Goal: Information Seeking & Learning: Learn about a topic

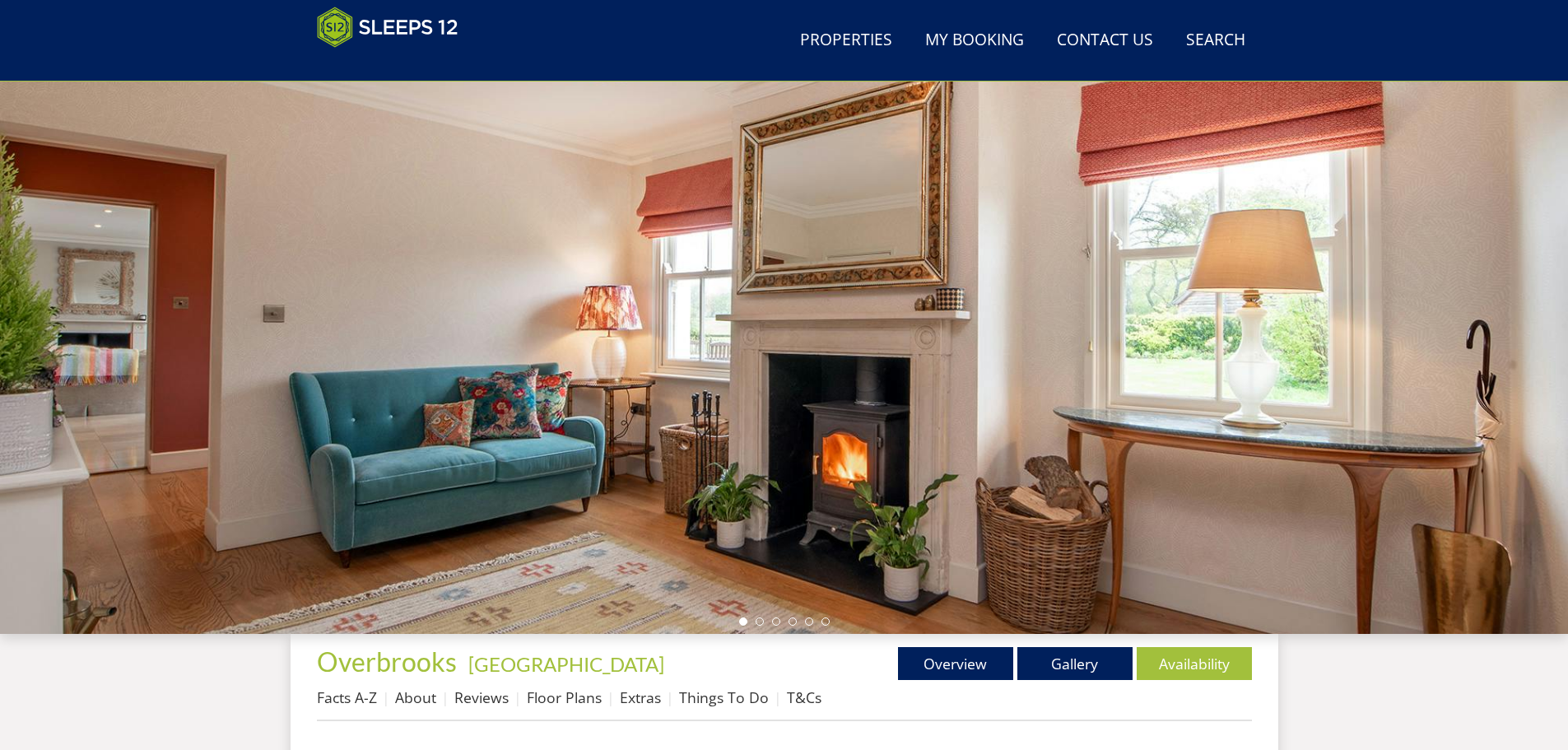
scroll to position [344, 0]
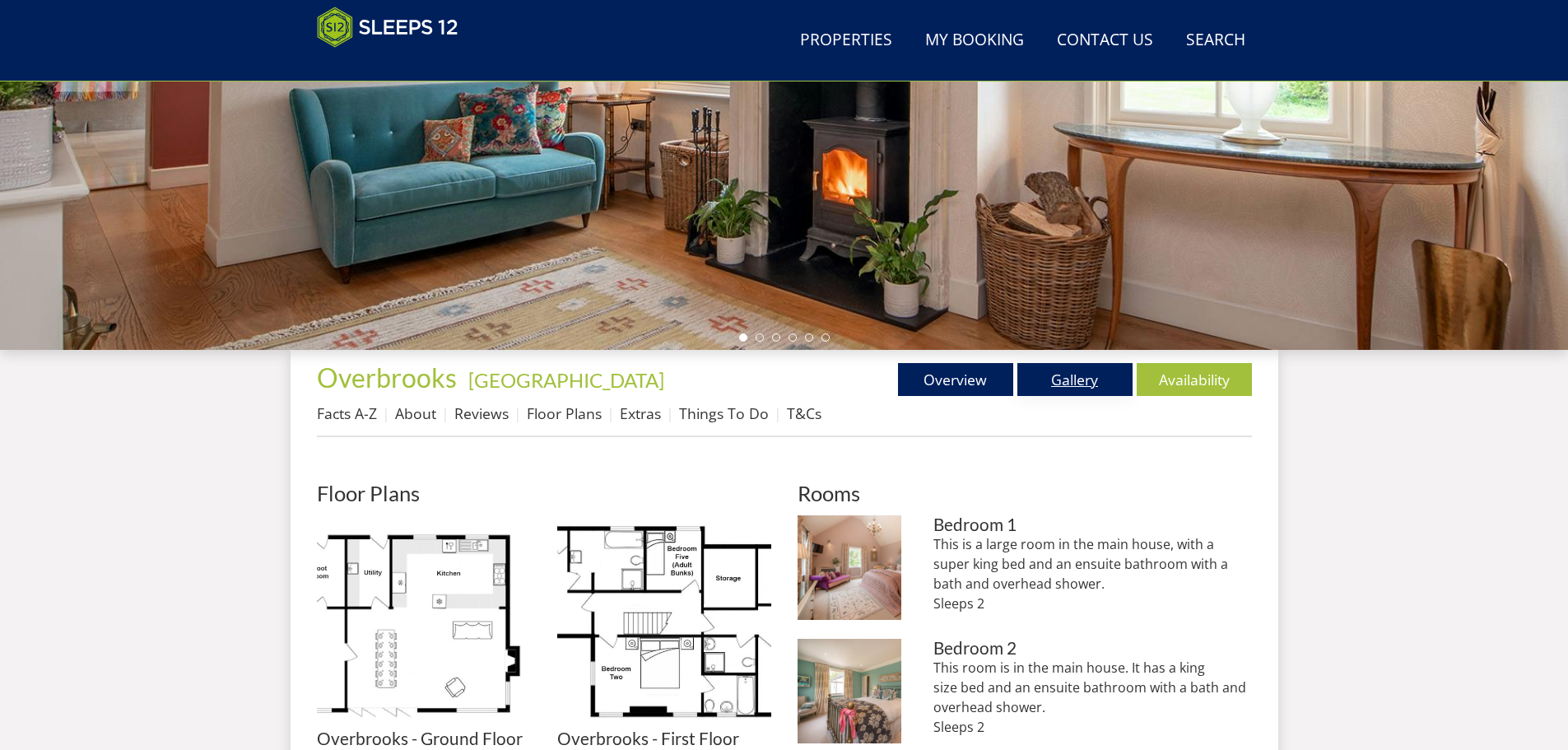
click at [1059, 373] on link "Gallery" at bounding box center [1075, 379] width 115 height 33
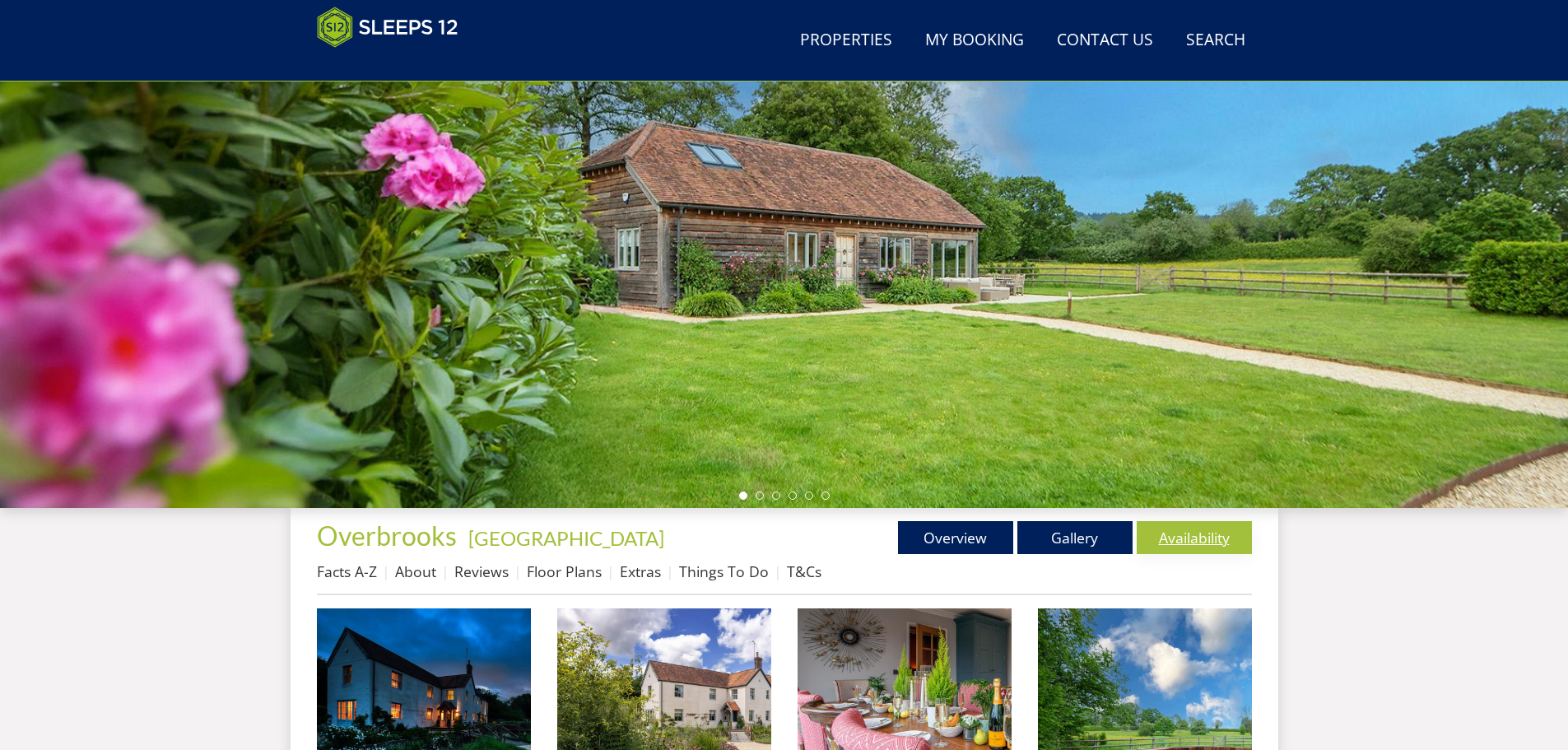
scroll to position [180, 0]
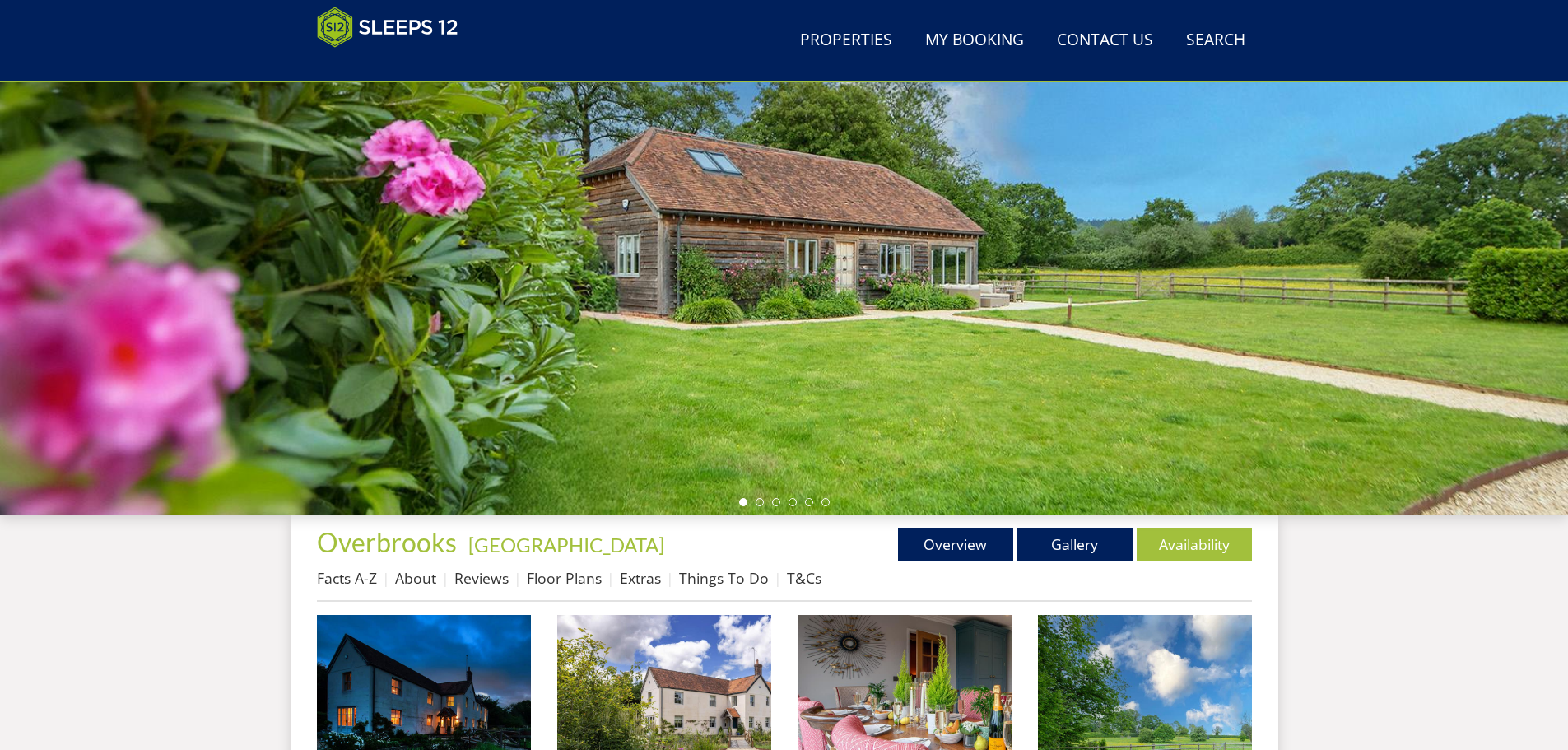
click at [1466, 262] on div at bounding box center [784, 226] width 1568 height 576
click at [757, 500] on li at bounding box center [759, 502] width 8 height 8
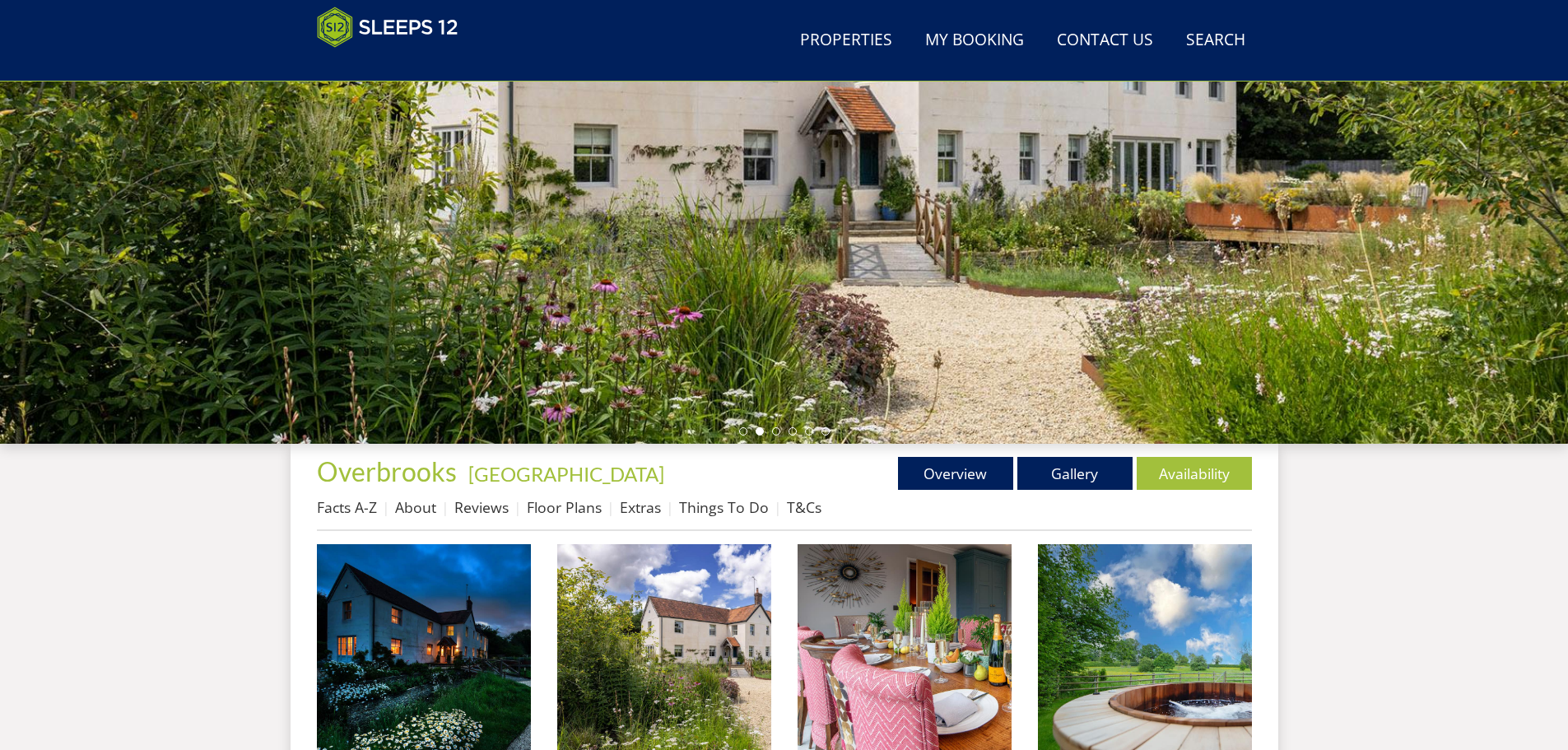
scroll to position [509, 0]
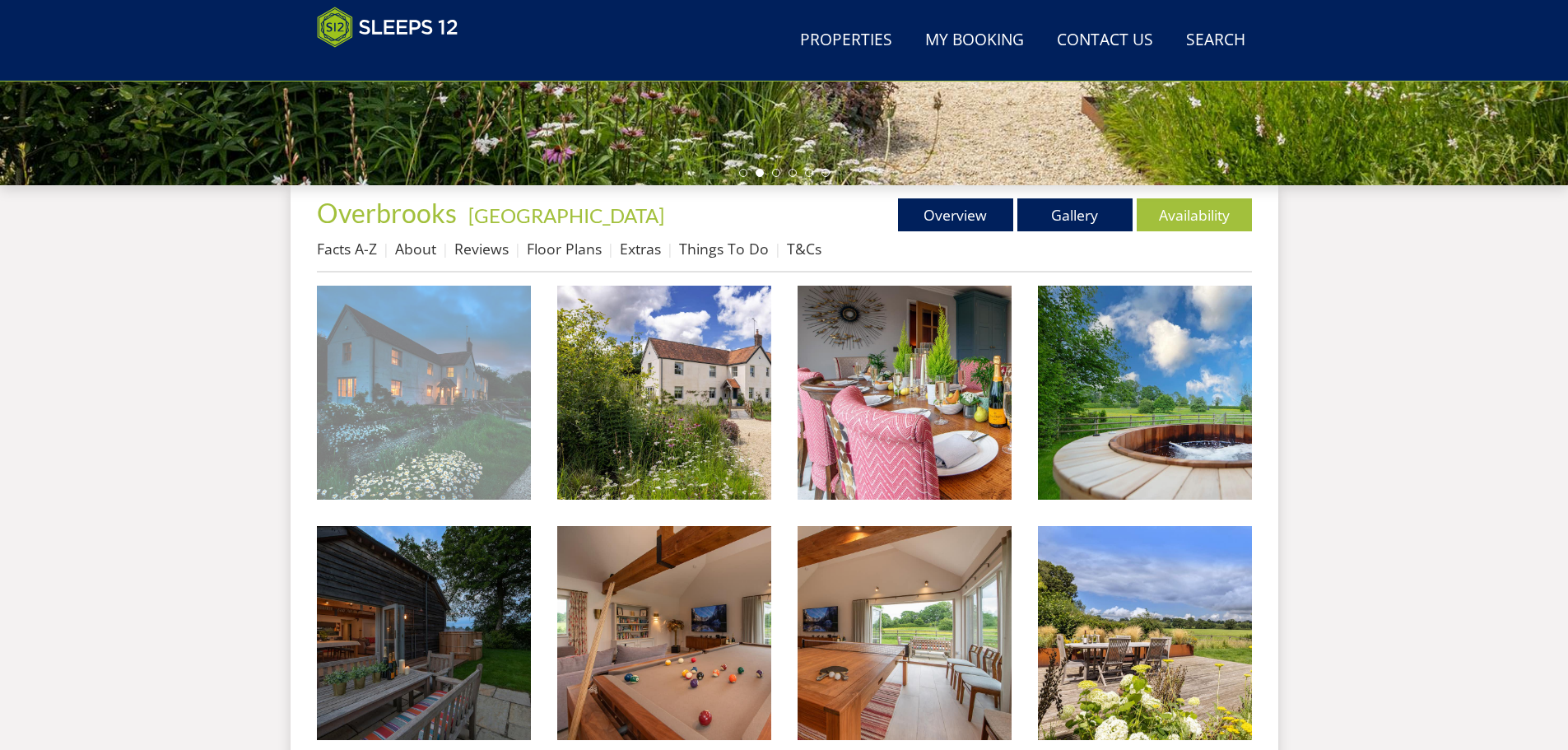
click at [450, 359] on img at bounding box center [423, 393] width 214 height 214
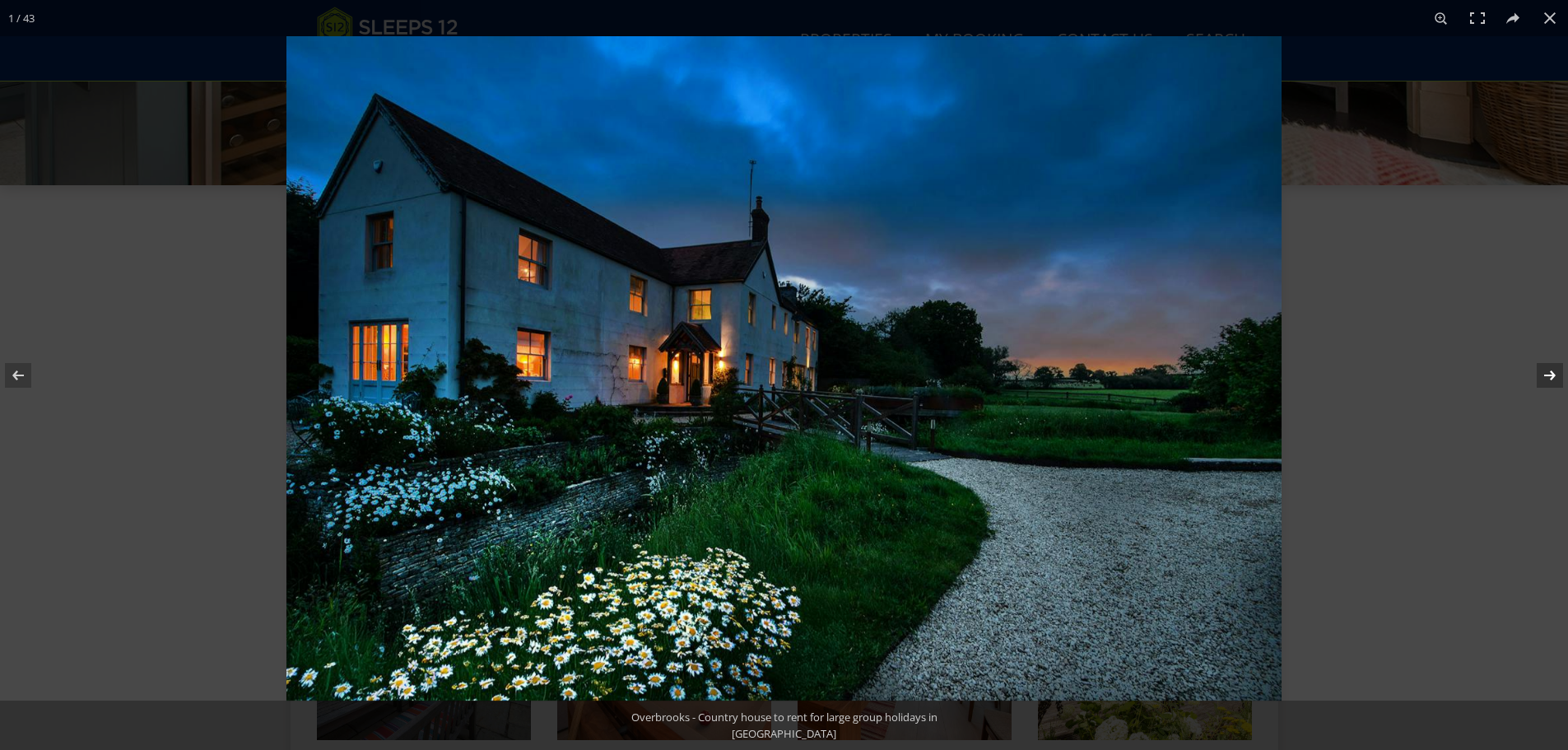
click at [1545, 367] on button at bounding box center [1539, 375] width 58 height 82
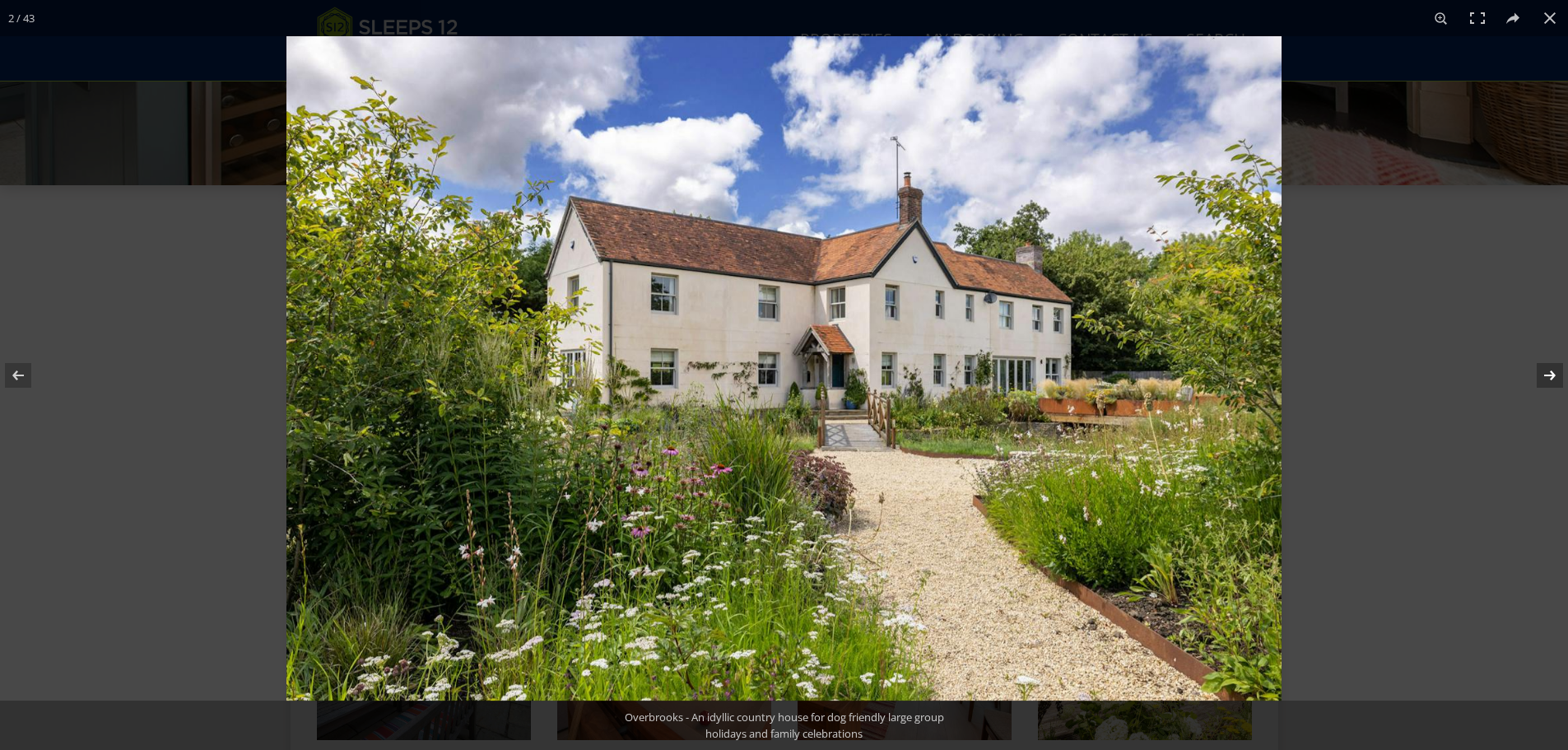
click at [1545, 367] on button at bounding box center [1539, 375] width 58 height 82
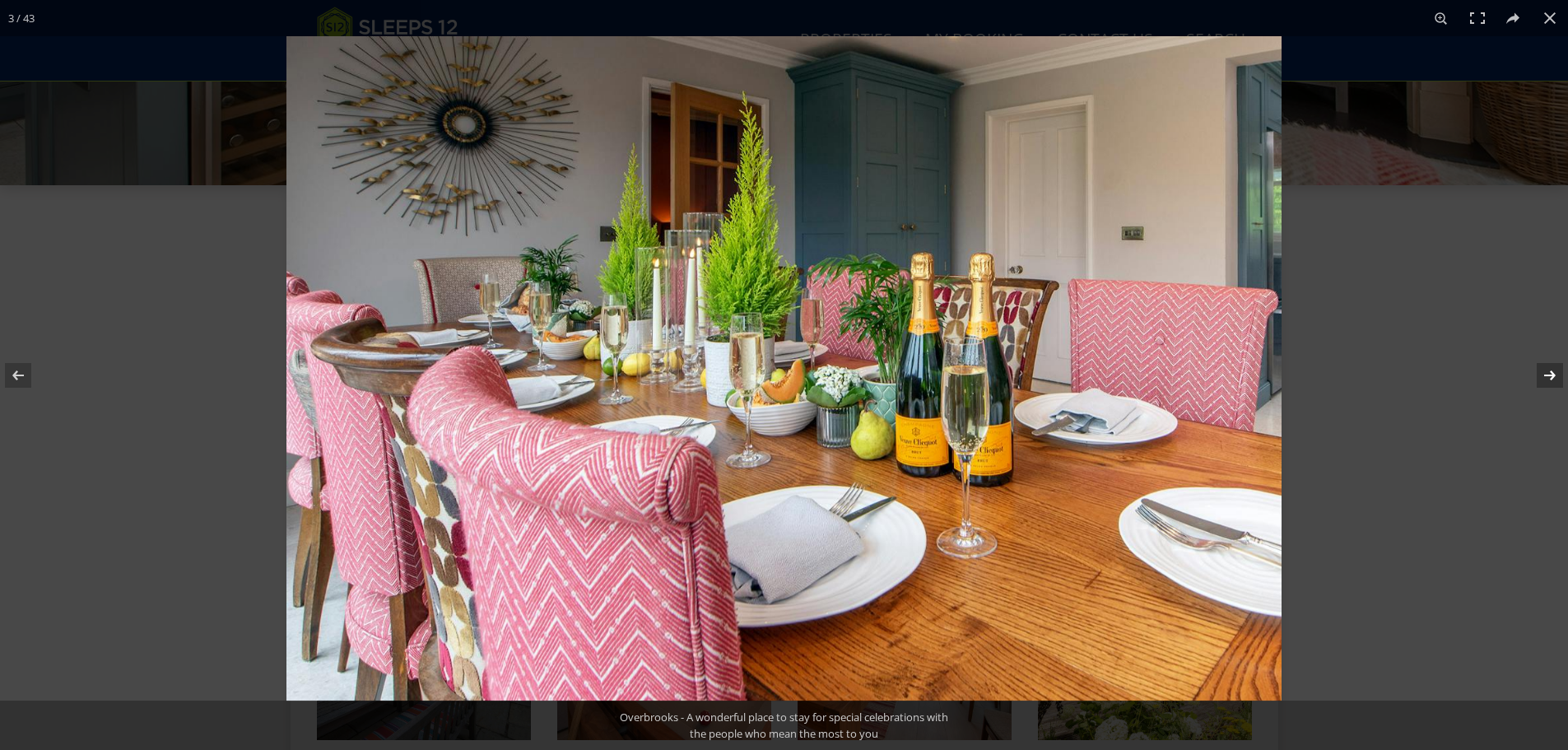
click at [1545, 367] on button at bounding box center [1539, 375] width 58 height 82
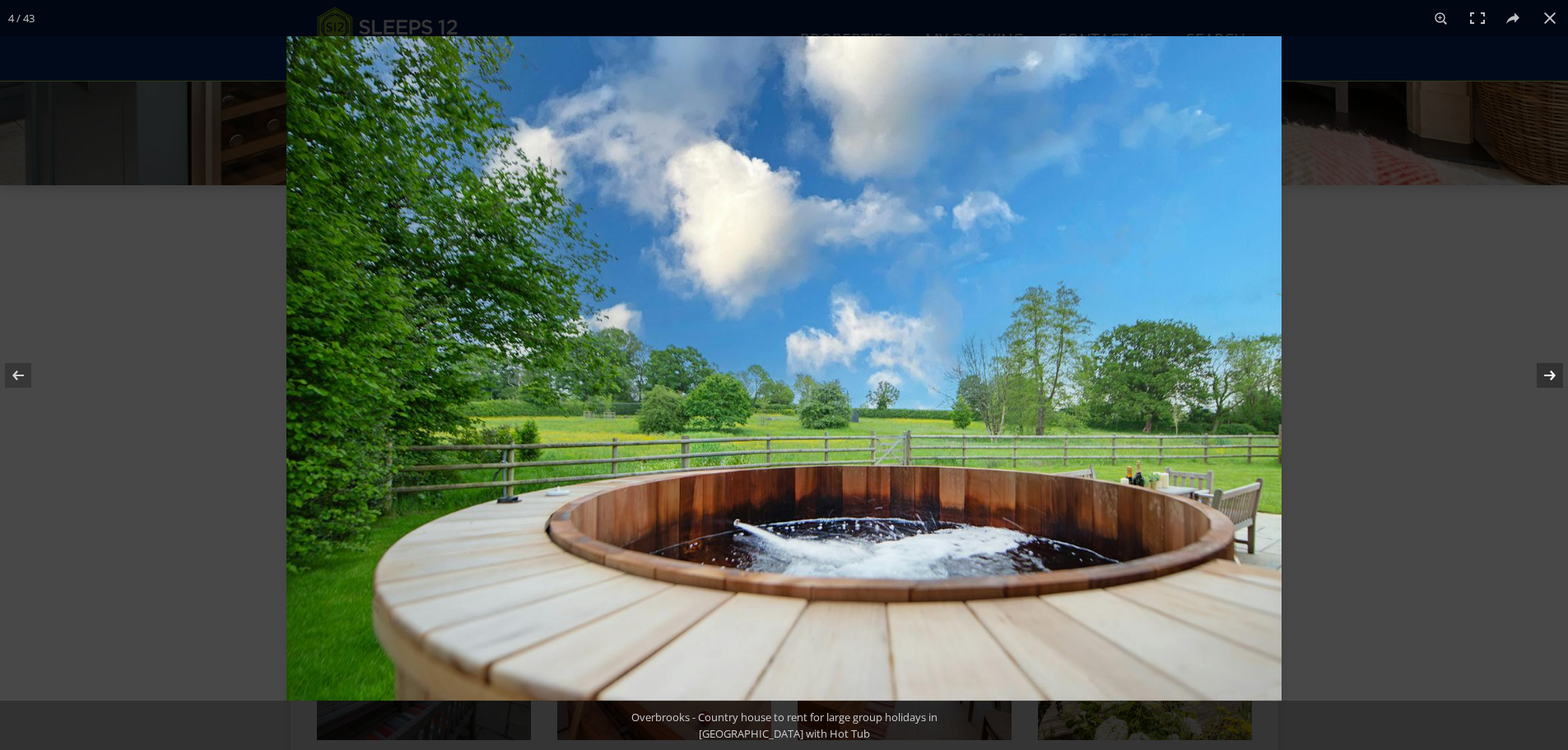
click at [1545, 367] on button at bounding box center [1539, 375] width 58 height 82
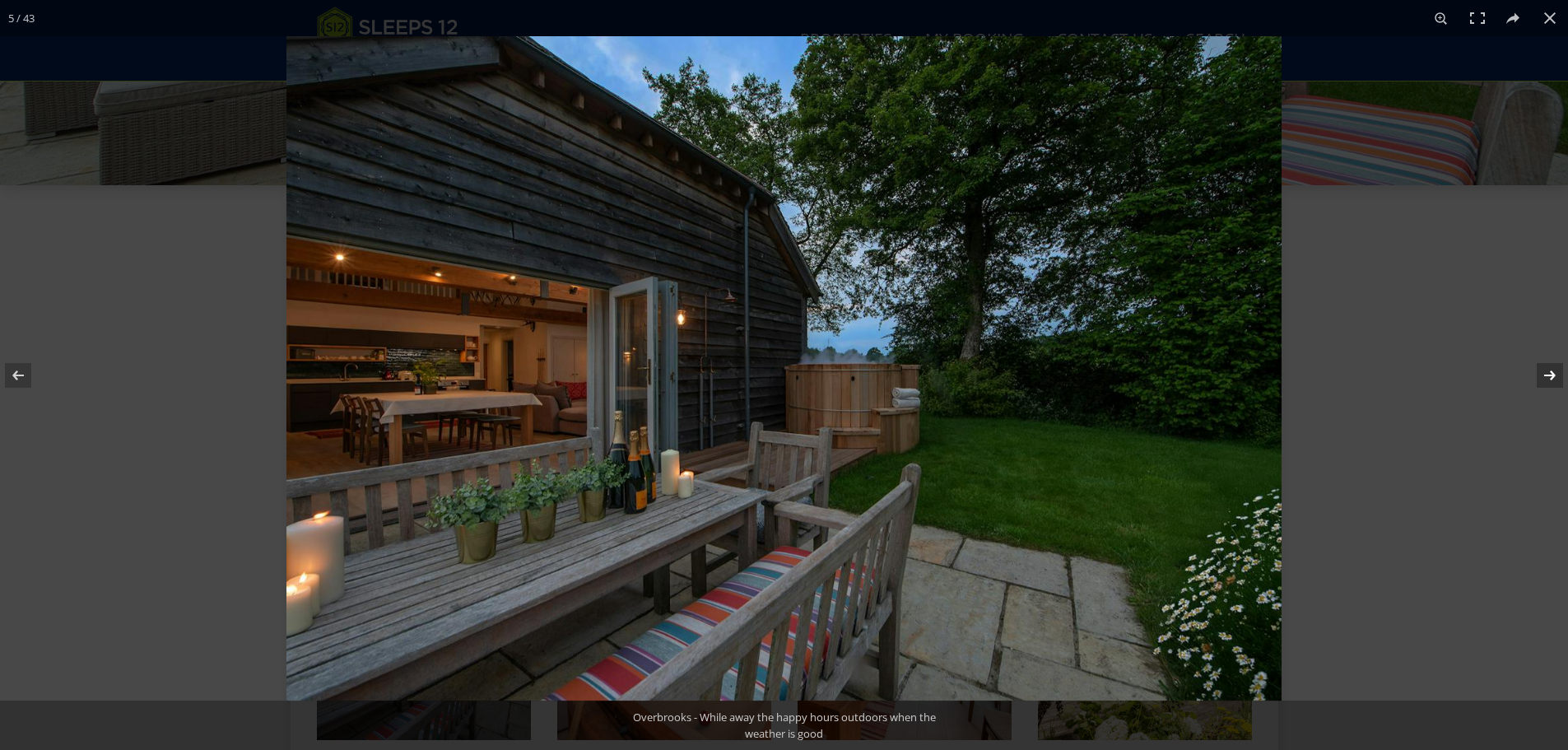
click at [1545, 367] on button at bounding box center [1539, 375] width 58 height 82
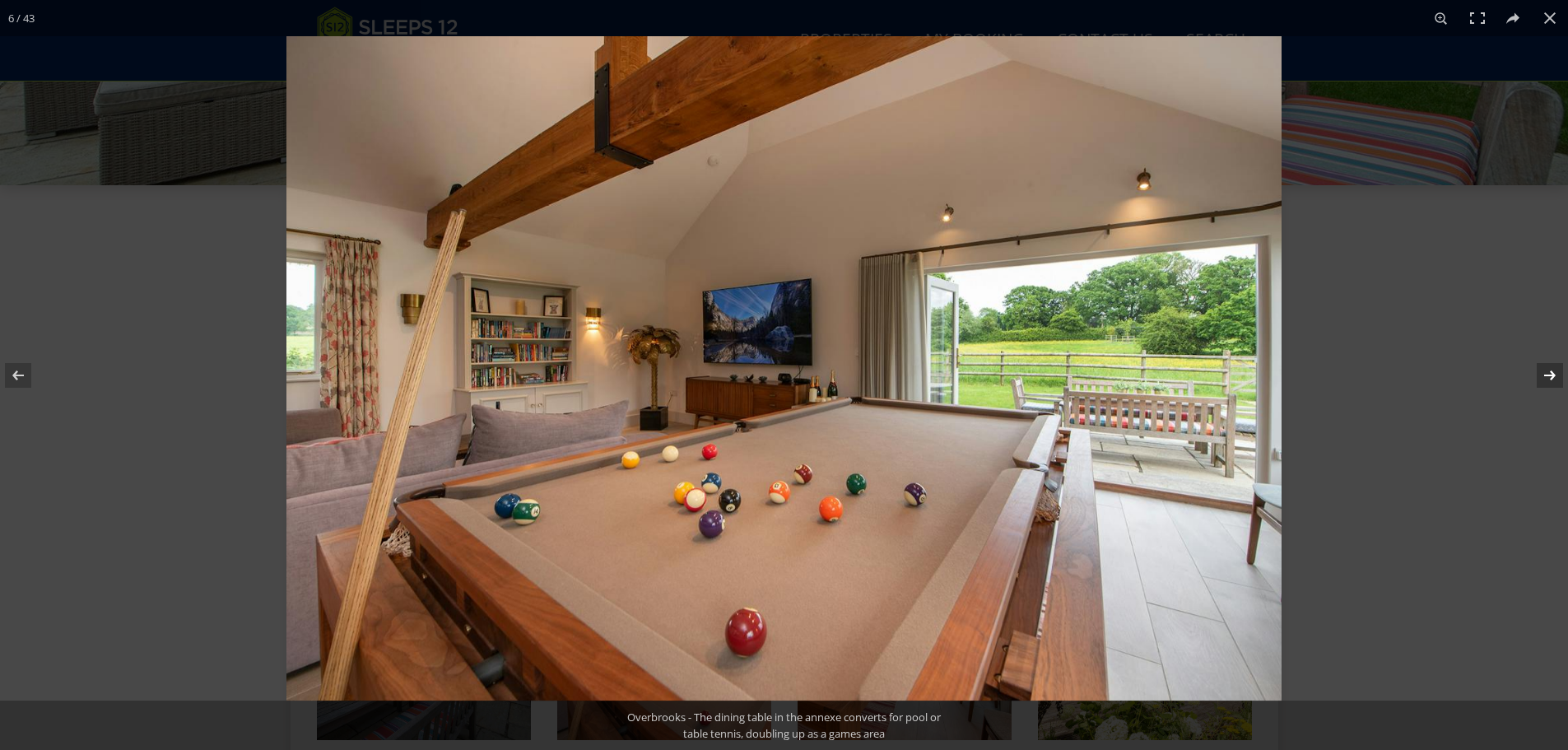
click at [1545, 367] on button at bounding box center [1539, 375] width 58 height 82
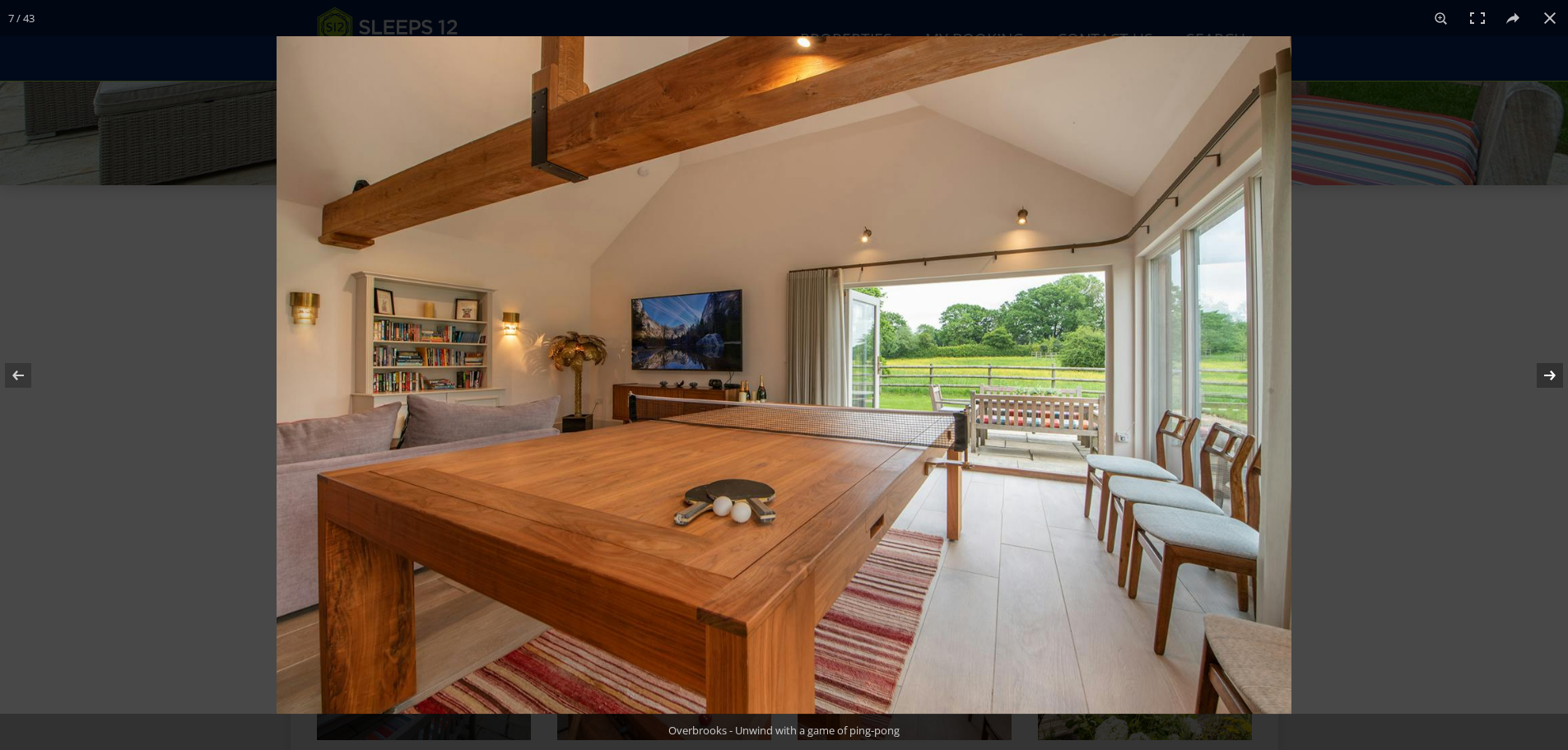
click at [1545, 367] on button at bounding box center [1539, 375] width 58 height 82
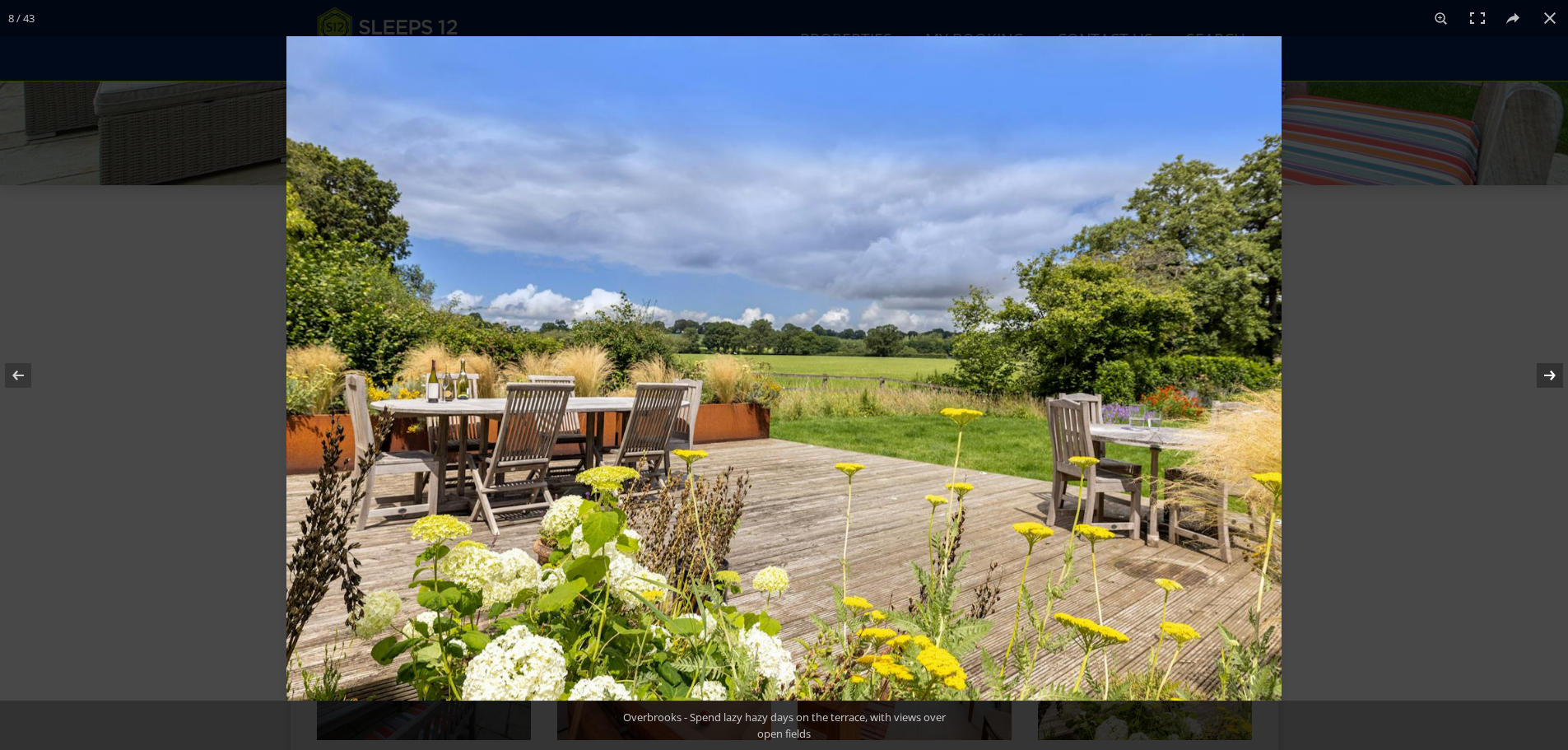
click at [1545, 367] on button at bounding box center [1539, 375] width 58 height 82
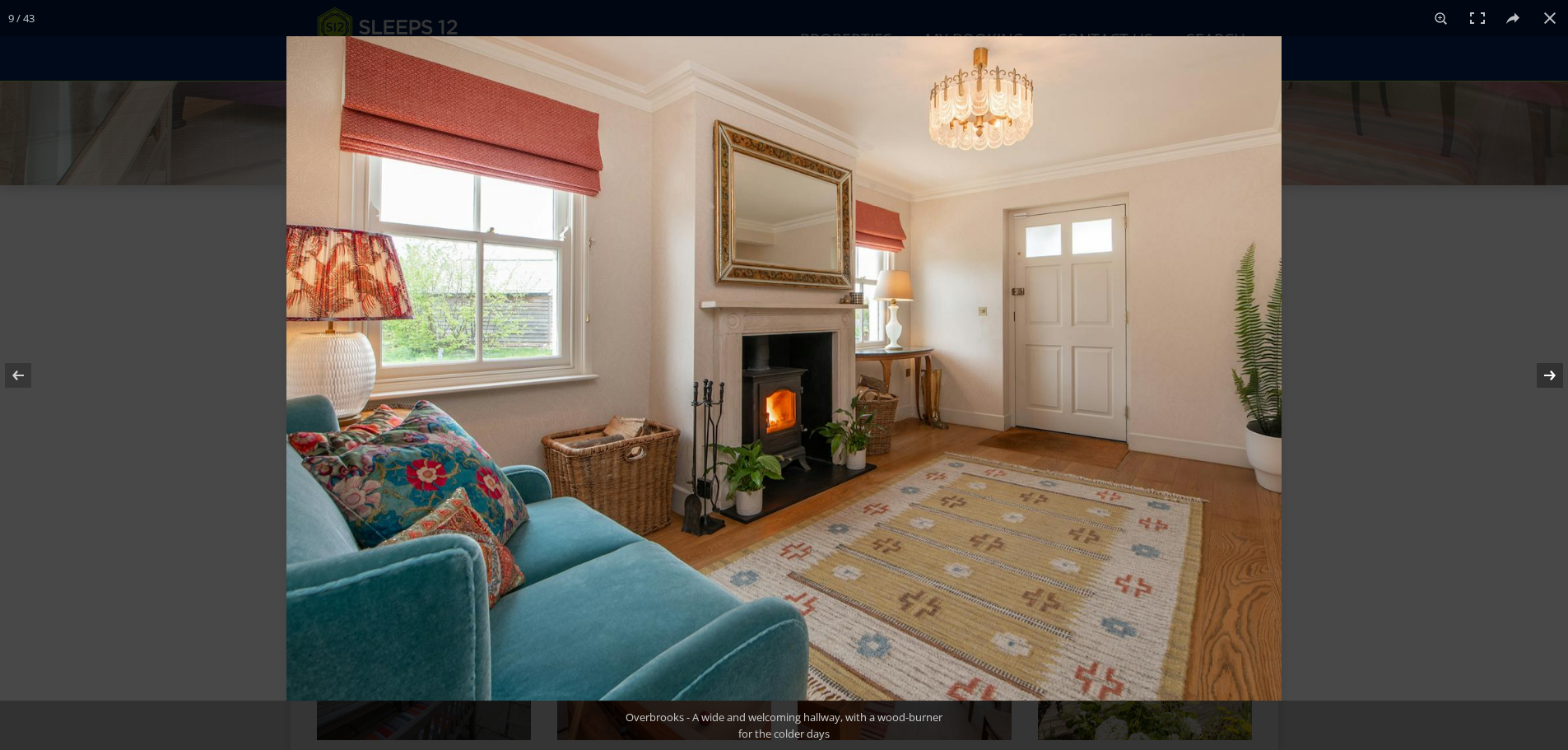
click at [1545, 367] on button at bounding box center [1539, 375] width 58 height 82
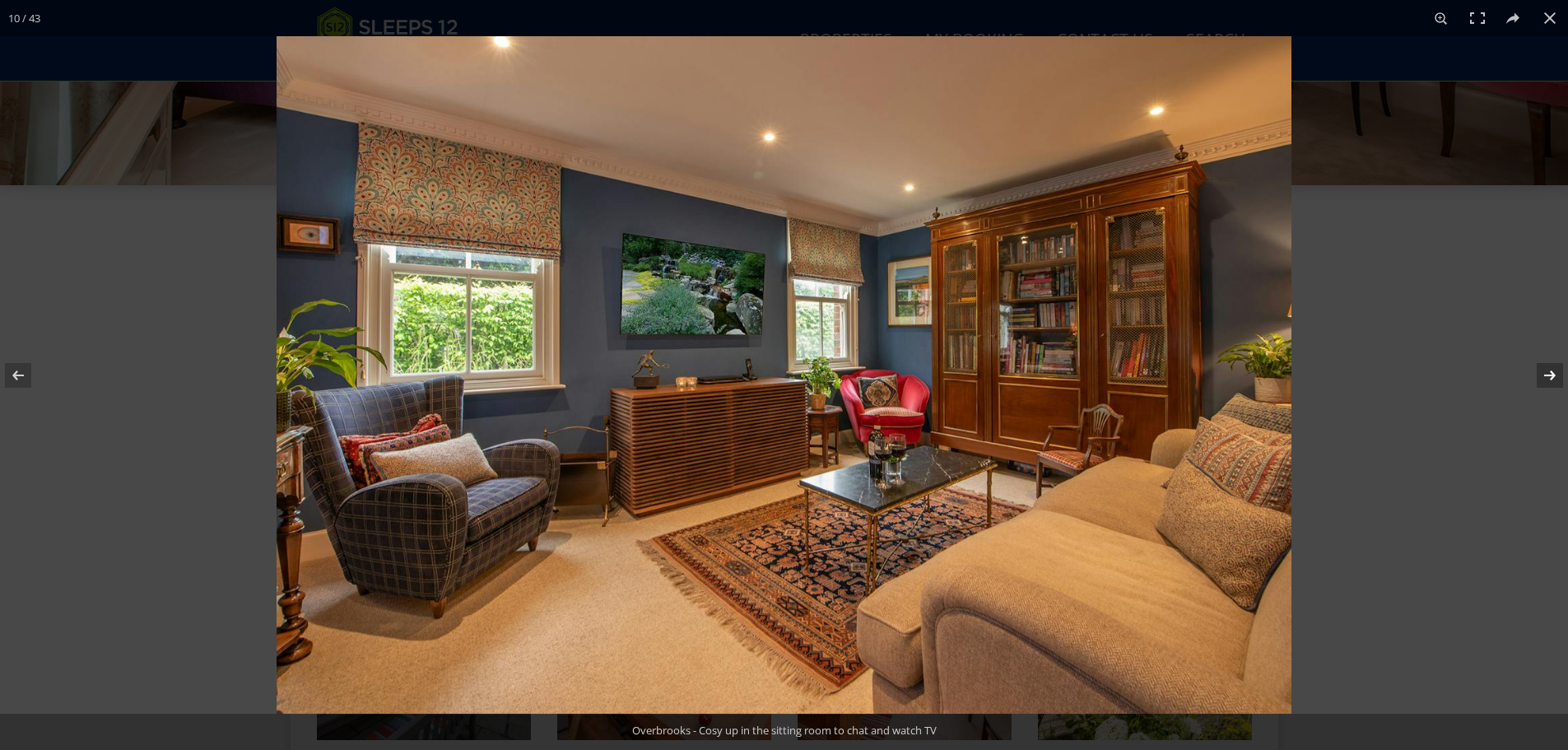
click at [1545, 367] on button at bounding box center [1539, 375] width 58 height 82
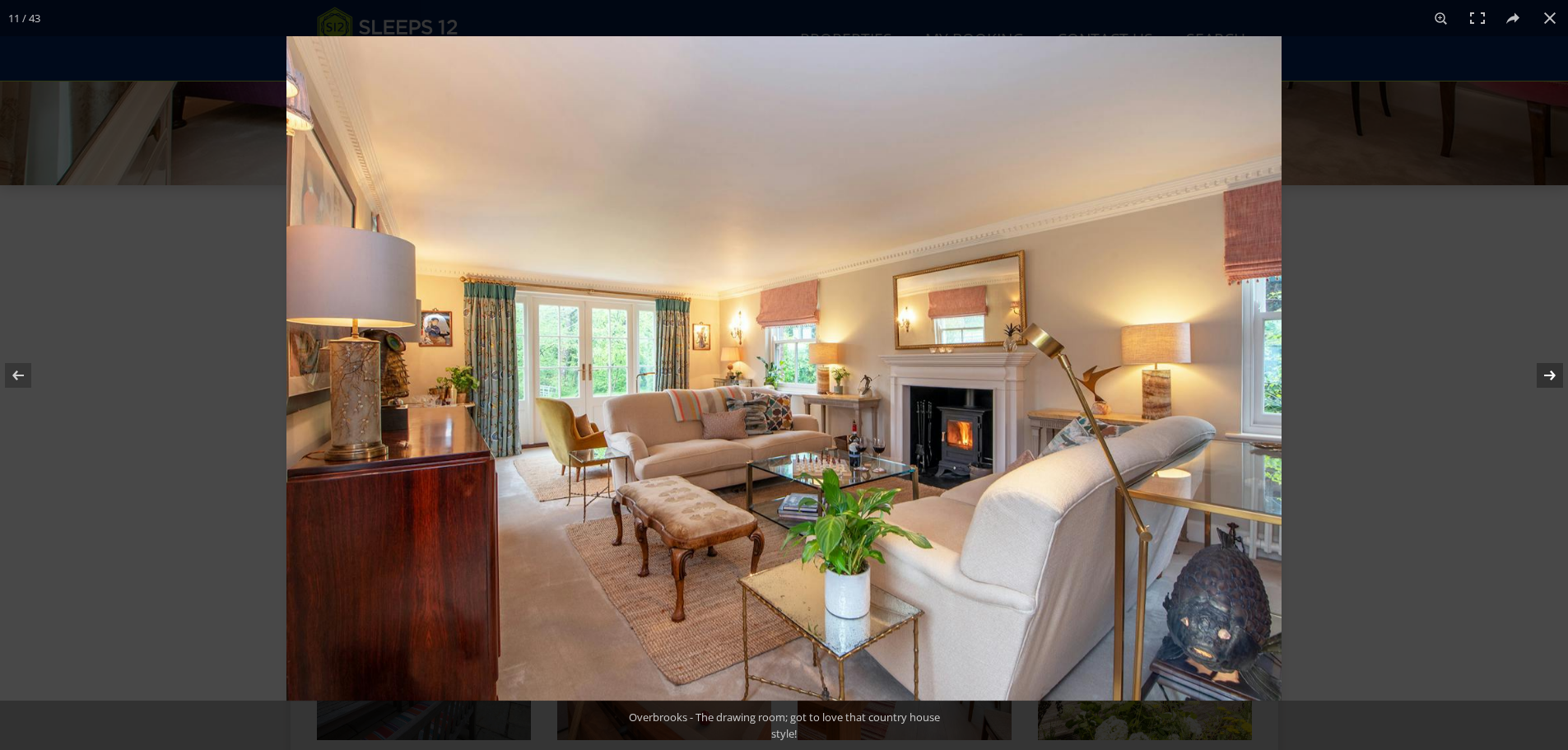
click at [1545, 367] on button at bounding box center [1539, 375] width 58 height 82
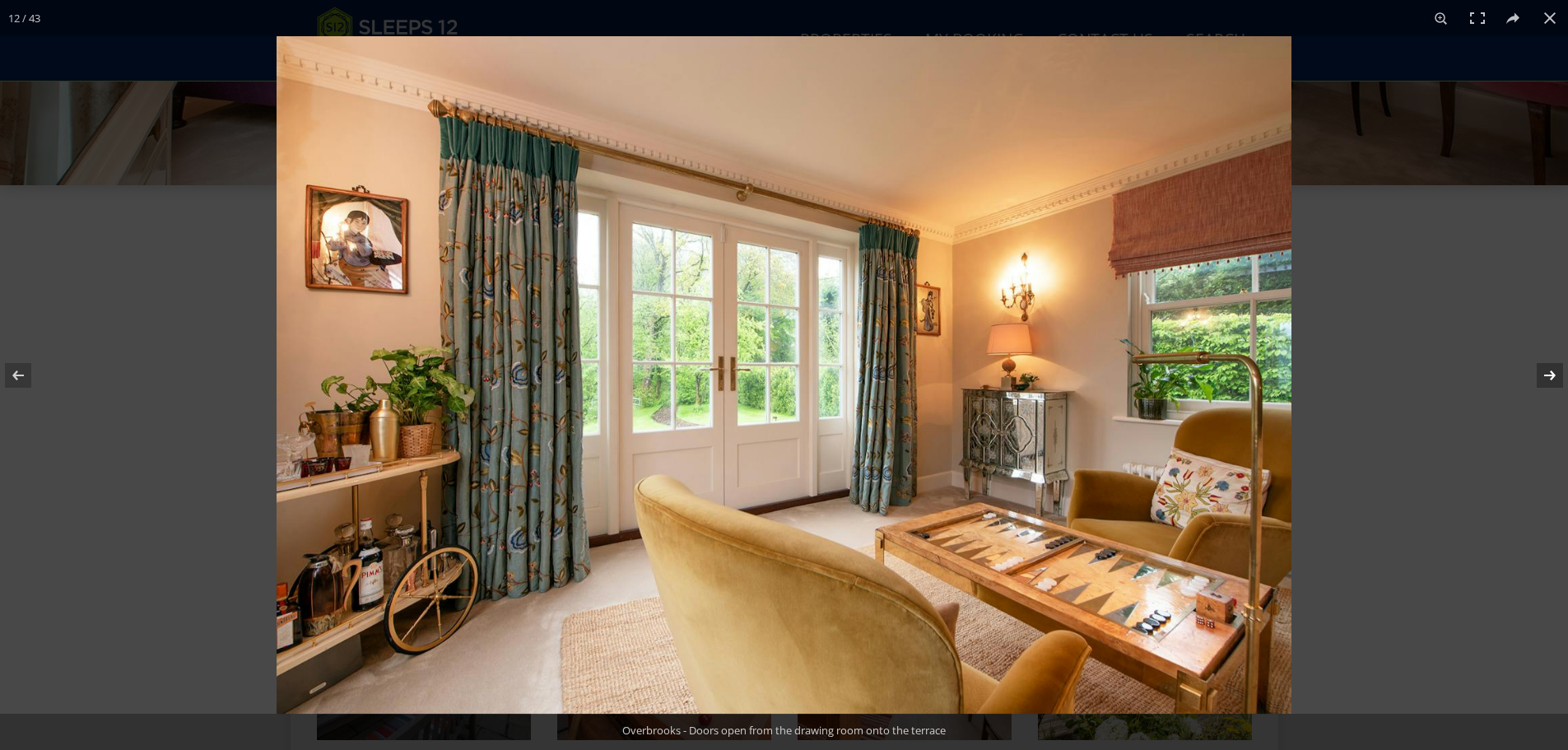
click at [1545, 367] on button at bounding box center [1539, 375] width 58 height 82
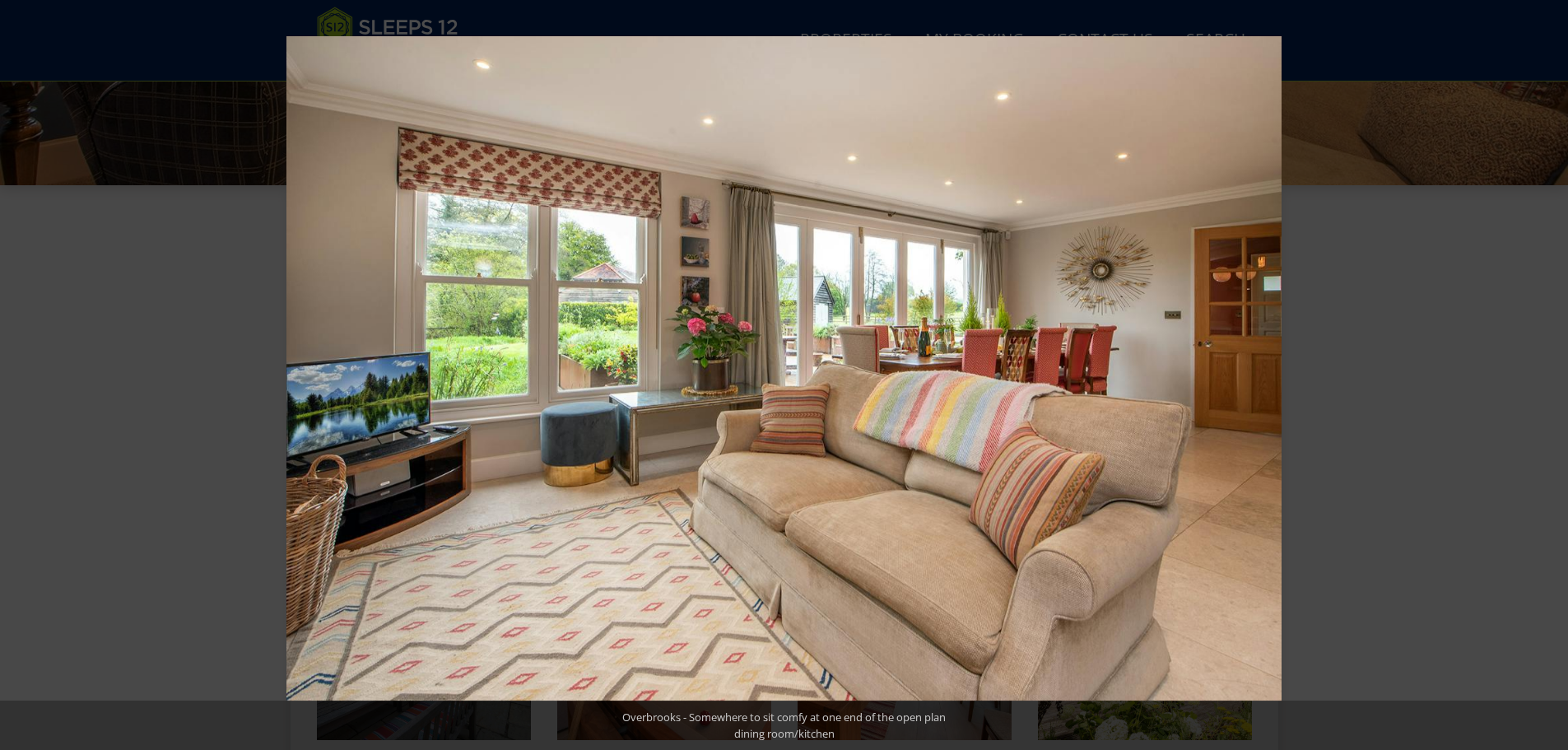
click at [1545, 367] on button at bounding box center [1539, 375] width 58 height 82
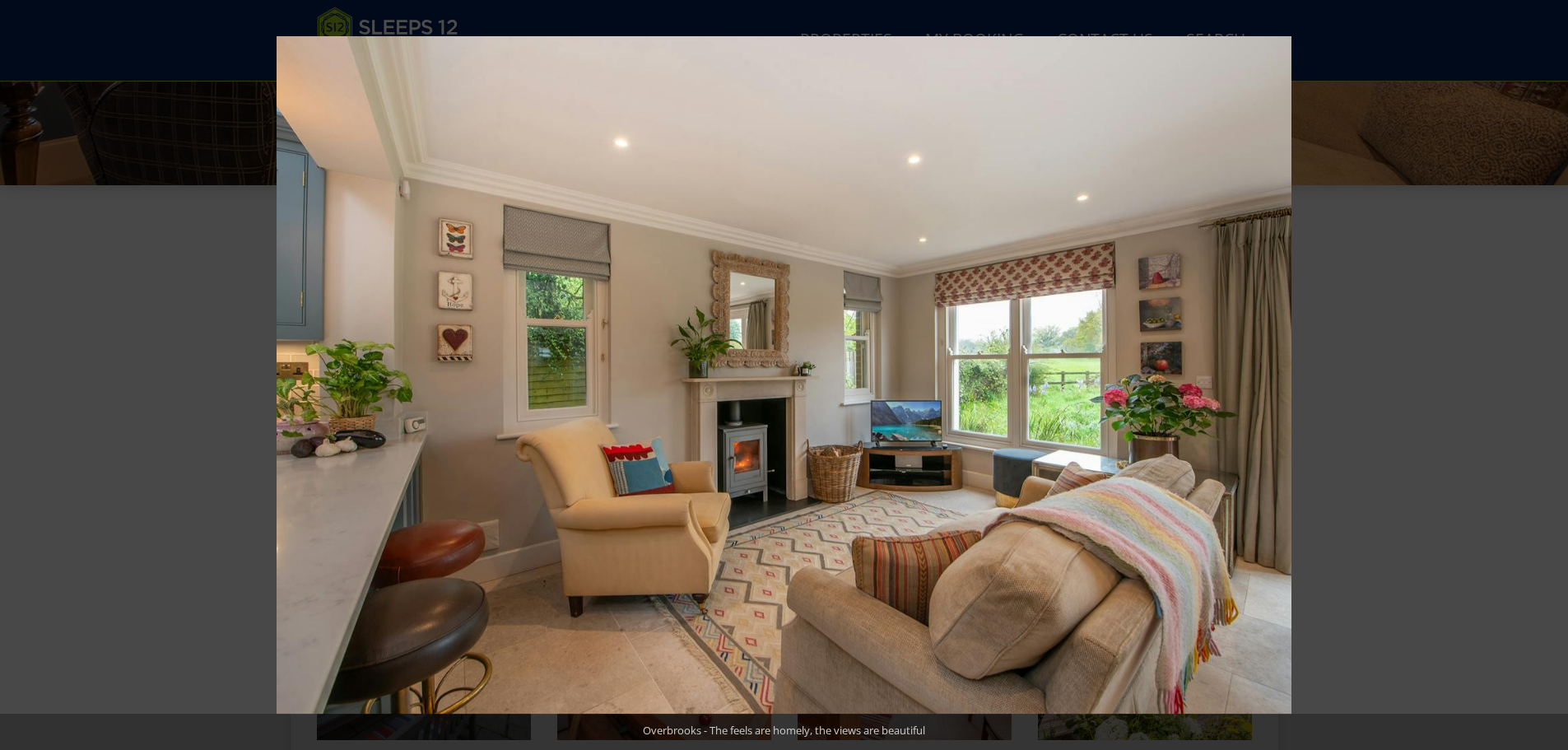
click at [1545, 367] on button at bounding box center [1539, 375] width 58 height 82
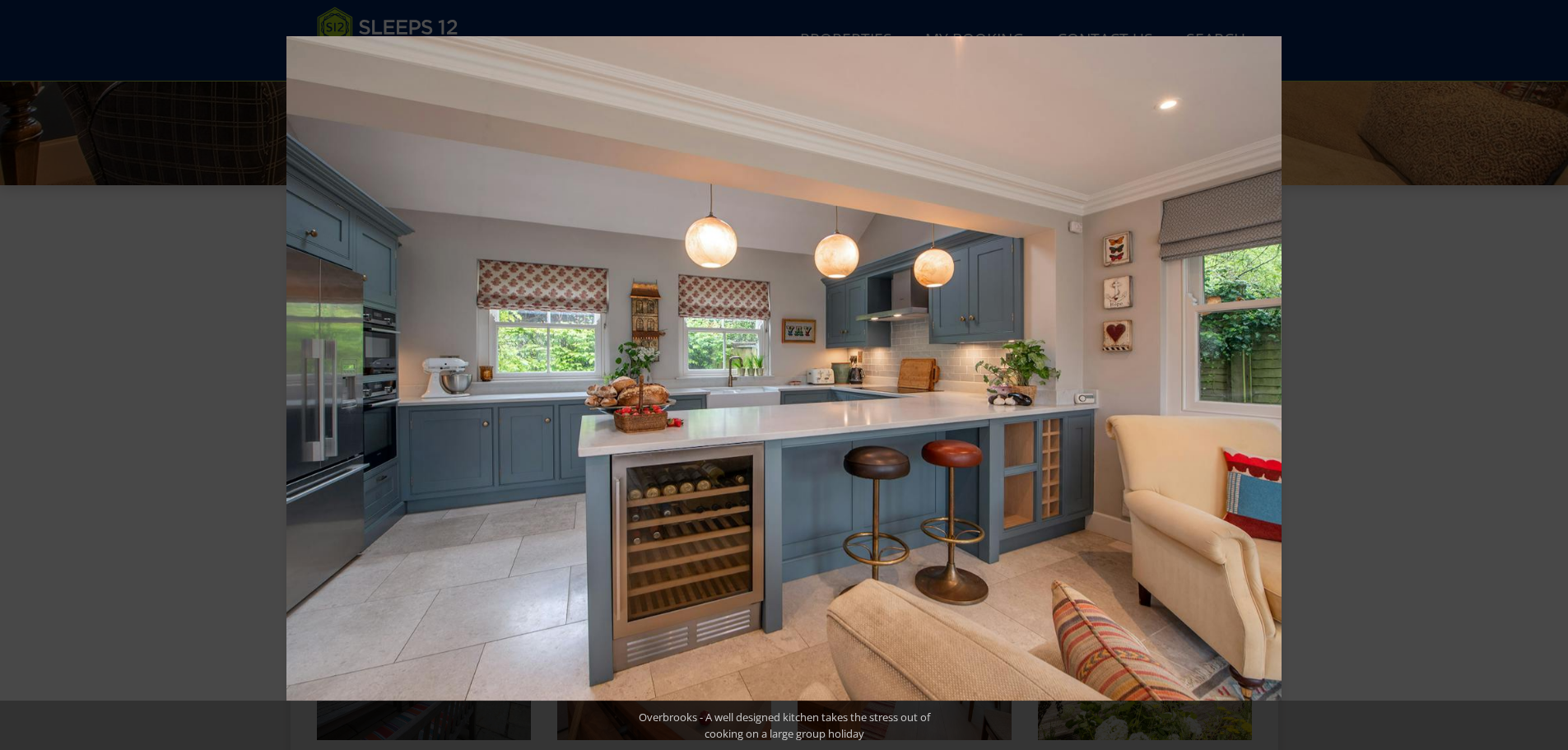
click at [1545, 367] on button at bounding box center [1539, 375] width 58 height 82
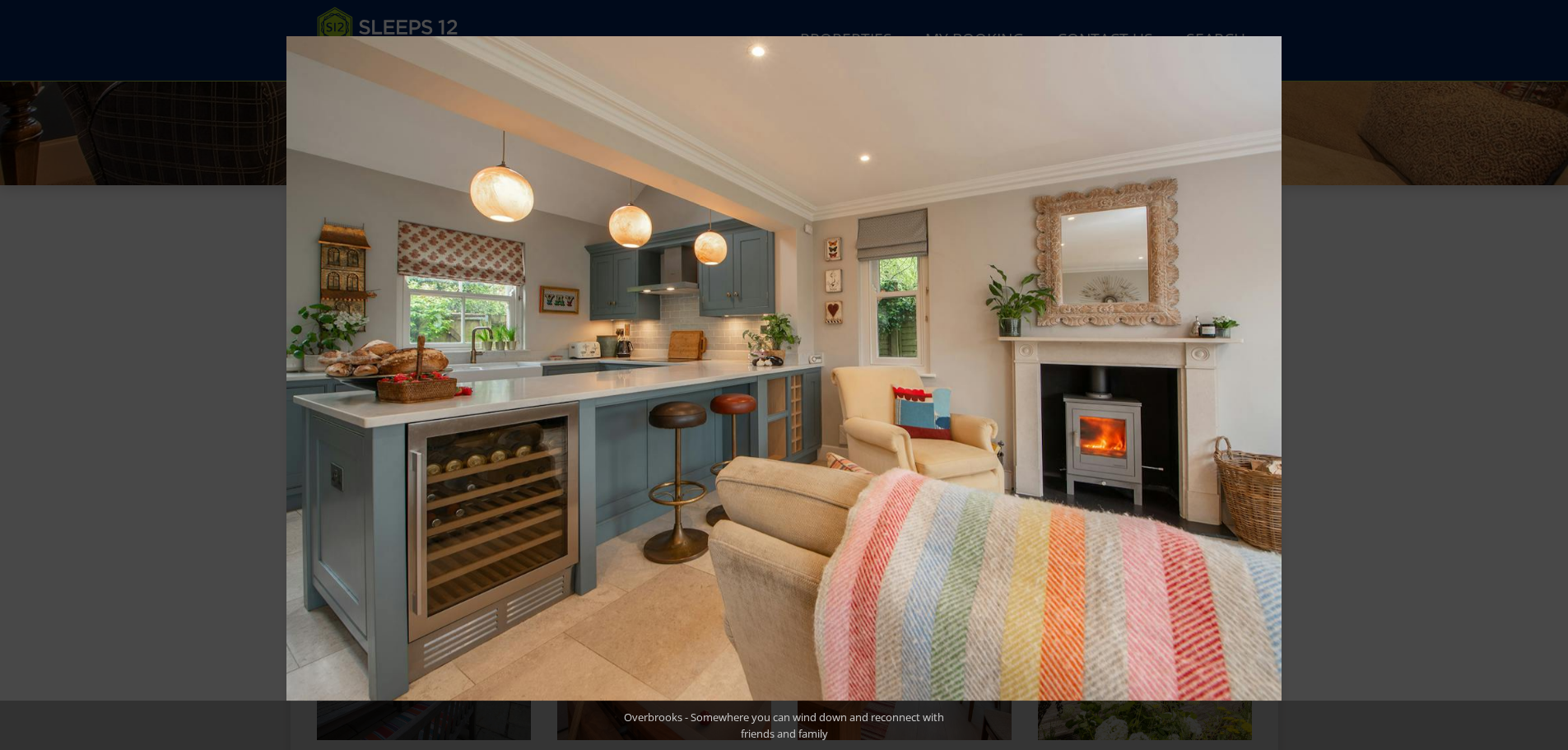
click at [1545, 367] on button at bounding box center [1539, 375] width 58 height 82
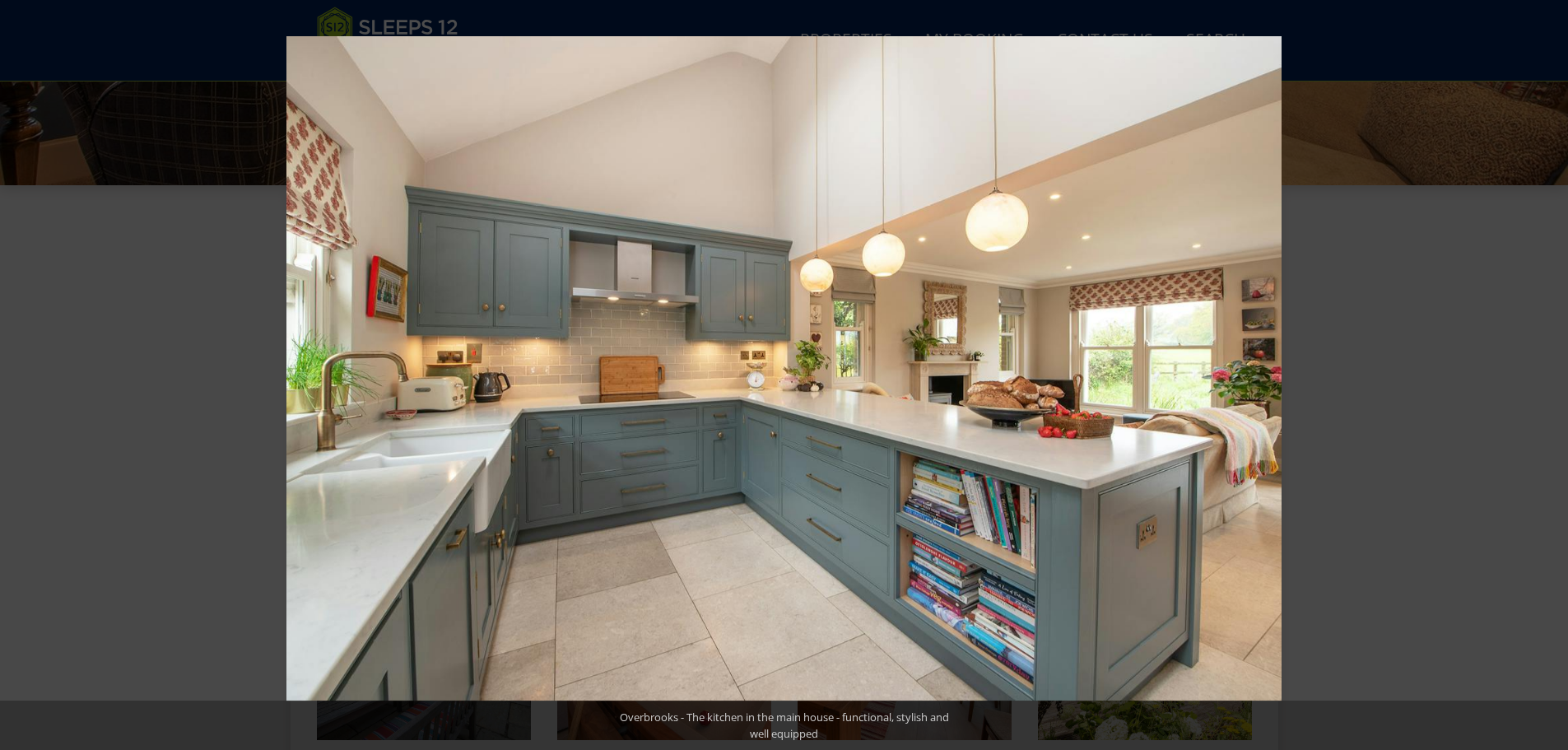
click at [1545, 367] on button at bounding box center [1539, 375] width 58 height 82
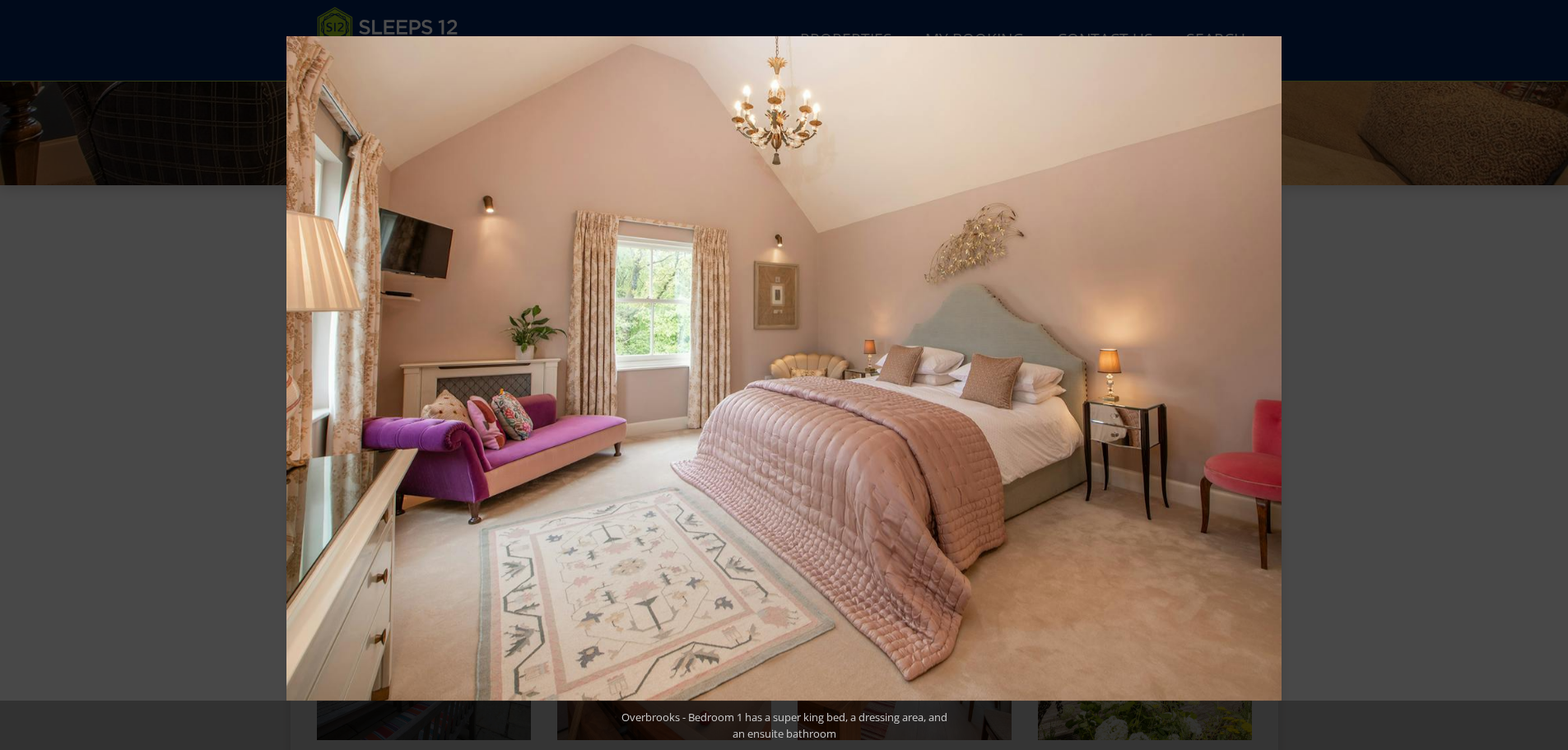
click at [1545, 367] on button at bounding box center [1539, 375] width 58 height 82
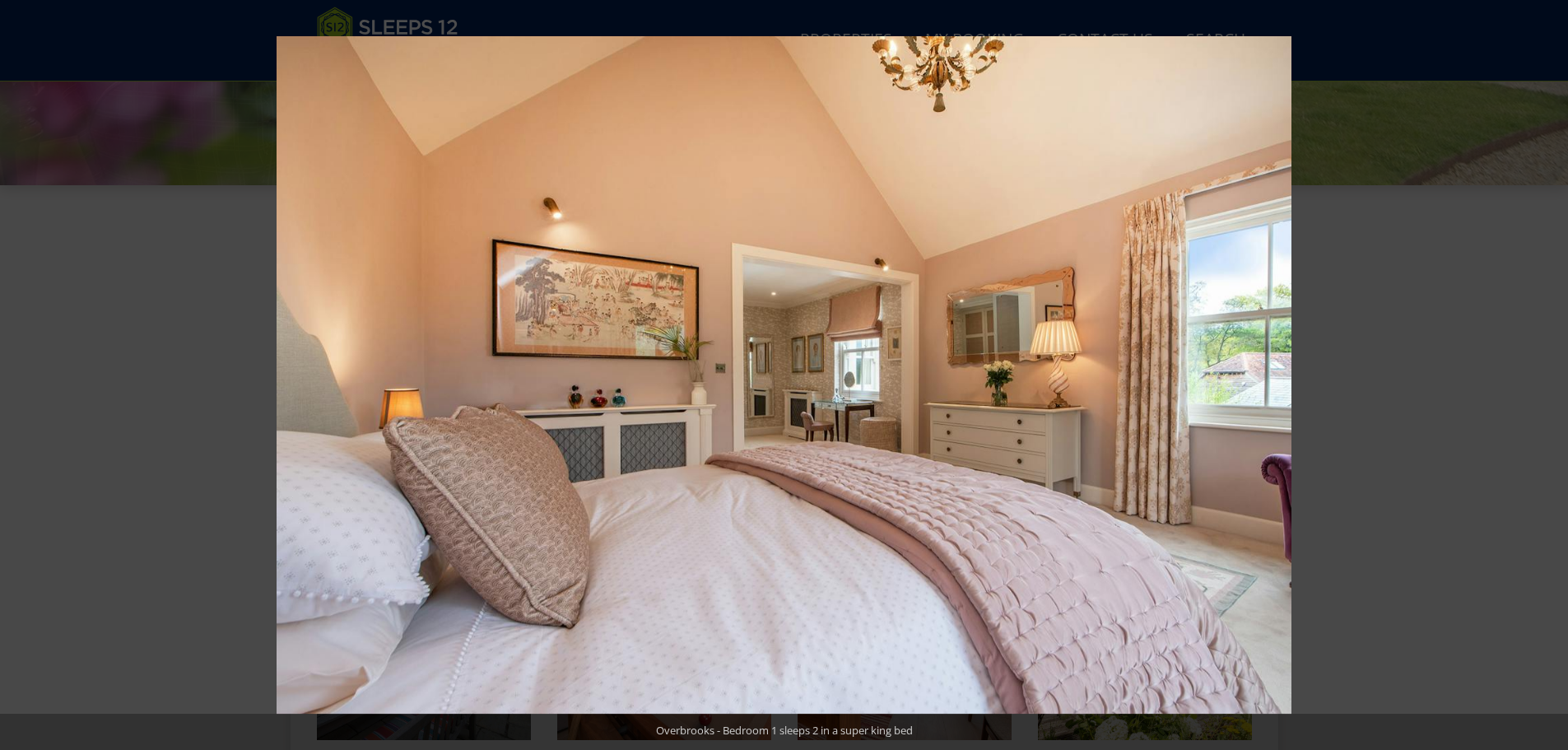
click at [1545, 367] on button at bounding box center [1539, 375] width 58 height 82
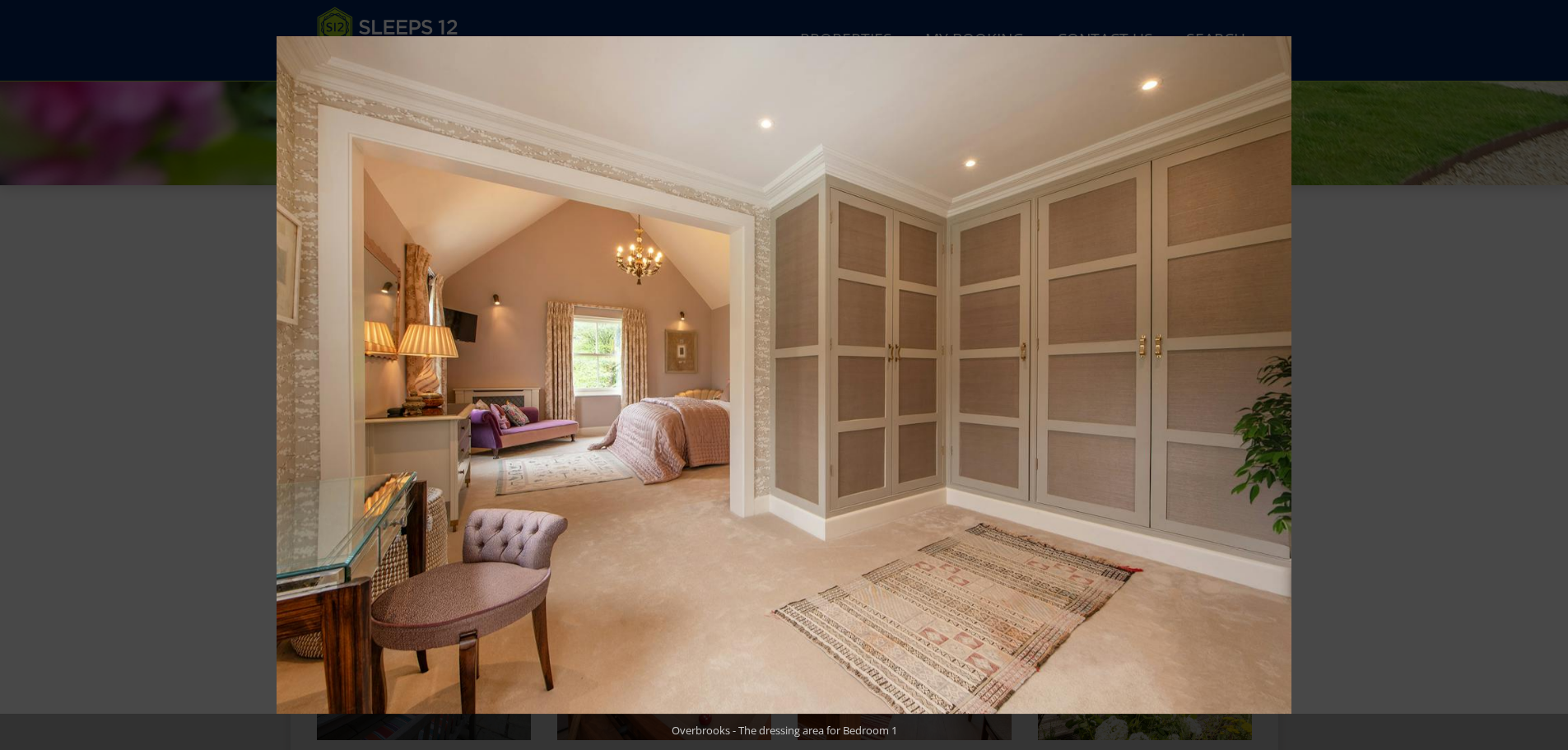
click at [1545, 367] on button at bounding box center [1539, 375] width 58 height 82
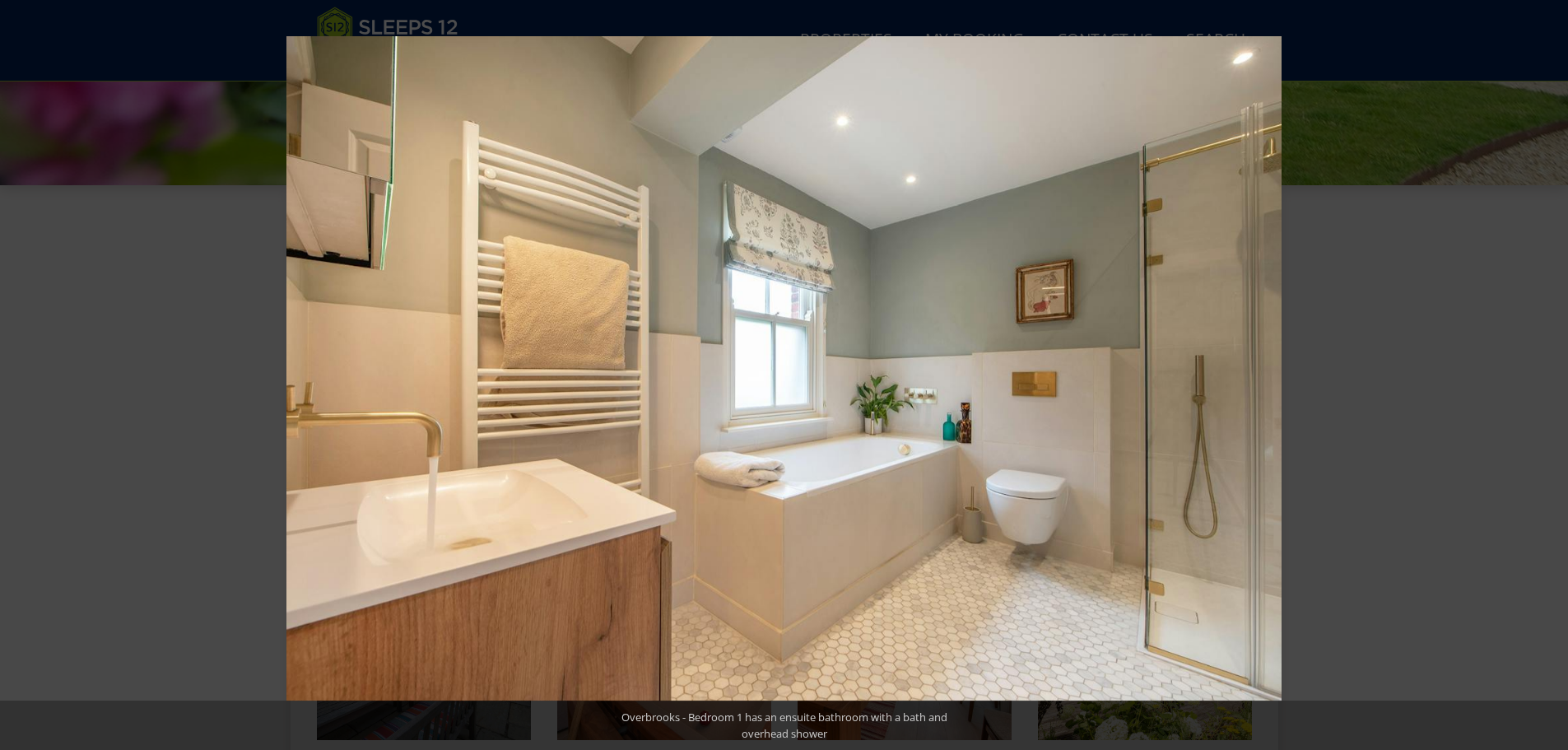
click at [1545, 367] on button at bounding box center [1539, 375] width 58 height 82
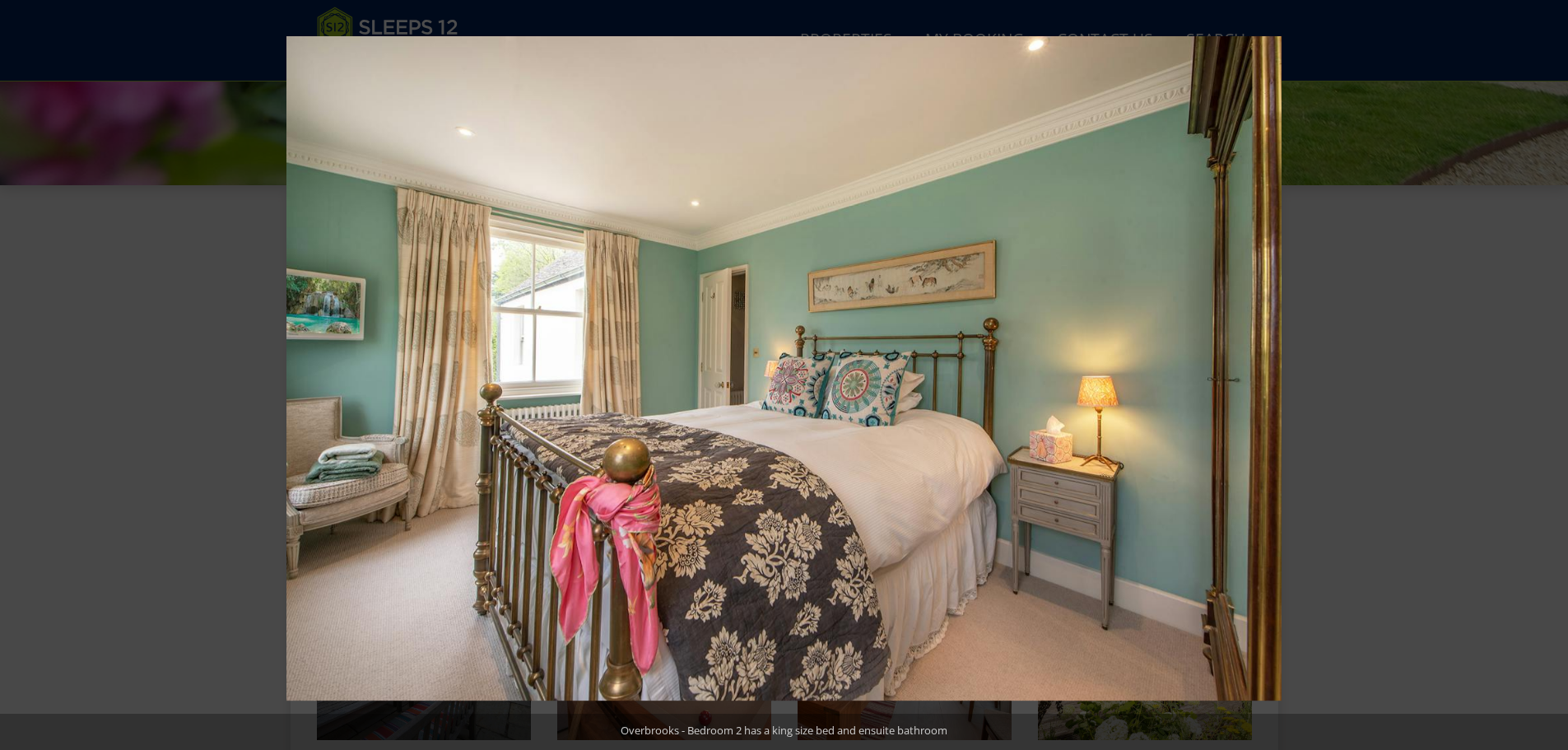
click at [1545, 367] on button at bounding box center [1539, 375] width 58 height 82
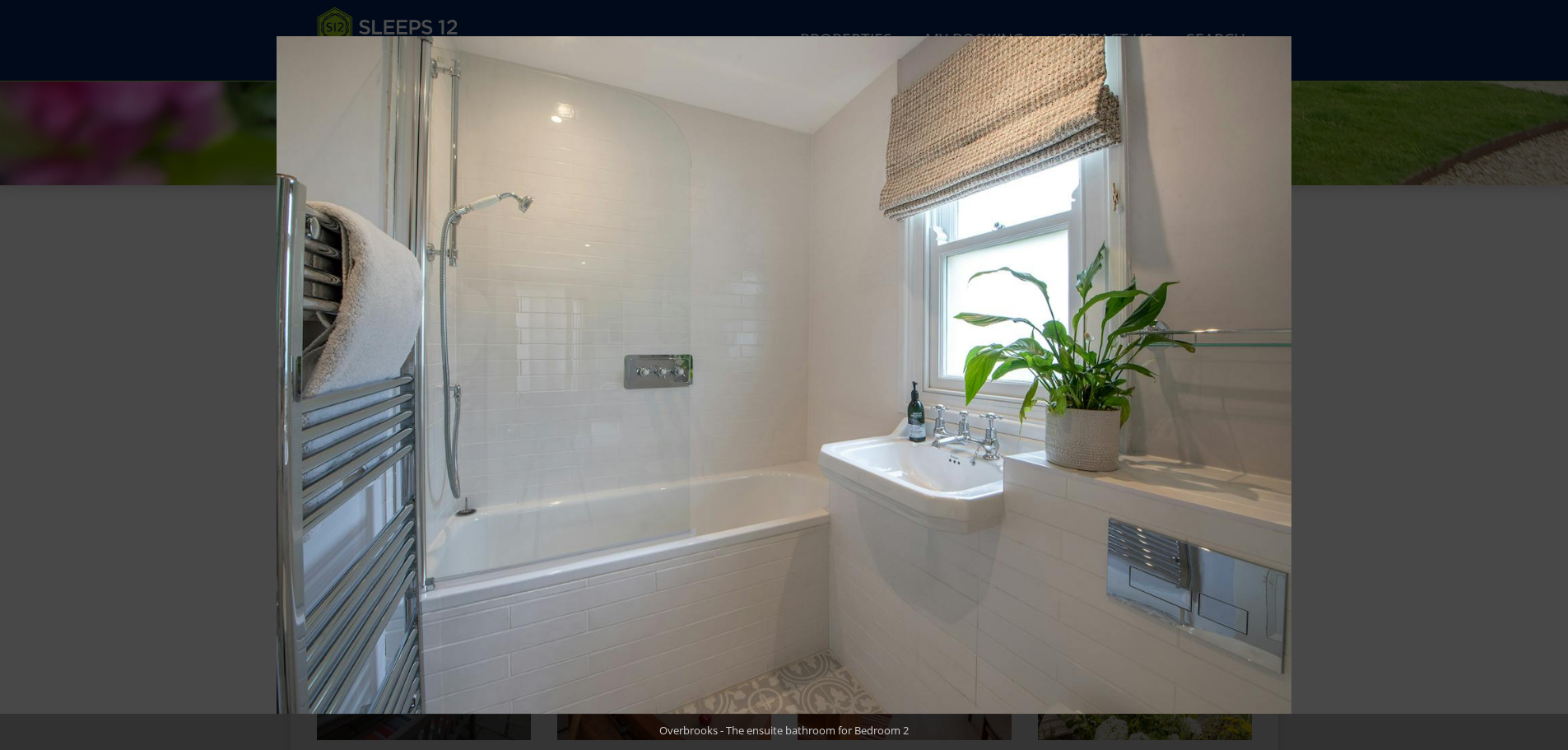
click at [1545, 367] on button at bounding box center [1539, 375] width 58 height 82
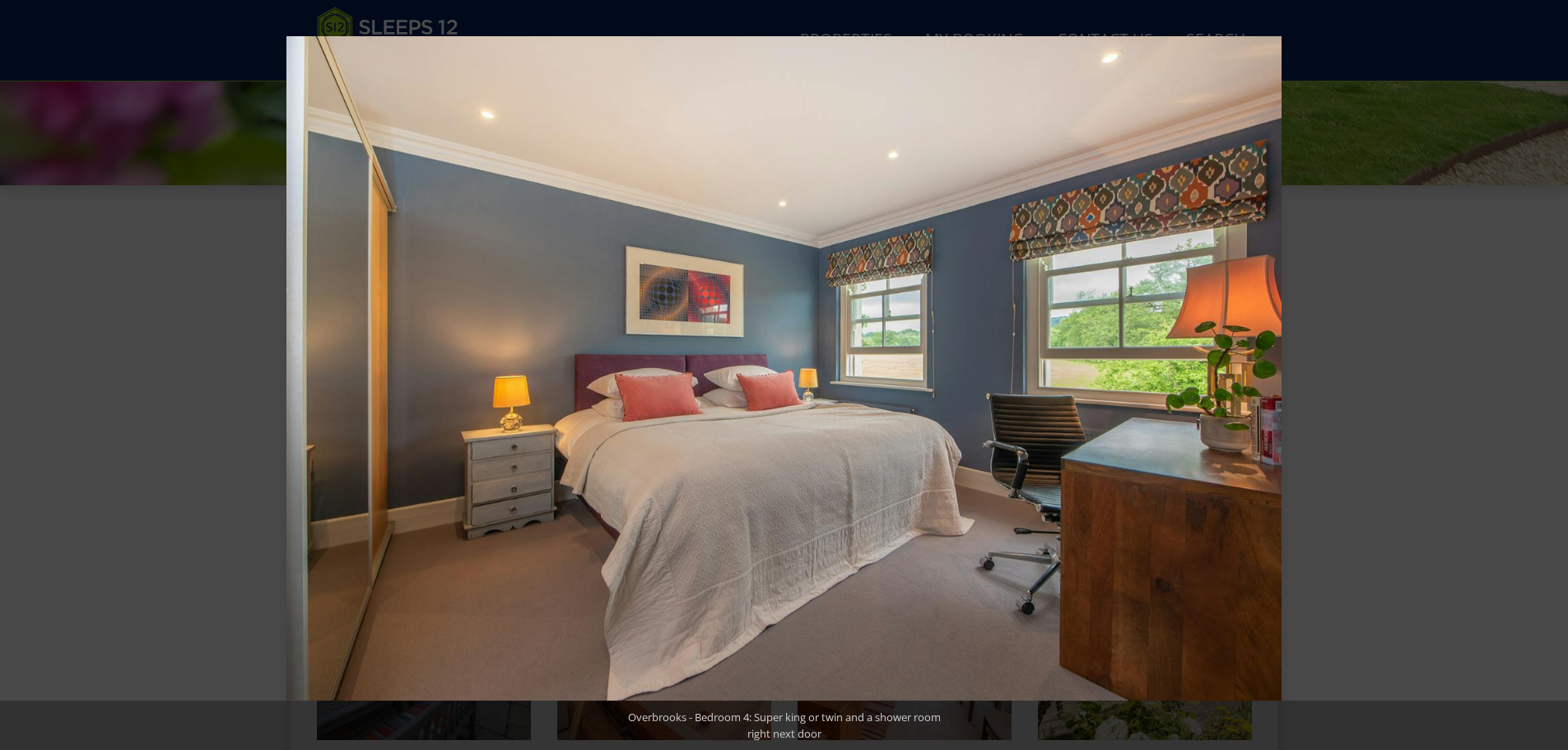
click at [1545, 367] on button at bounding box center [1539, 375] width 58 height 82
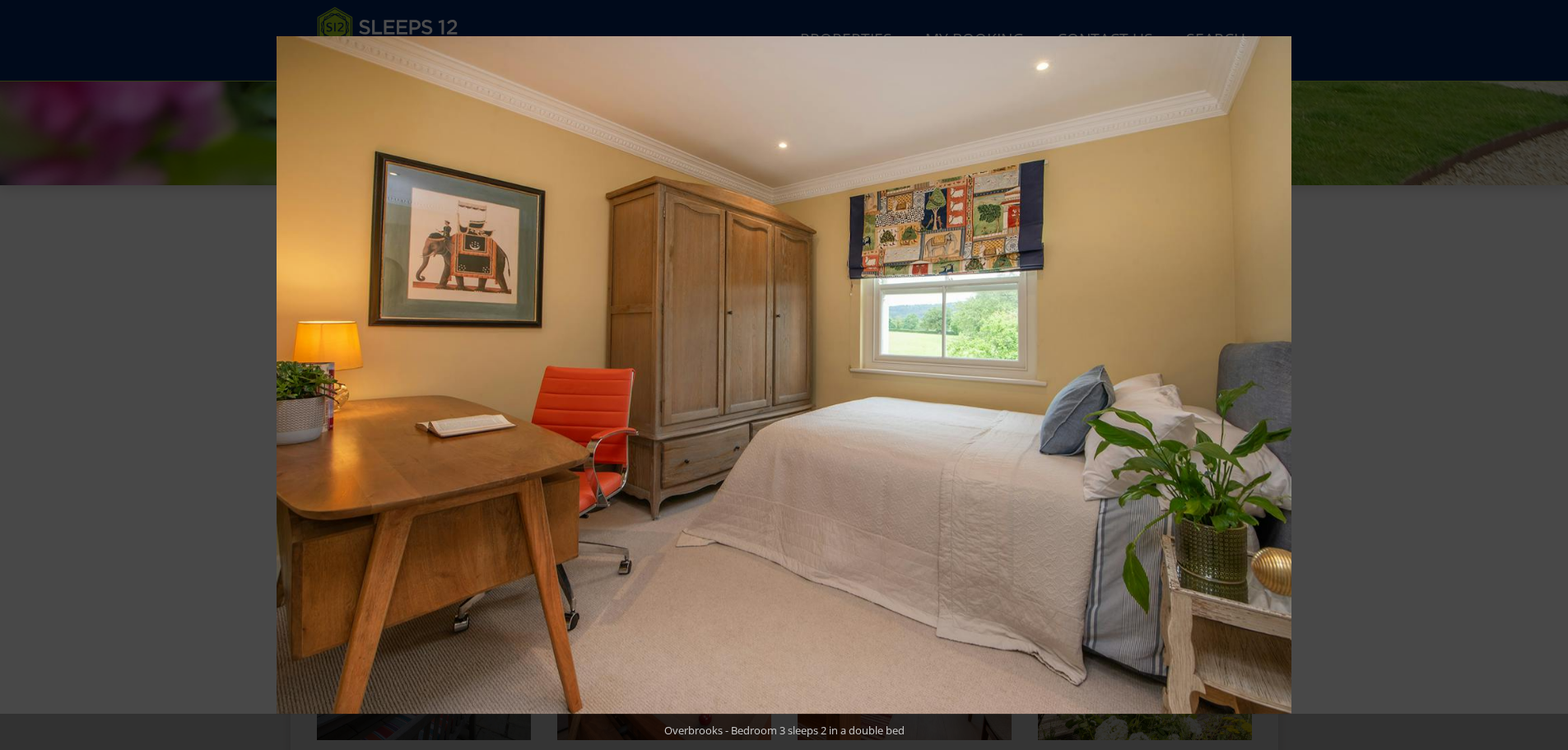
click at [1545, 367] on button at bounding box center [1539, 375] width 58 height 82
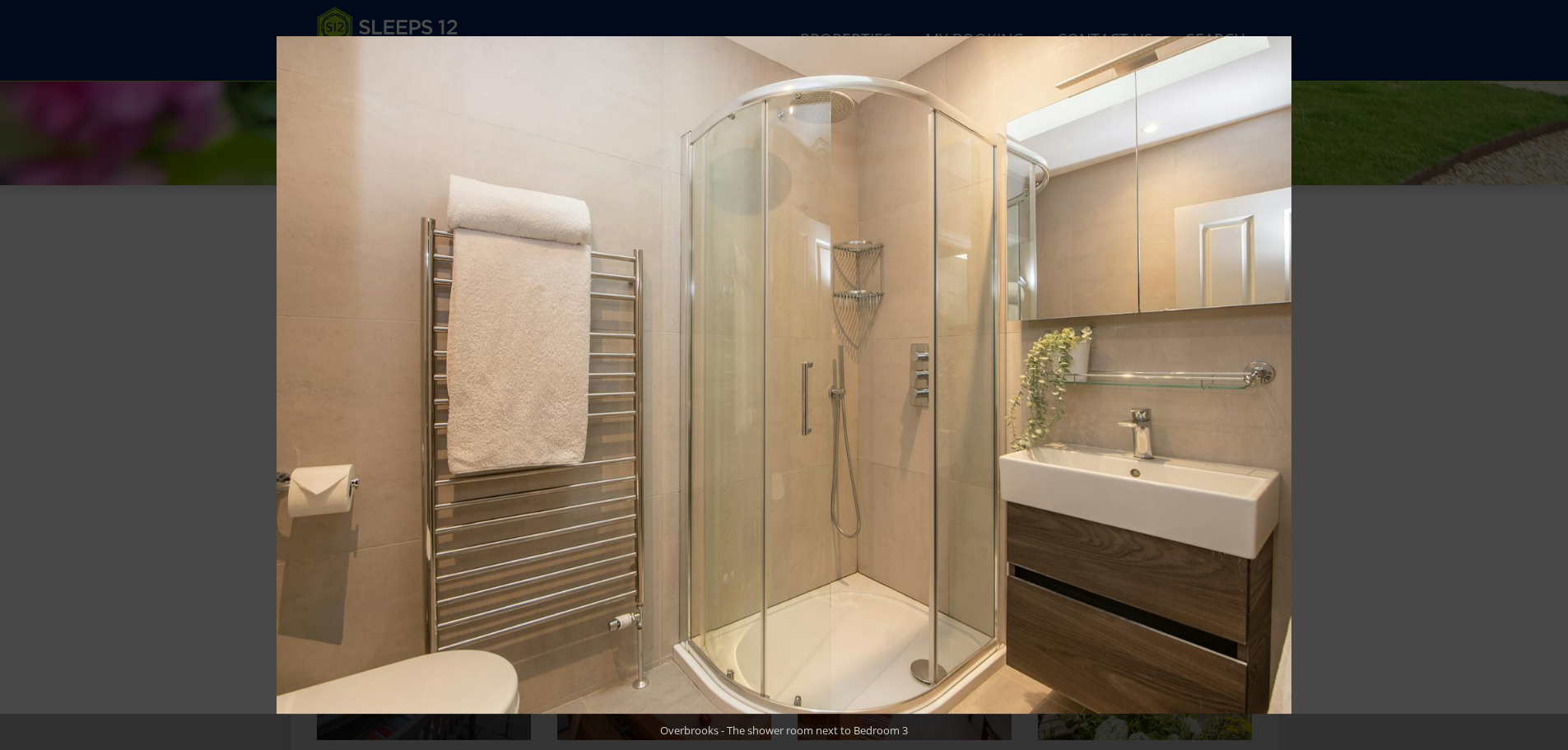
click at [1545, 367] on button at bounding box center [1539, 375] width 58 height 82
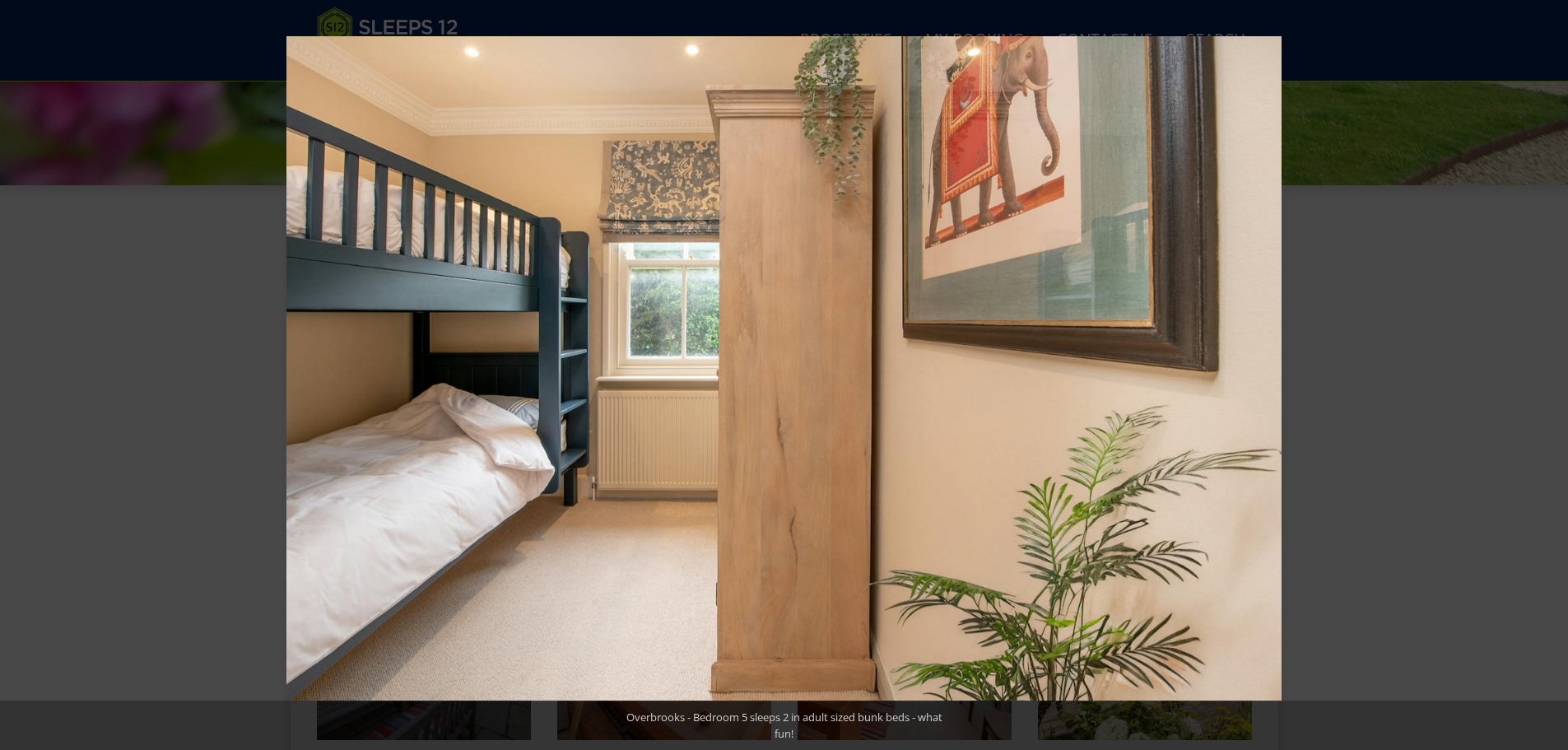
click at [1545, 367] on button at bounding box center [1539, 375] width 58 height 82
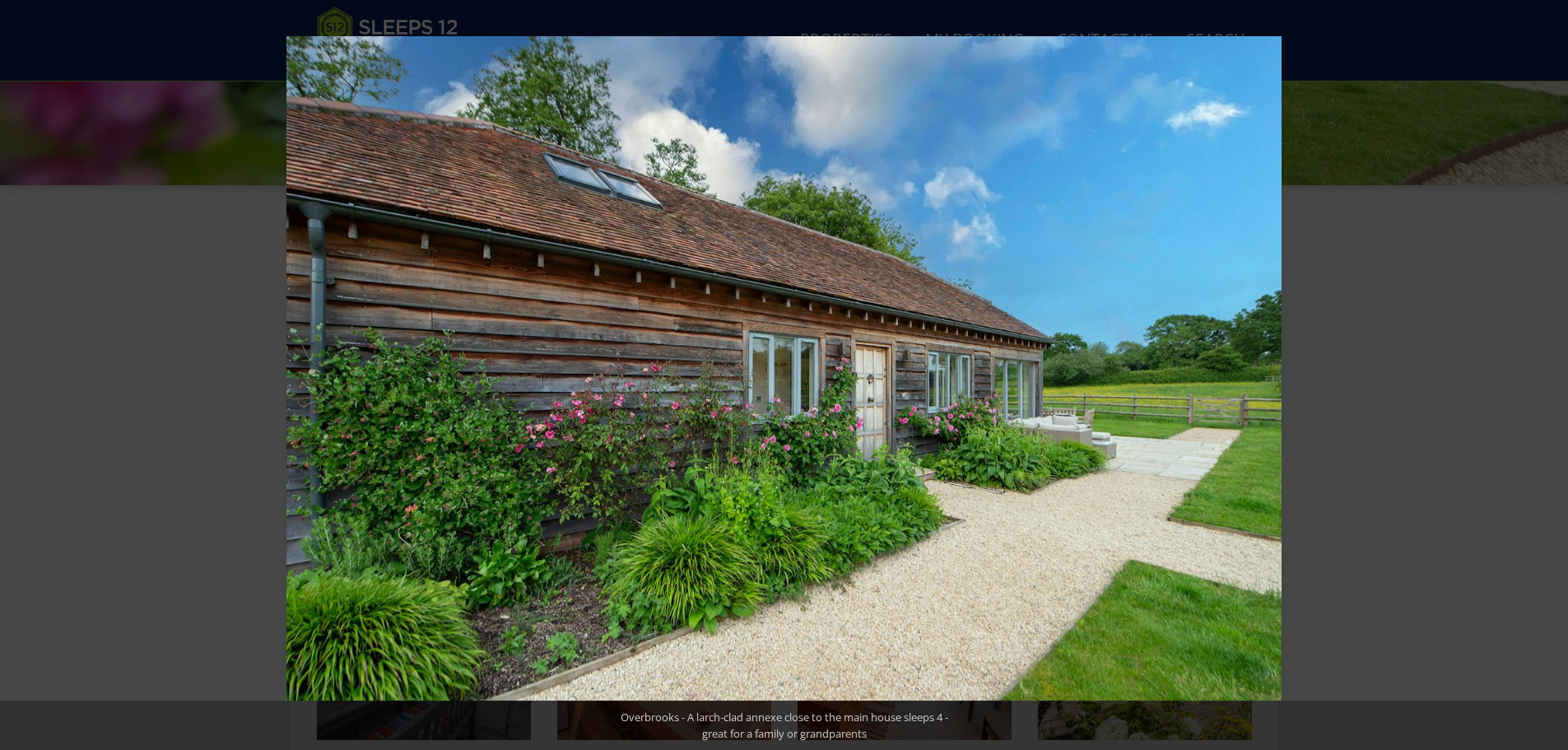
click at [1545, 367] on button at bounding box center [1539, 375] width 58 height 82
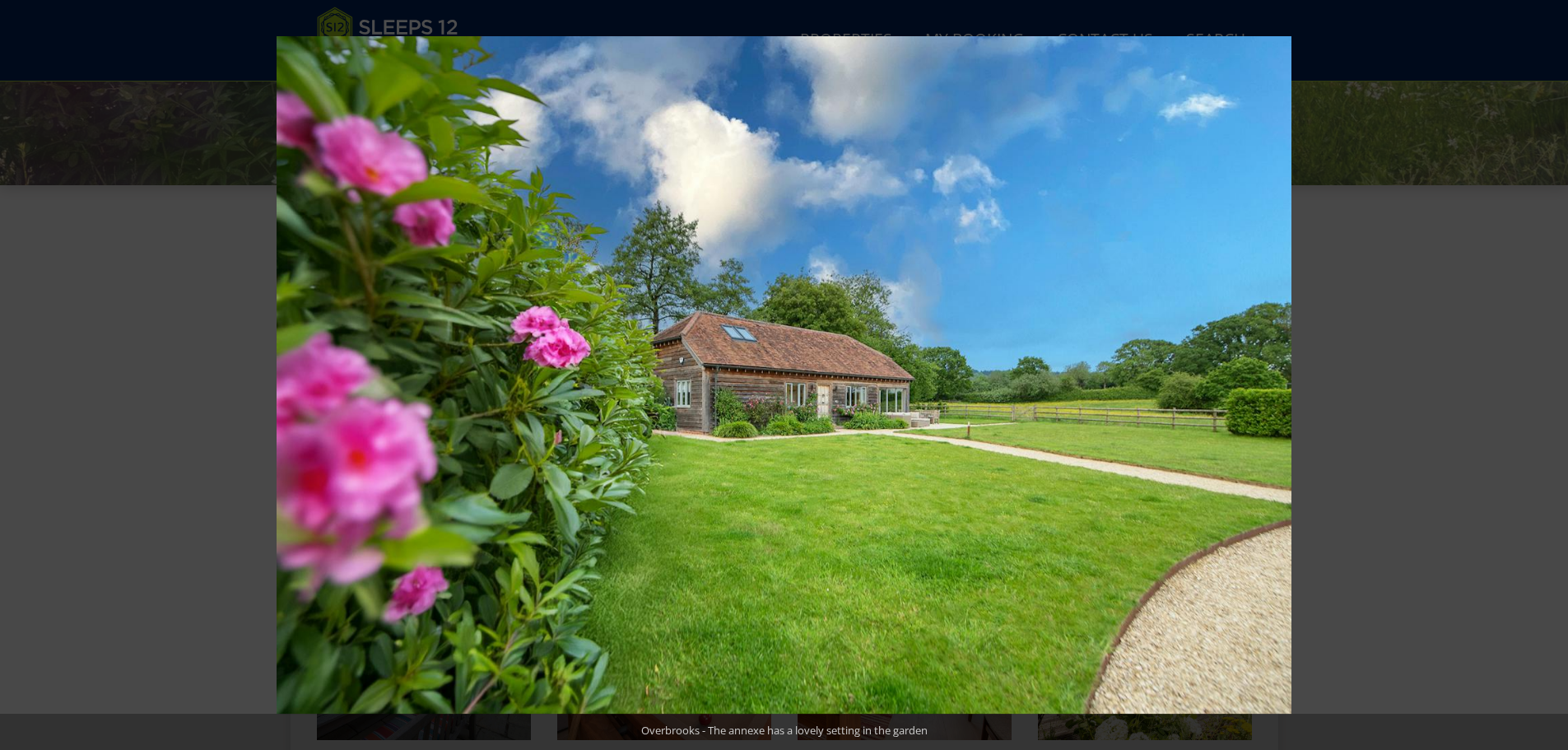
click at [1545, 367] on button at bounding box center [1539, 375] width 58 height 82
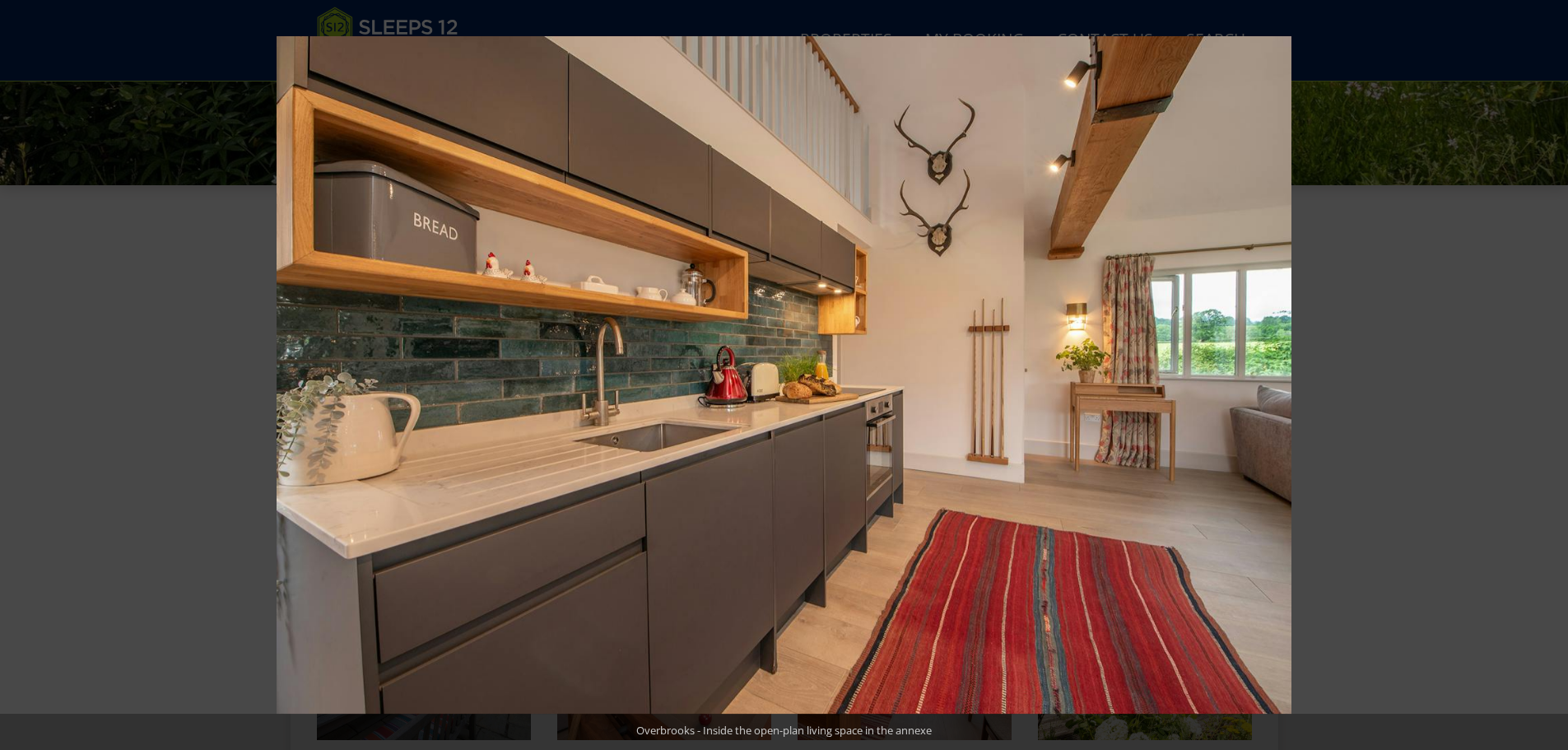
click at [1545, 367] on button at bounding box center [1539, 375] width 58 height 82
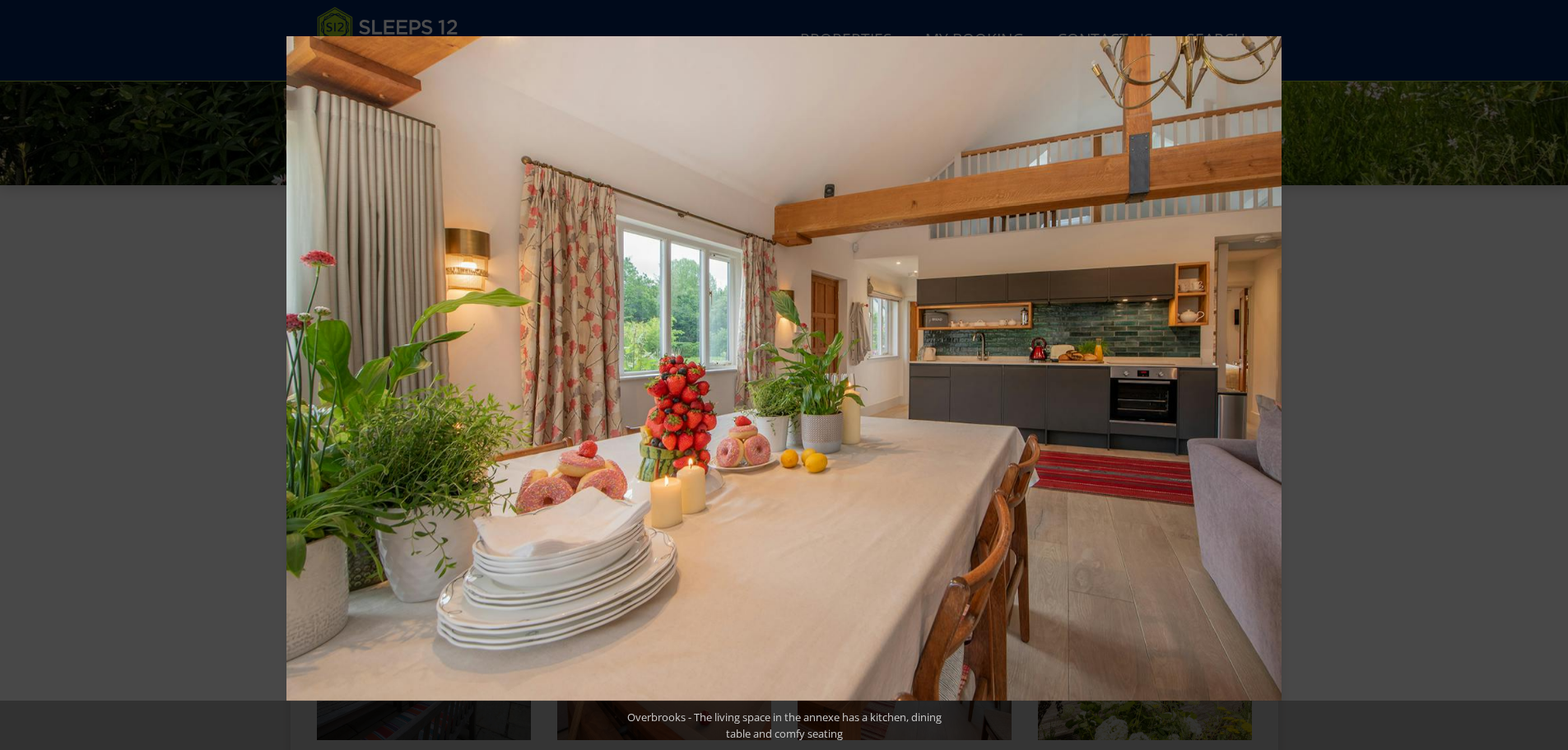
click at [1545, 367] on button at bounding box center [1539, 375] width 58 height 82
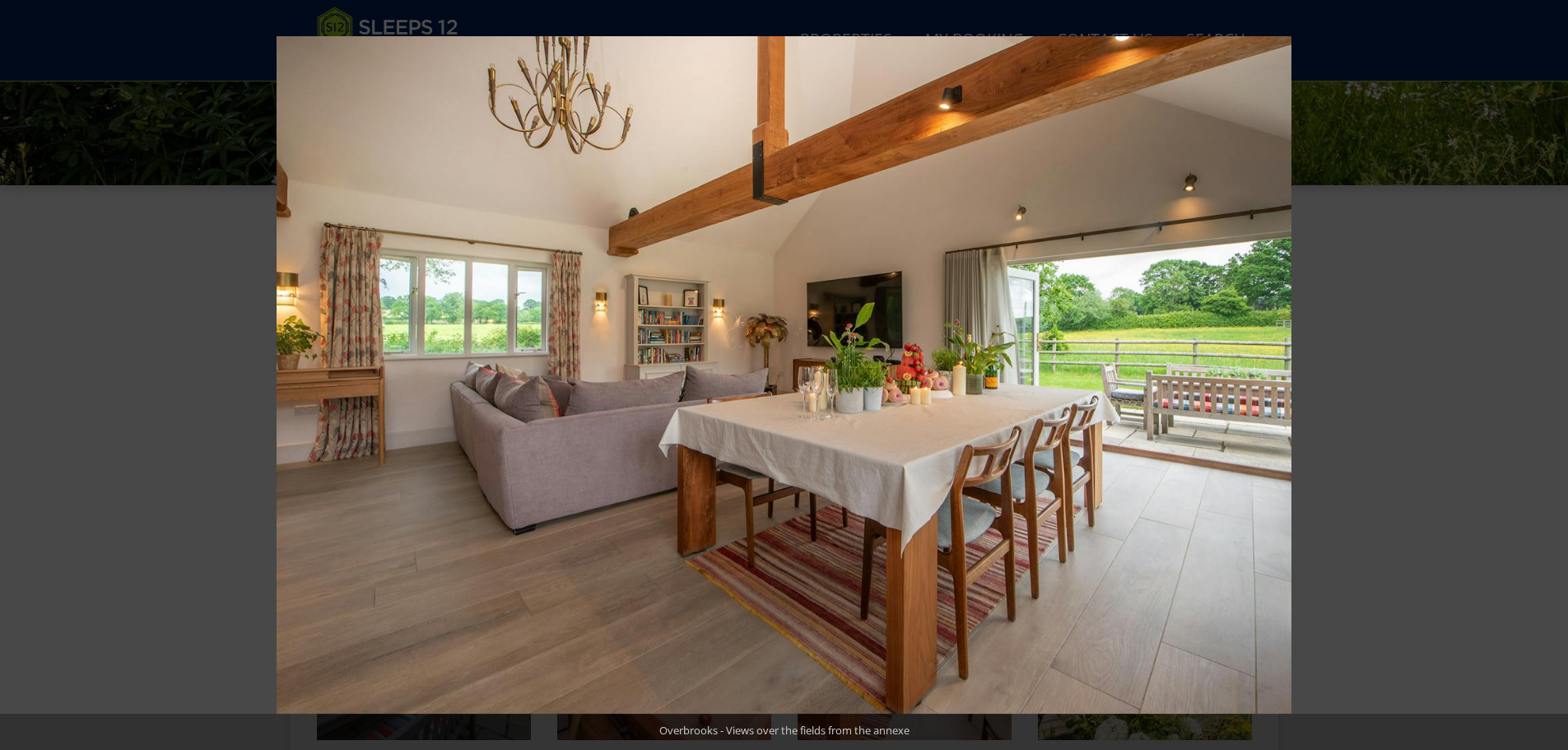
click at [1545, 367] on button at bounding box center [1539, 375] width 58 height 82
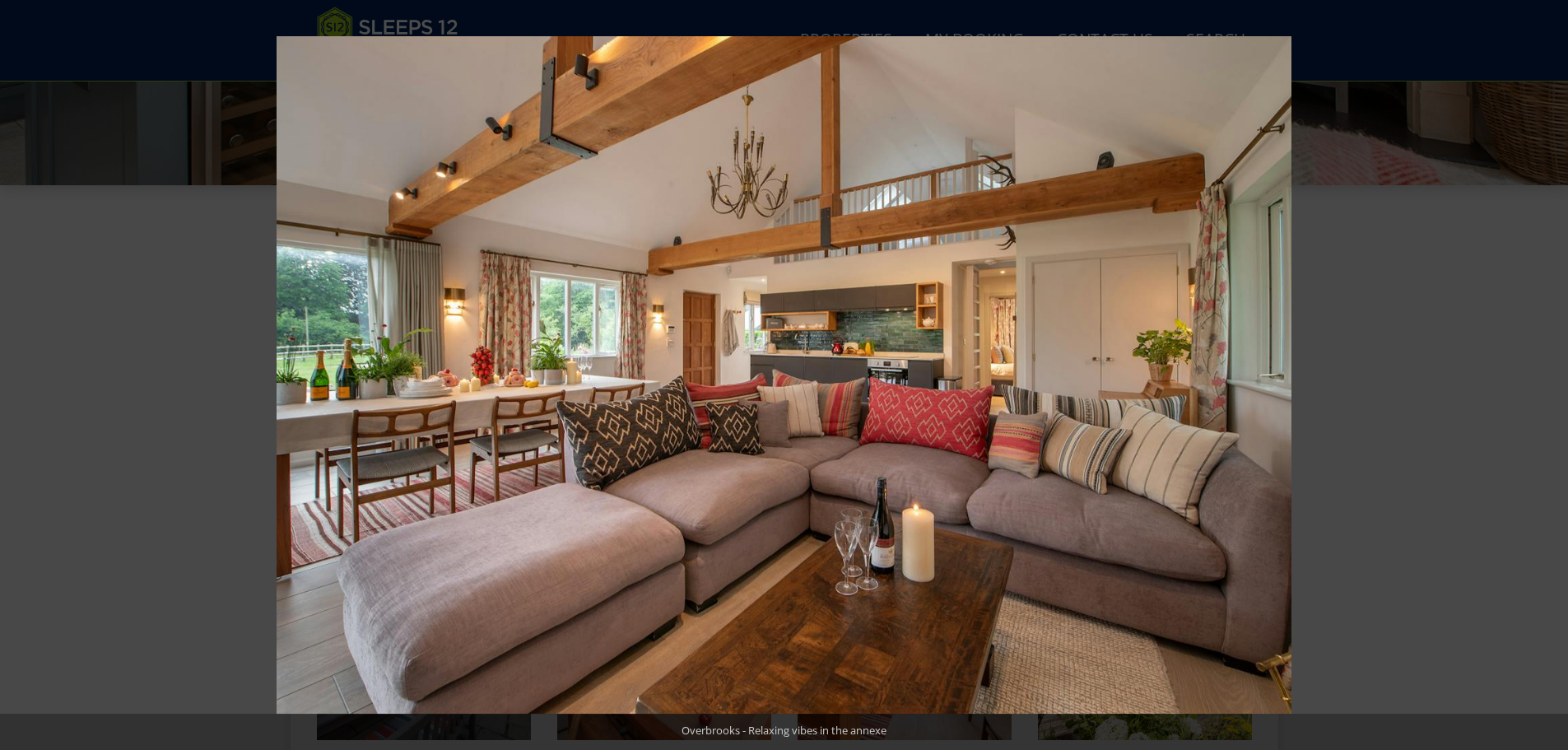
click at [1545, 367] on button at bounding box center [1539, 375] width 58 height 82
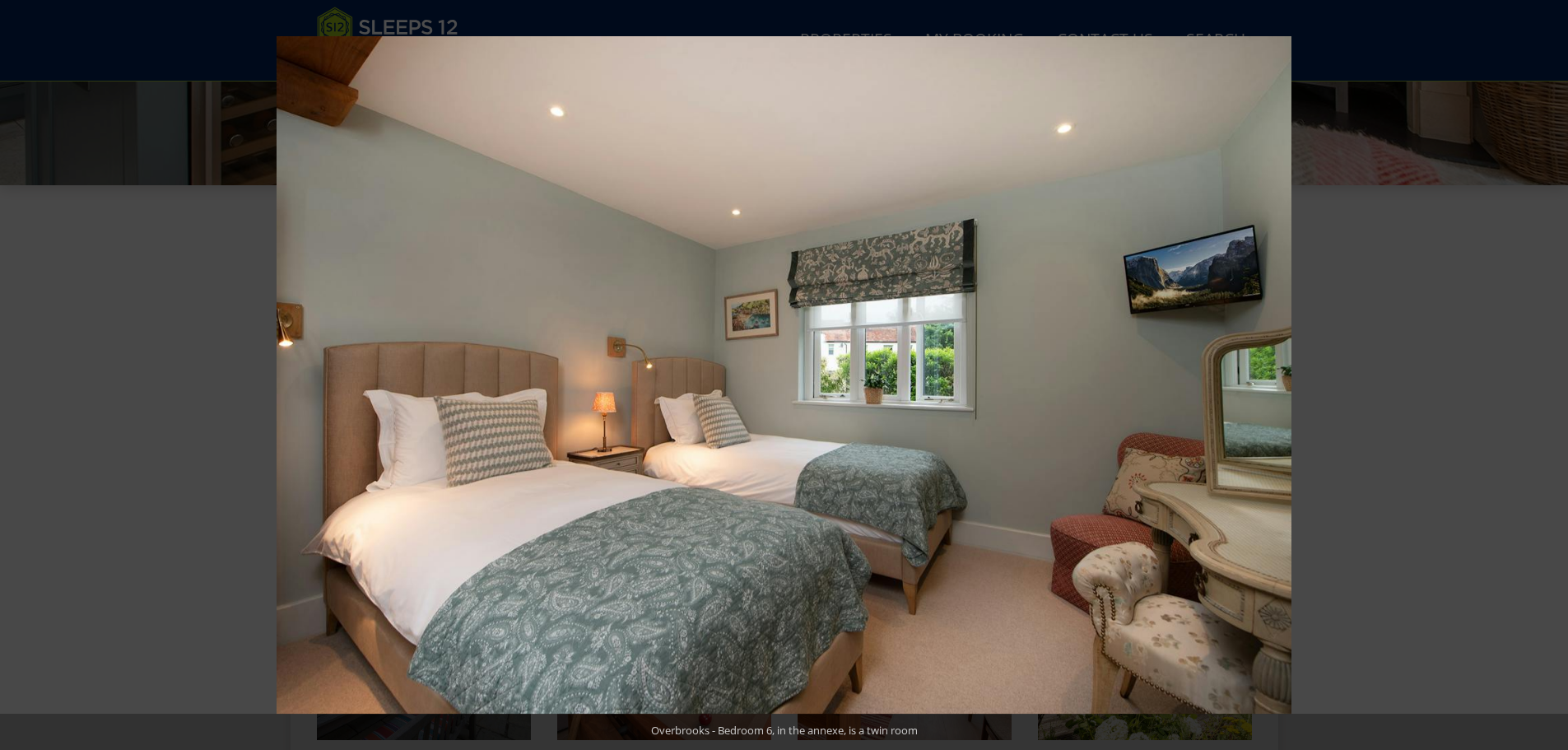
click at [1545, 367] on button at bounding box center [1539, 375] width 58 height 82
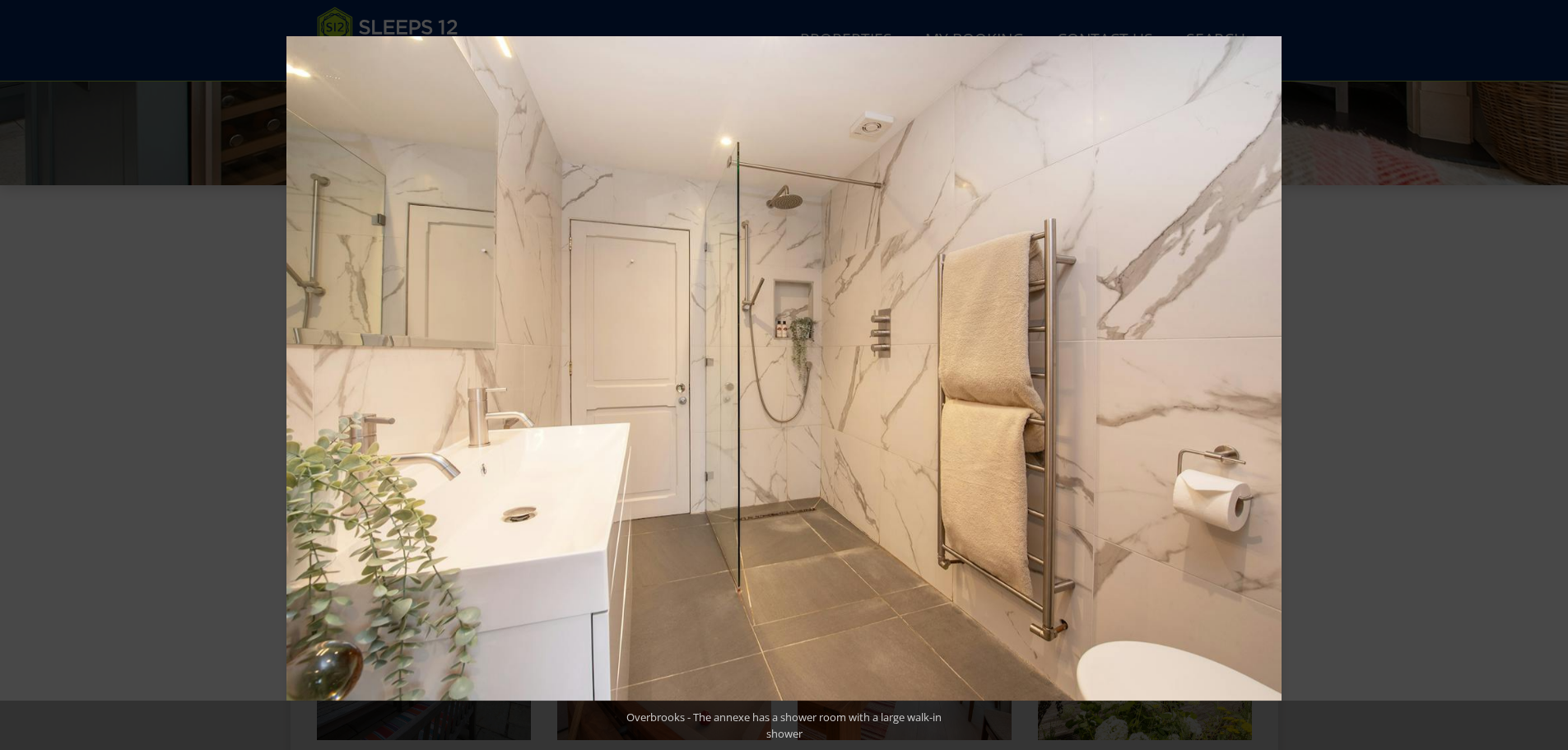
click at [1545, 367] on button at bounding box center [1539, 375] width 58 height 82
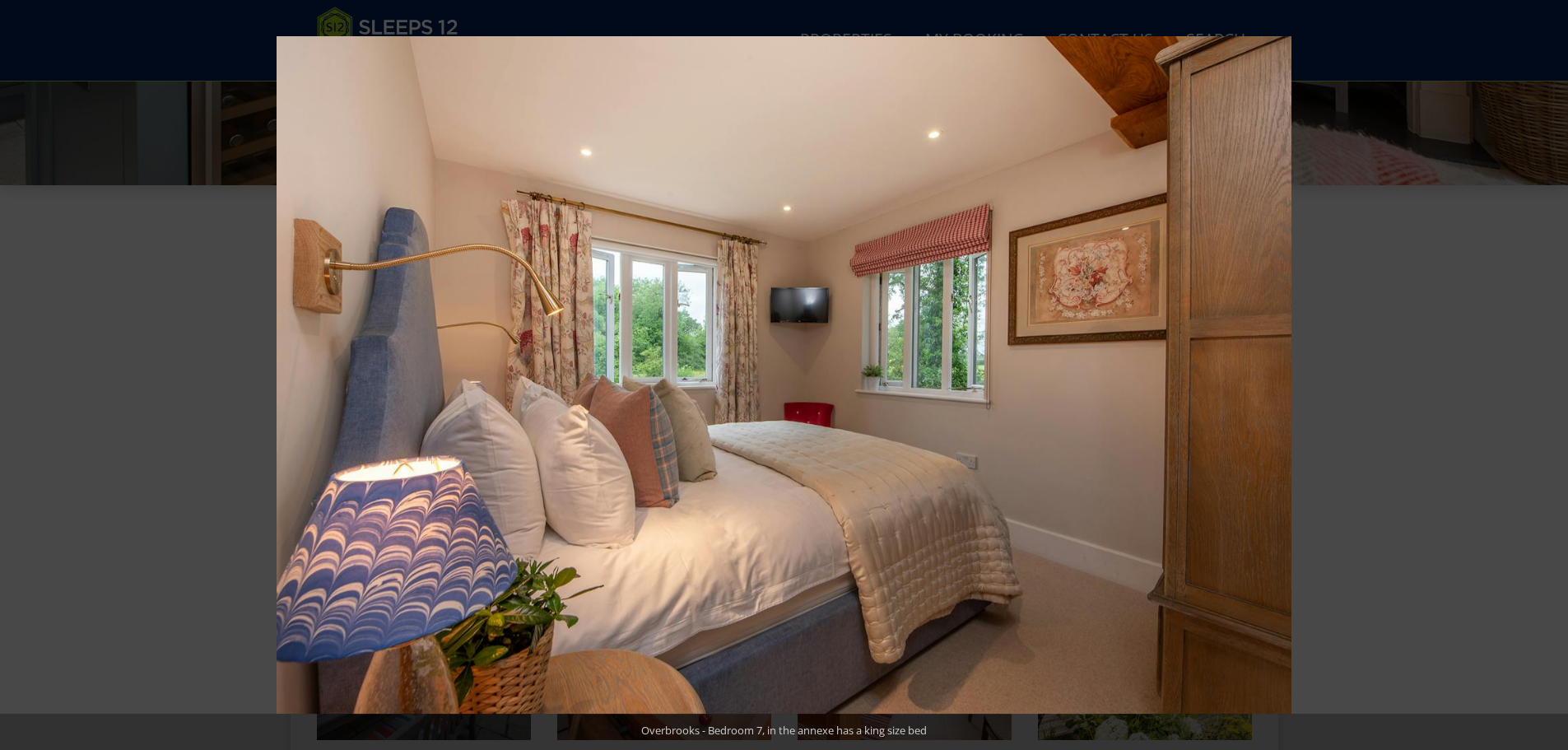
click at [1545, 367] on button at bounding box center [1539, 375] width 58 height 82
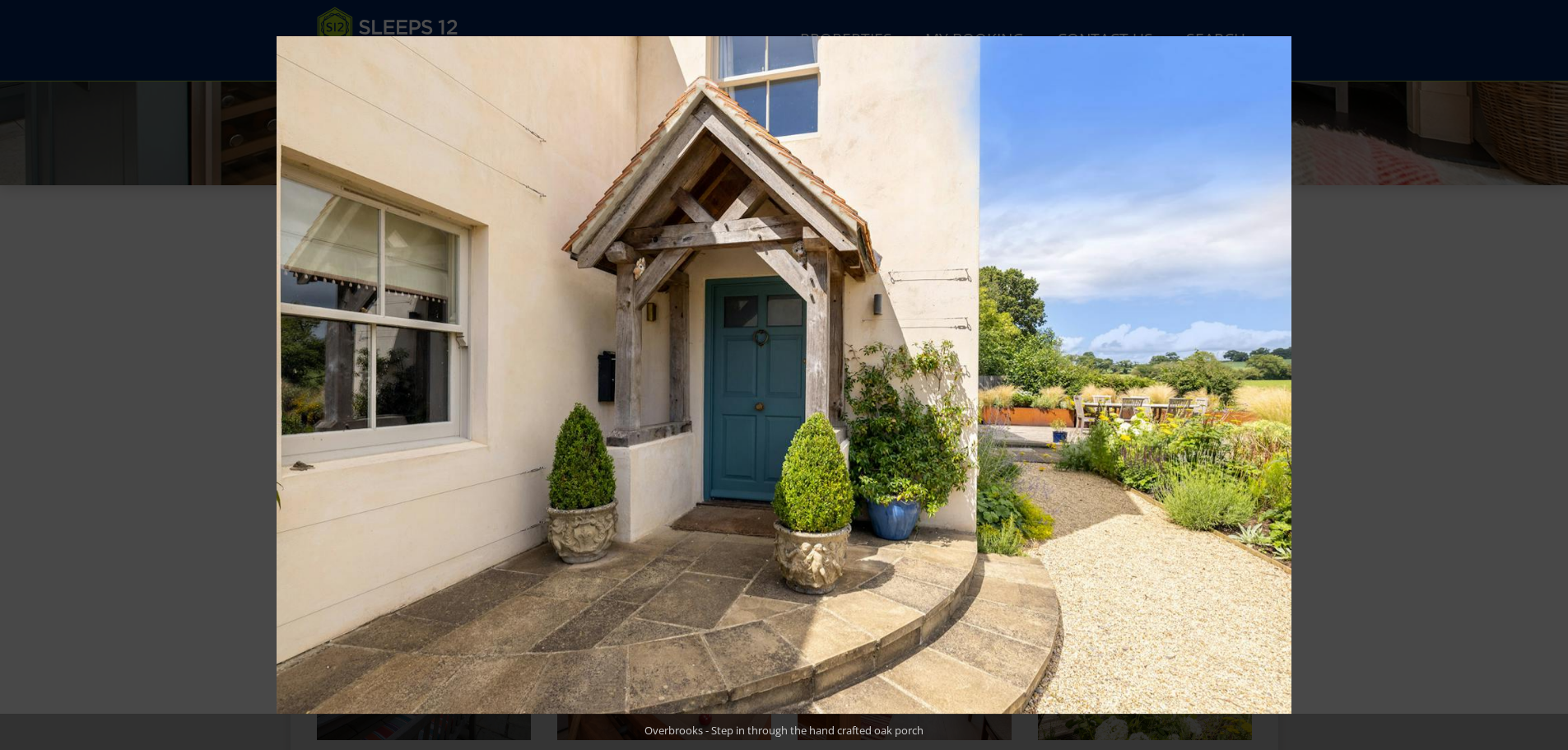
click at [1545, 367] on button at bounding box center [1539, 375] width 58 height 82
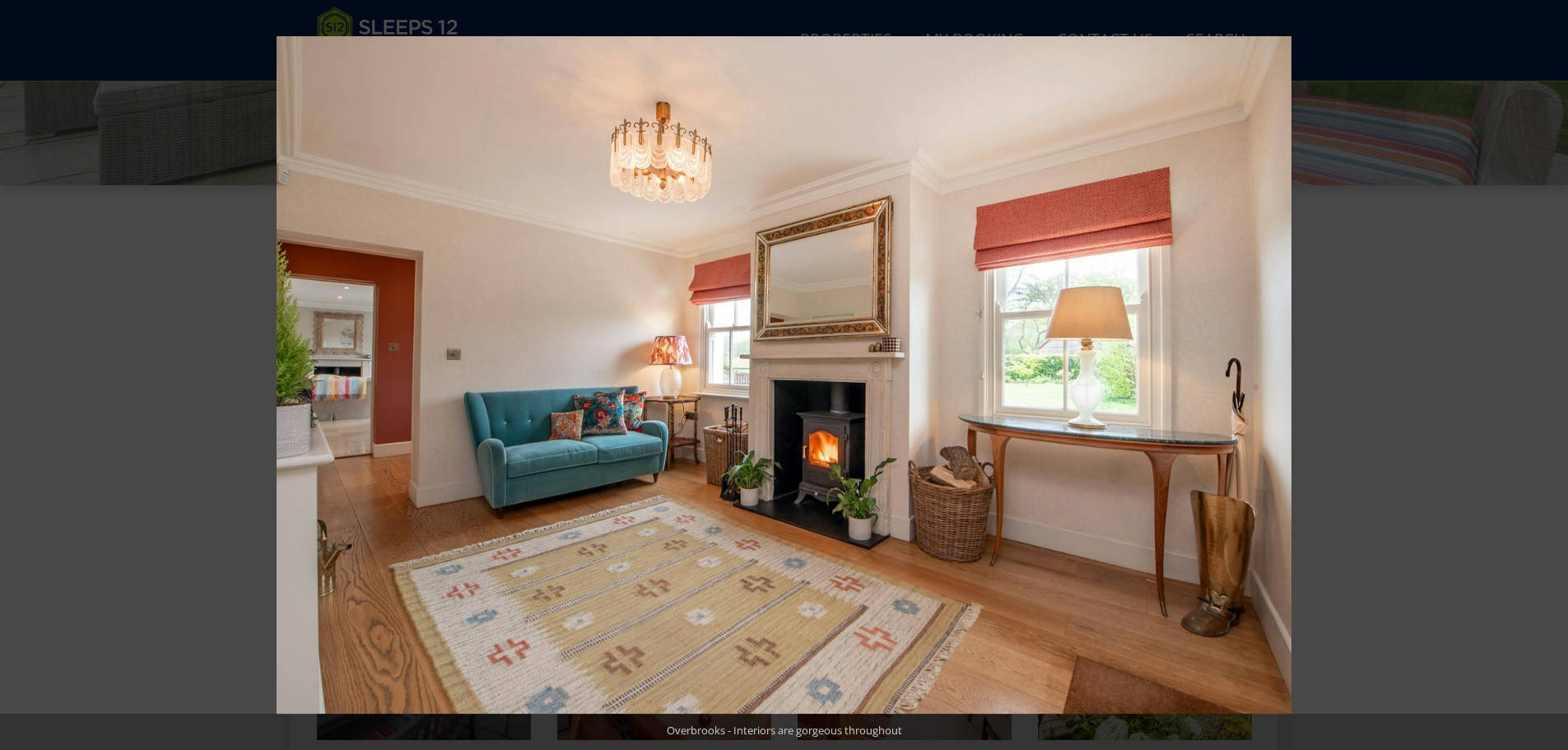
click at [1545, 367] on button at bounding box center [1539, 375] width 58 height 82
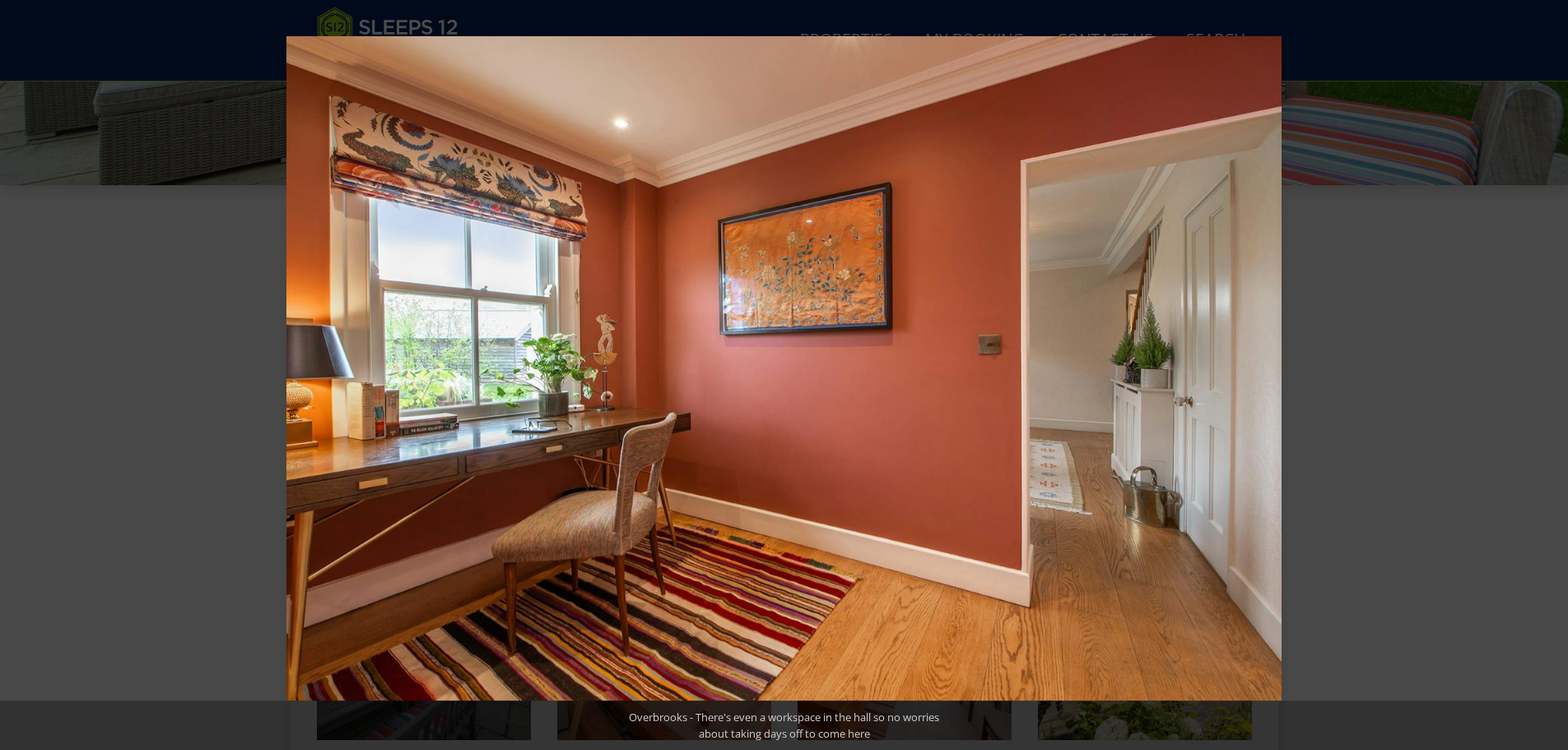
click at [1545, 367] on button at bounding box center [1539, 375] width 58 height 82
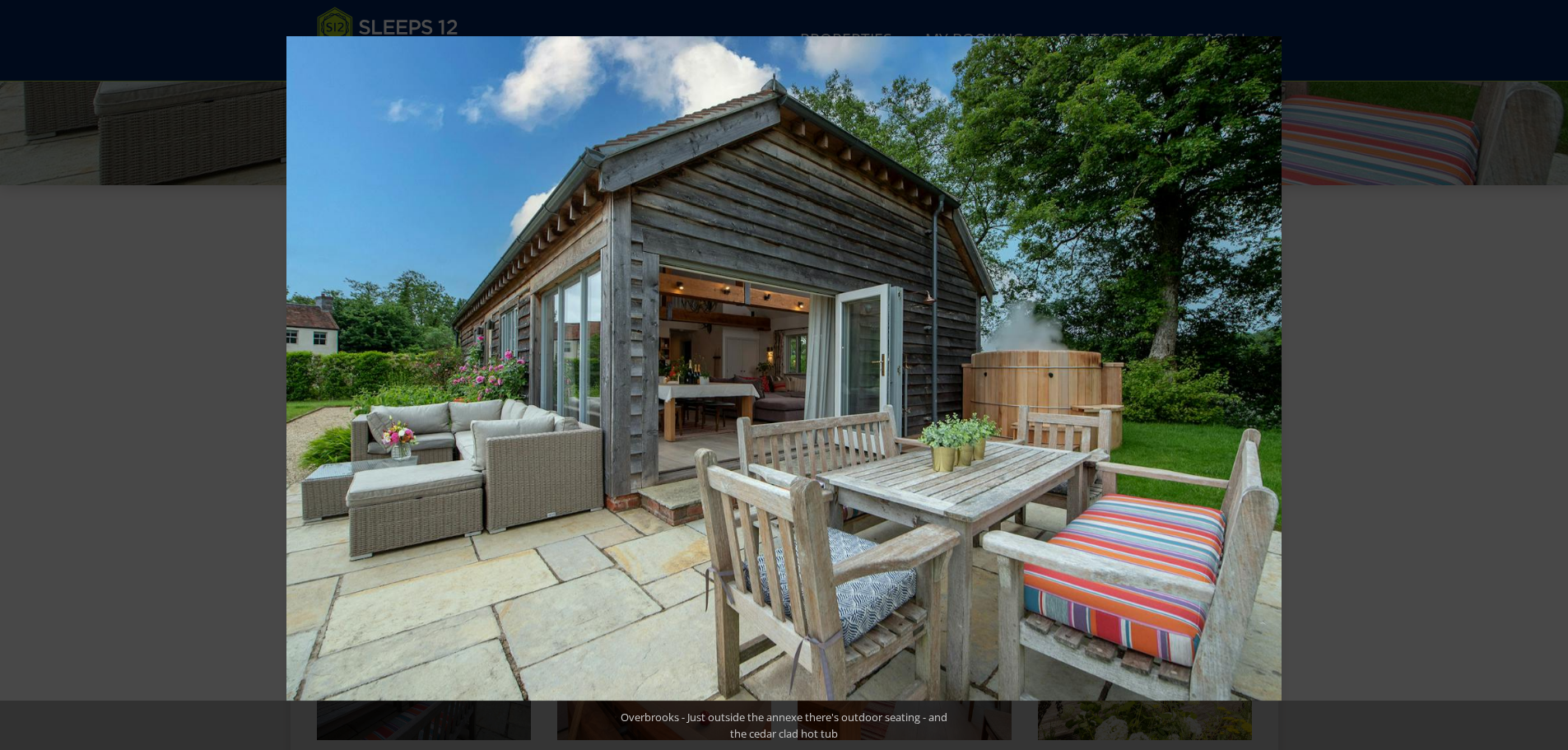
click at [1545, 367] on button at bounding box center [1539, 375] width 58 height 82
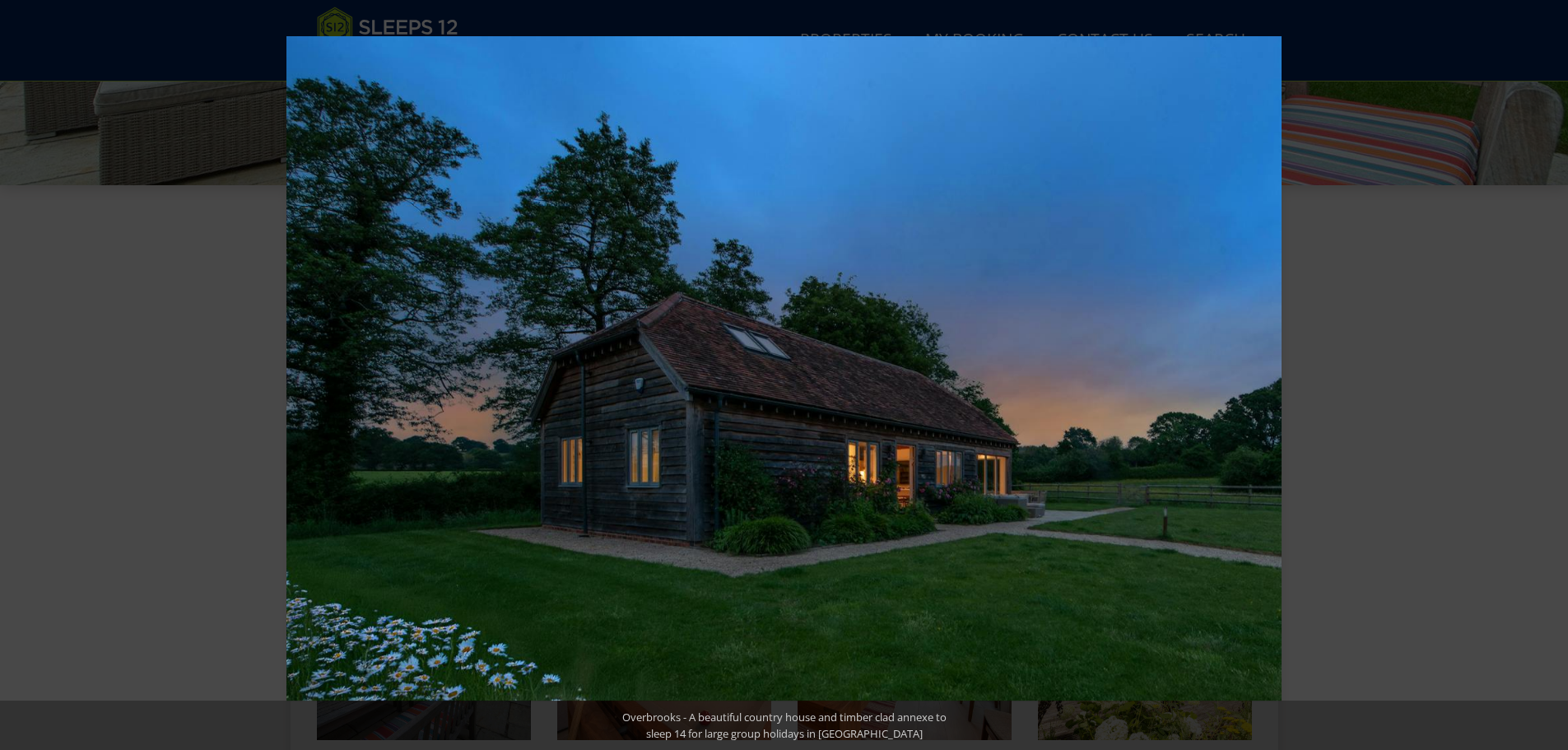
click at [1545, 367] on button at bounding box center [1539, 375] width 58 height 82
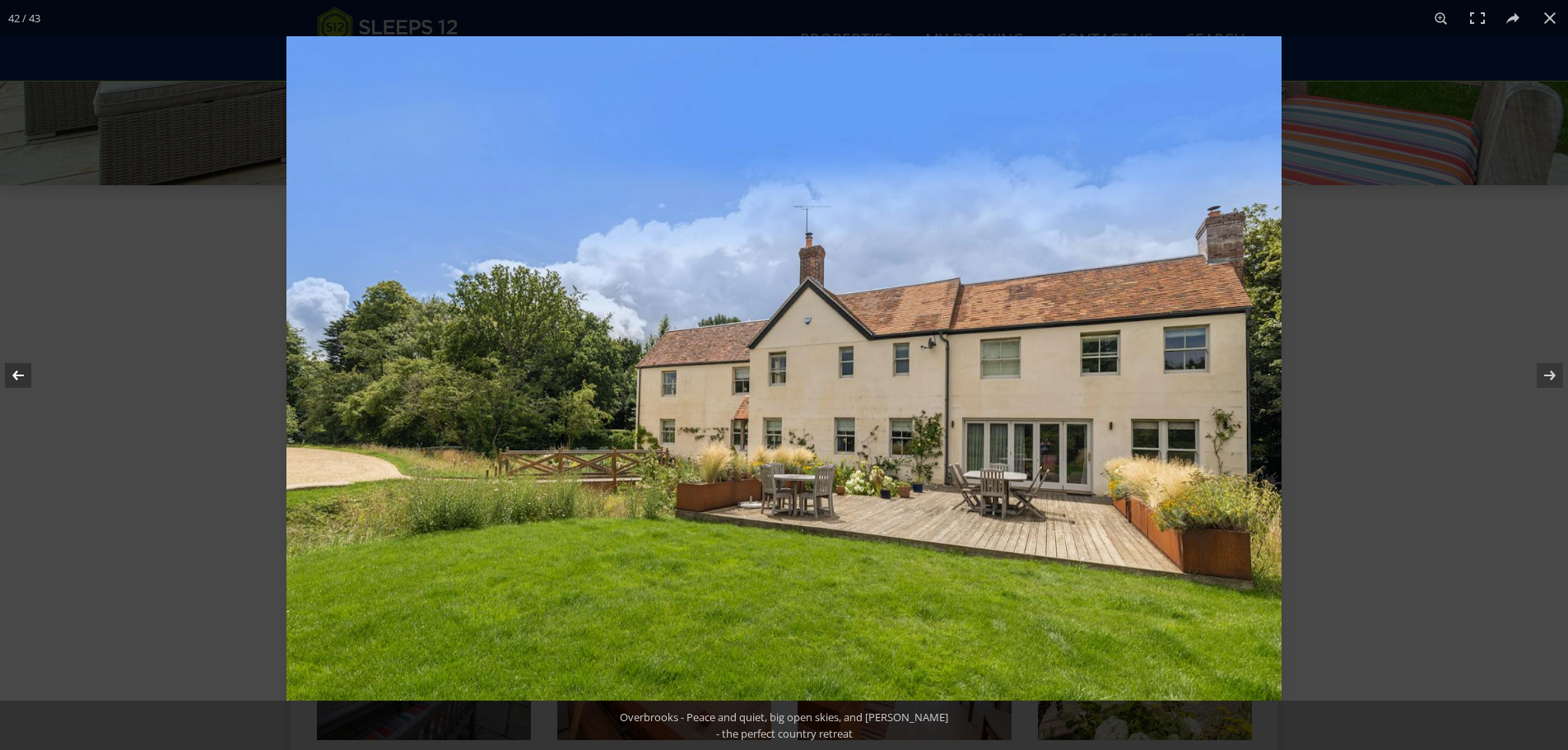
click at [25, 381] on button at bounding box center [29, 375] width 58 height 82
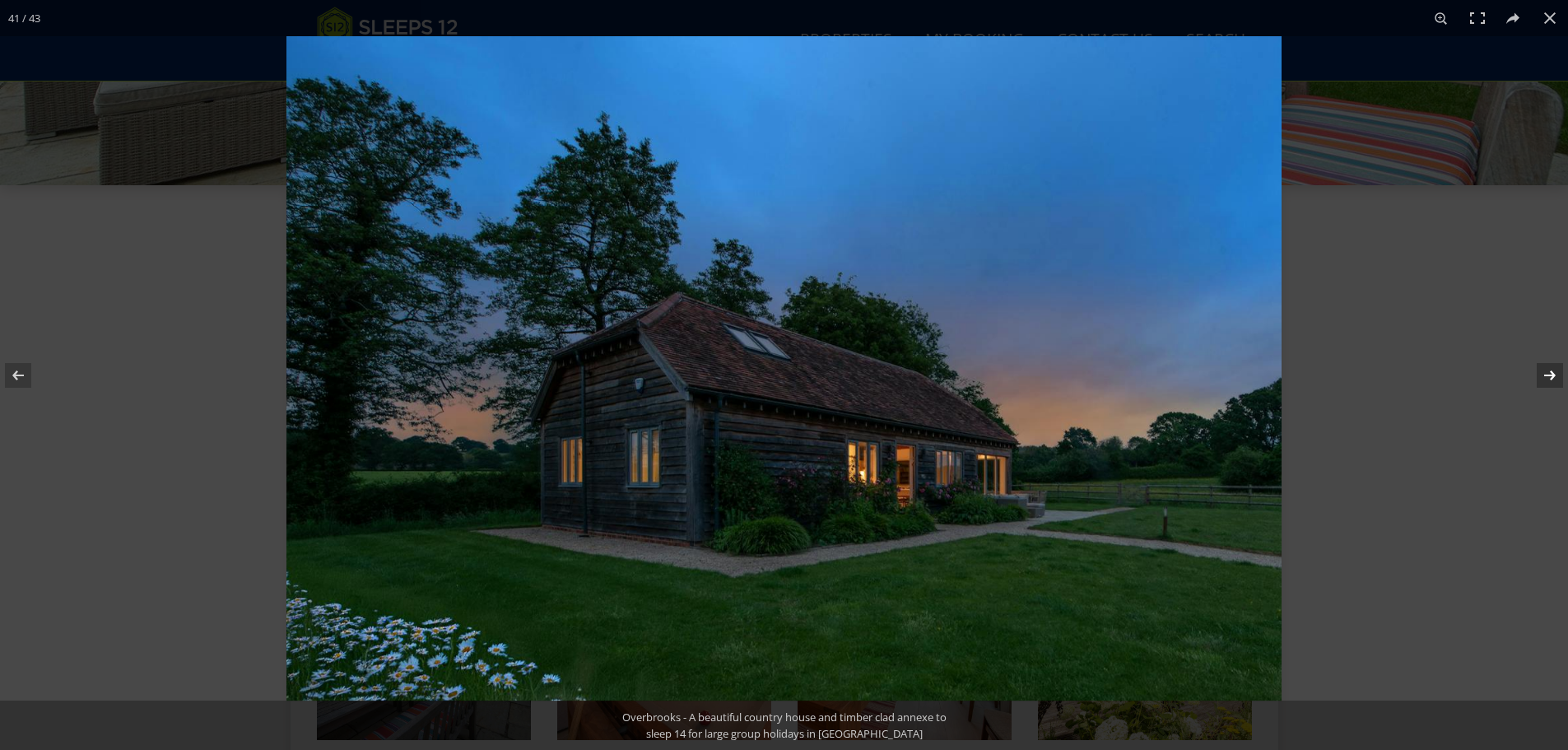
click at [1550, 363] on button at bounding box center [1539, 375] width 58 height 82
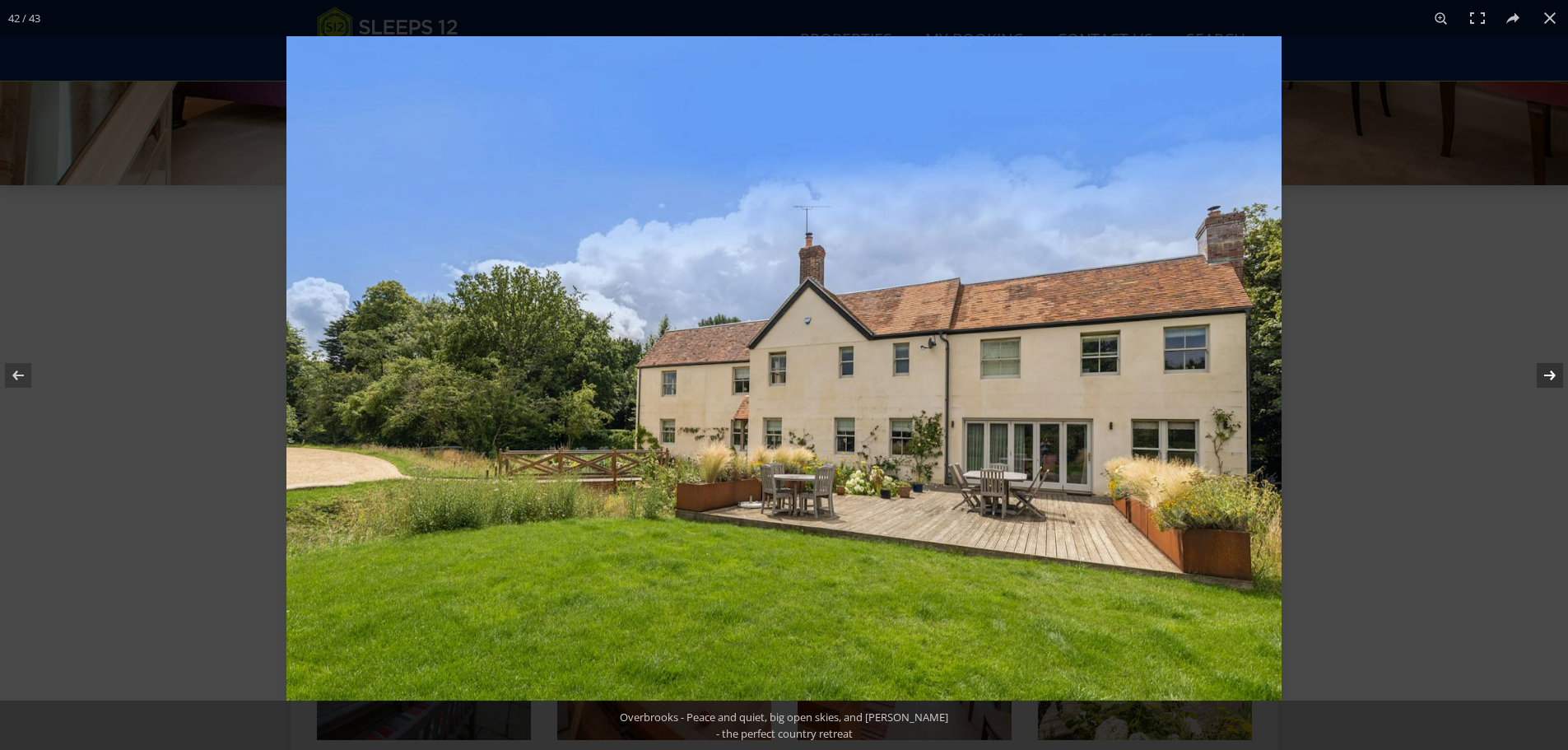
click at [1550, 363] on button at bounding box center [1539, 375] width 58 height 82
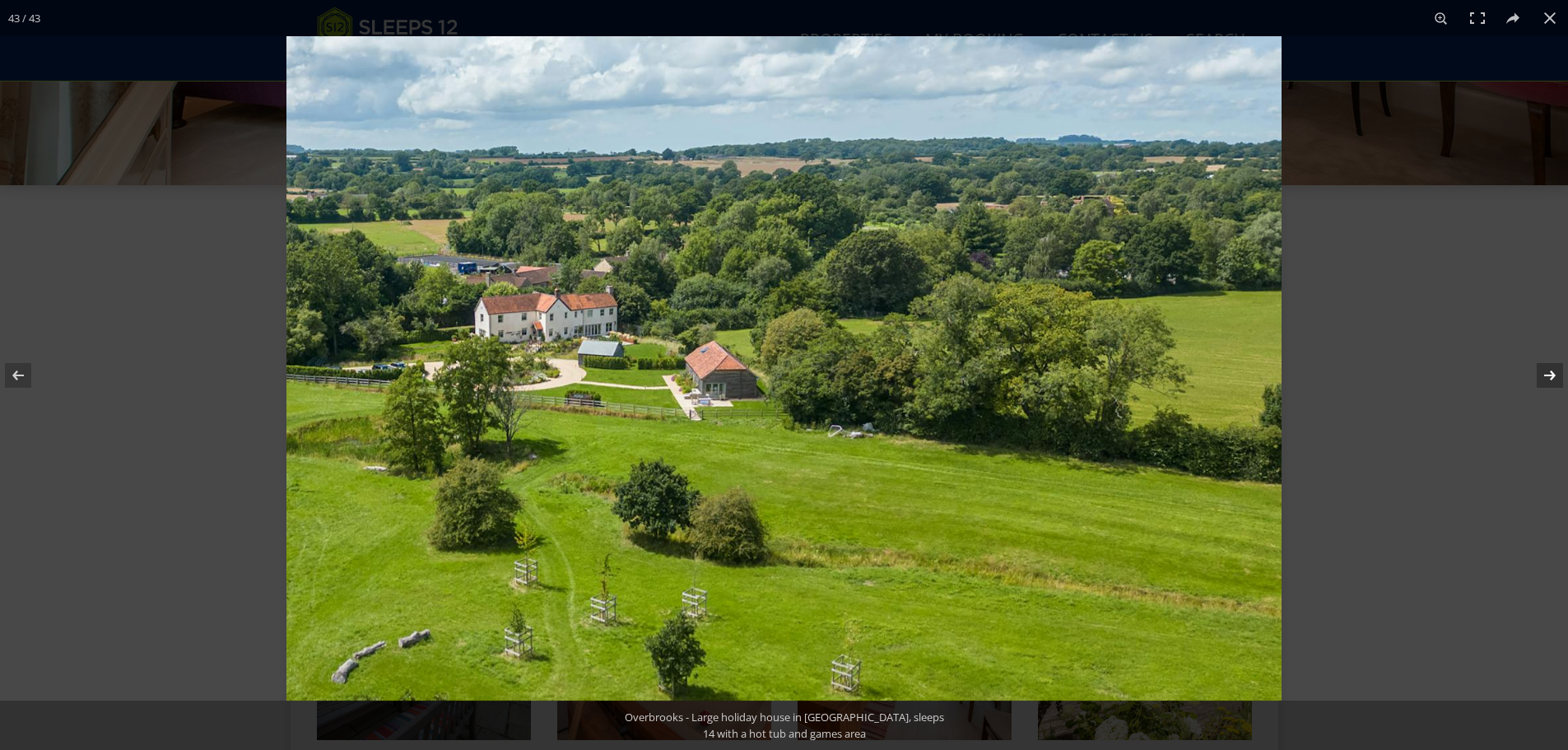
click at [1549, 363] on button at bounding box center [1539, 375] width 58 height 82
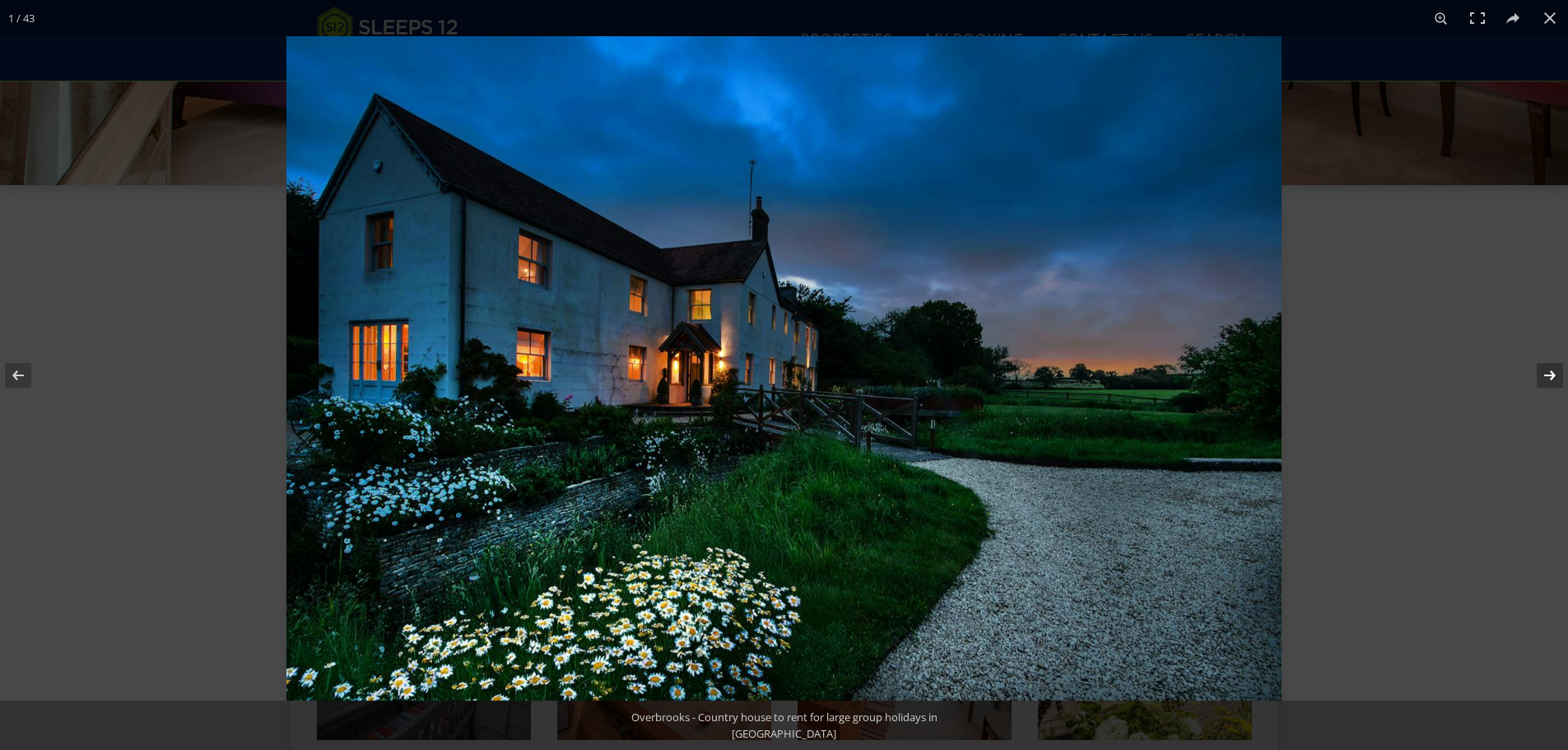
click at [1549, 363] on button at bounding box center [1539, 375] width 58 height 82
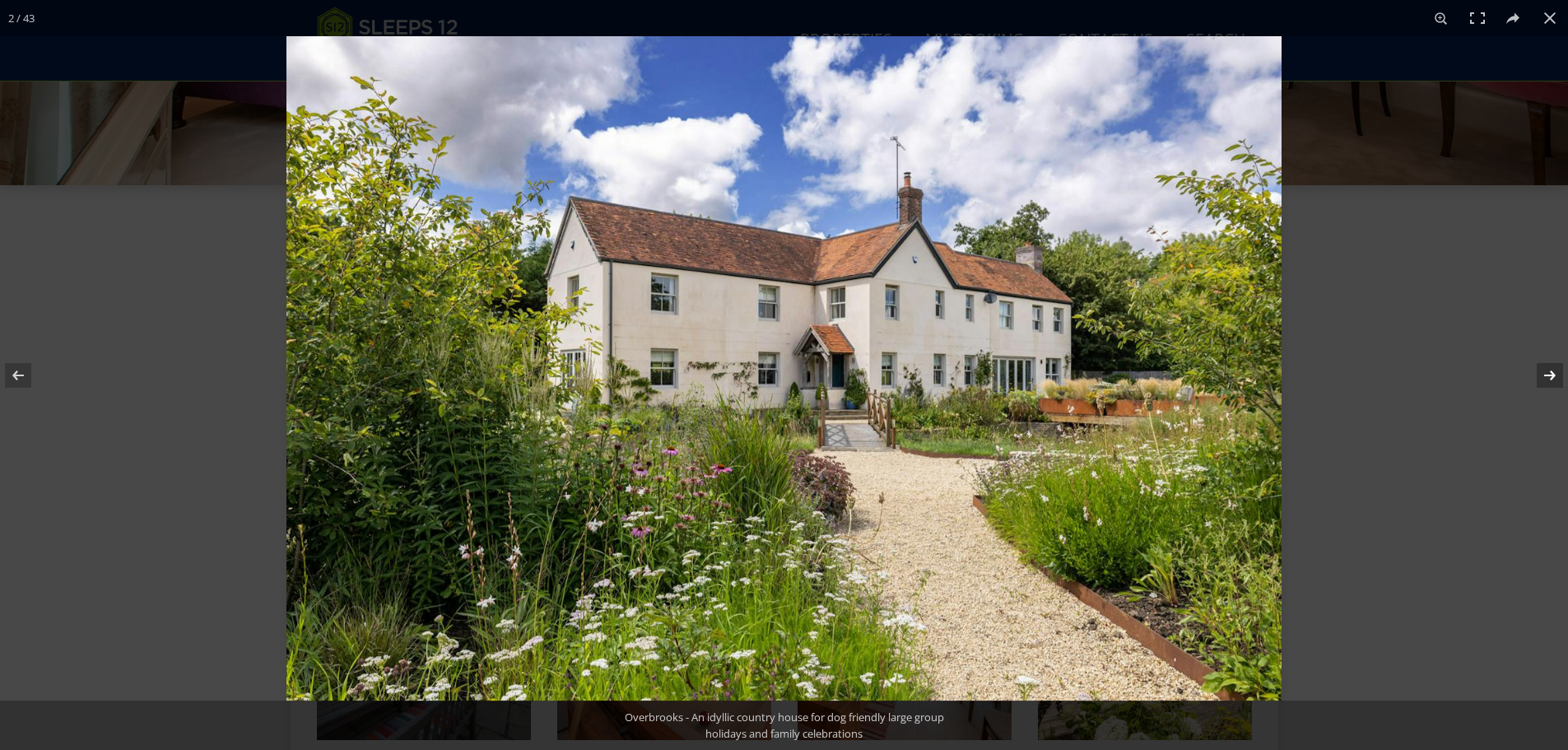
click at [1549, 363] on button at bounding box center [1539, 375] width 58 height 82
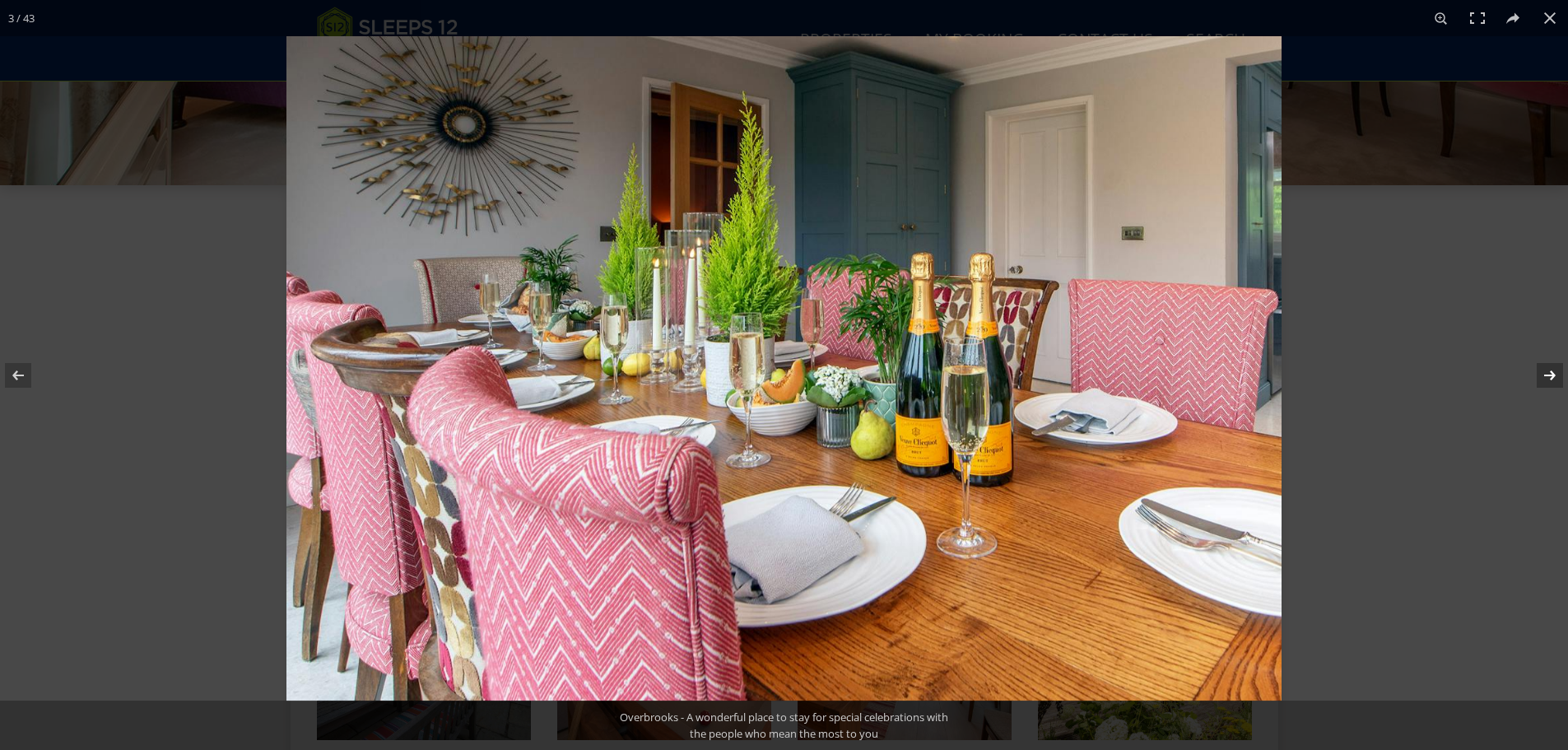
click at [1549, 363] on button at bounding box center [1539, 375] width 58 height 82
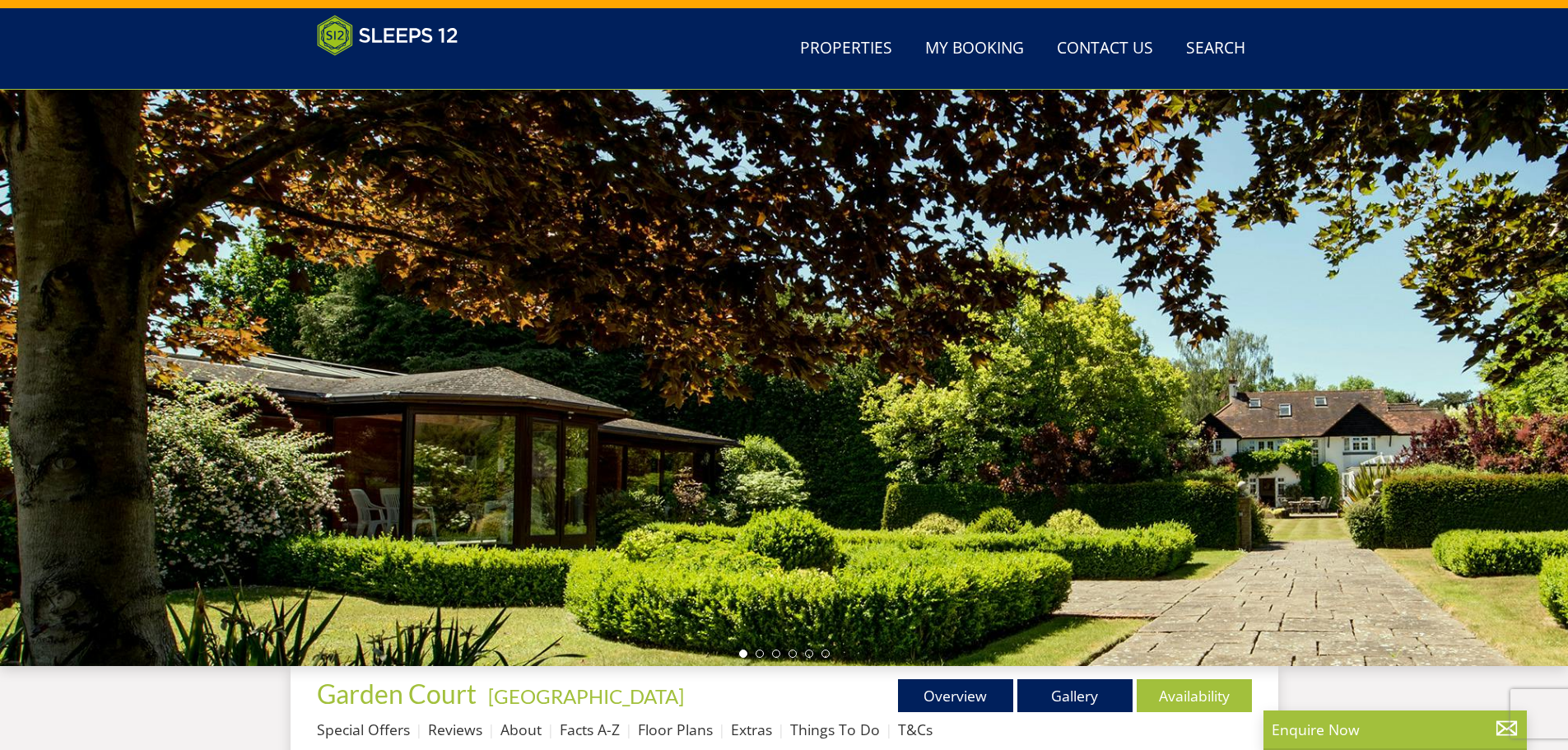
scroll to position [180, 0]
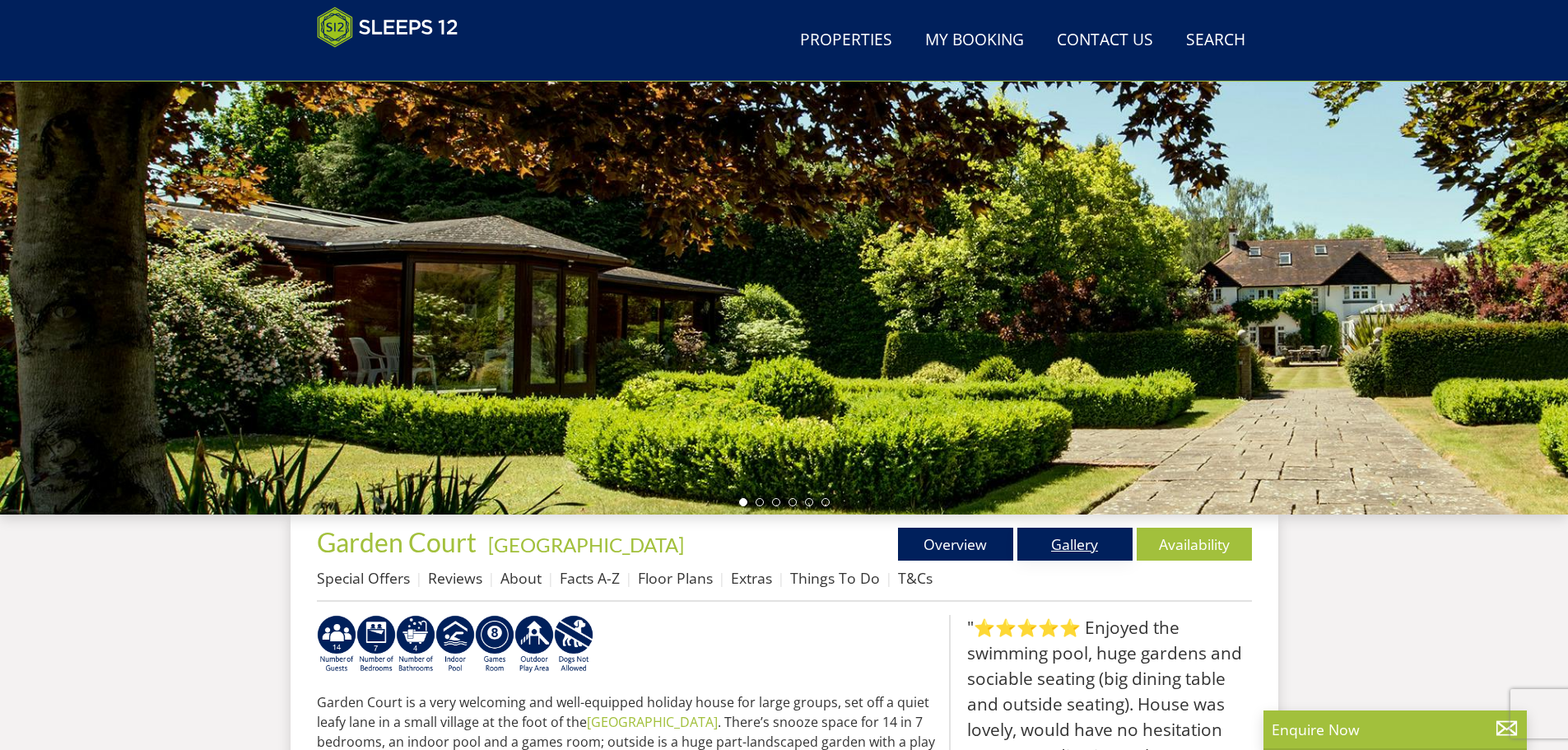
click at [1099, 544] on link "Gallery" at bounding box center [1075, 543] width 115 height 33
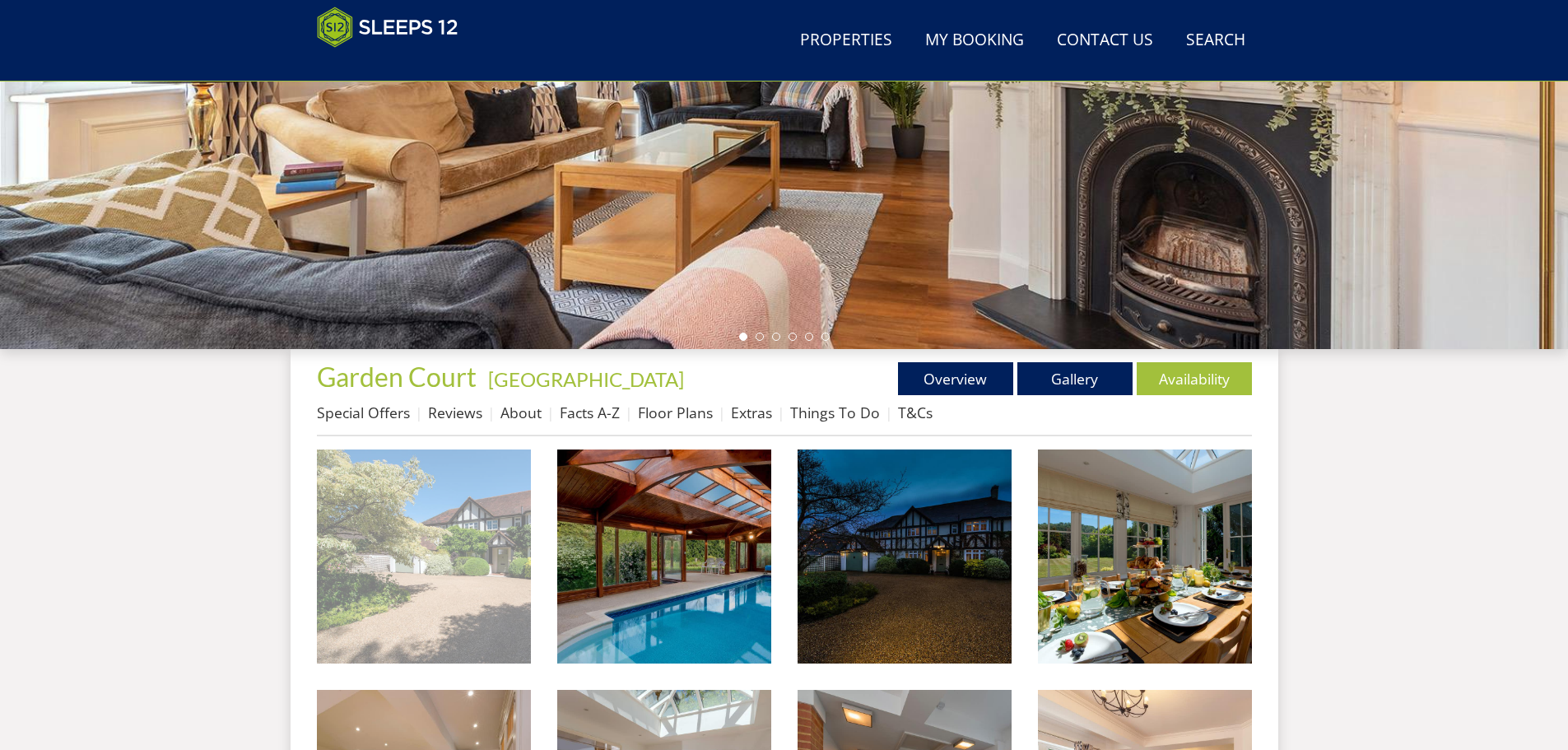
scroll to position [358, 0]
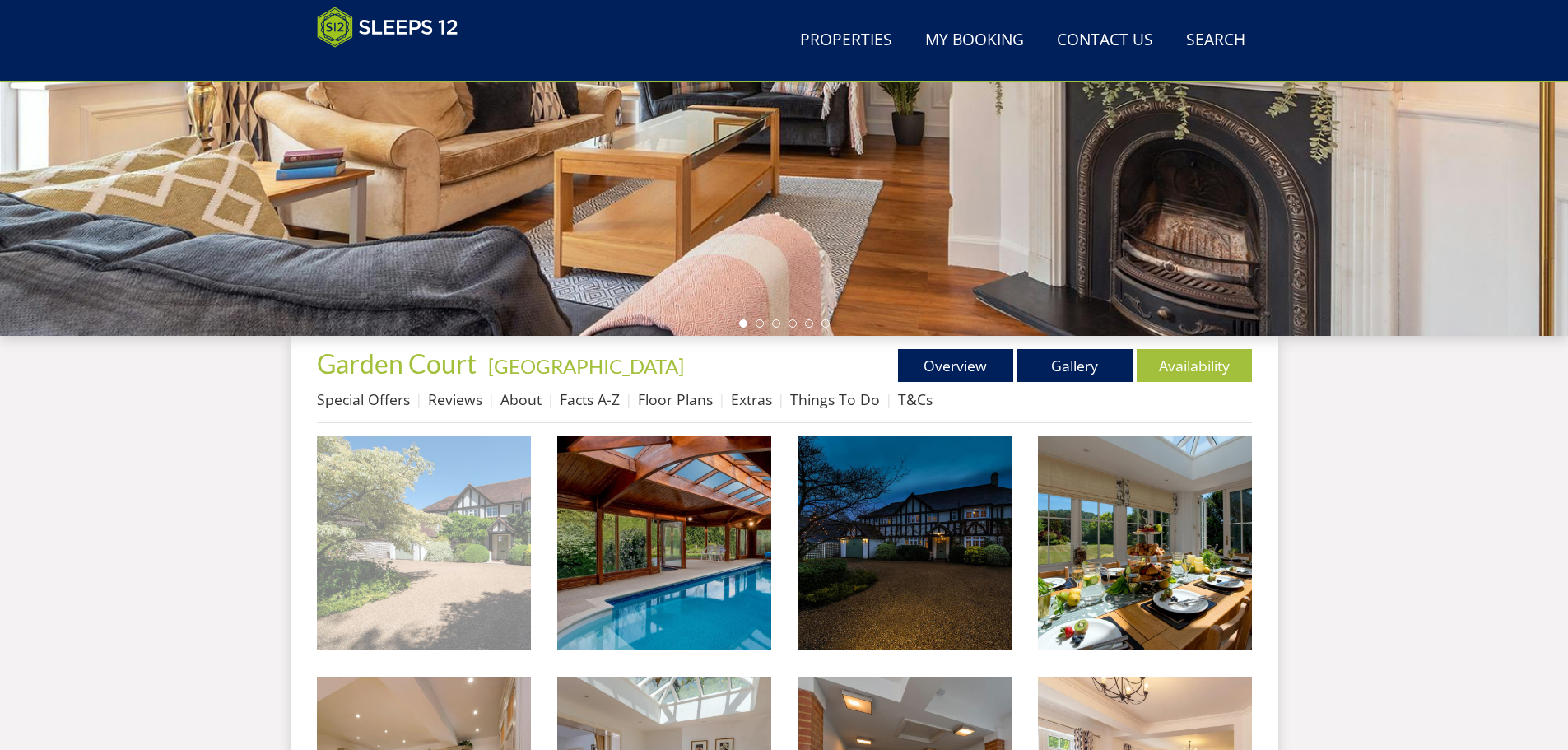
click at [469, 502] on img at bounding box center [423, 543] width 214 height 214
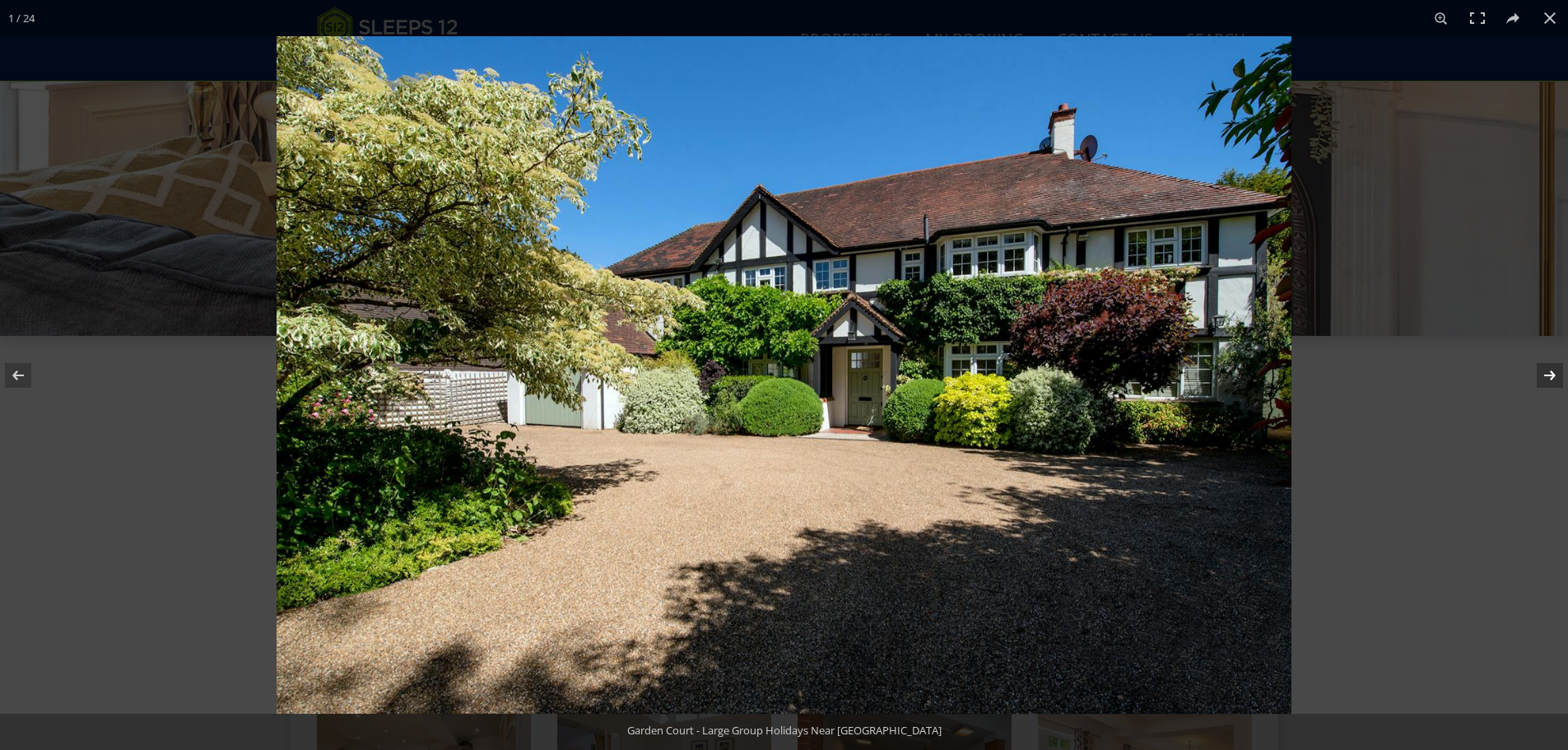
click at [1545, 377] on button at bounding box center [1539, 375] width 58 height 82
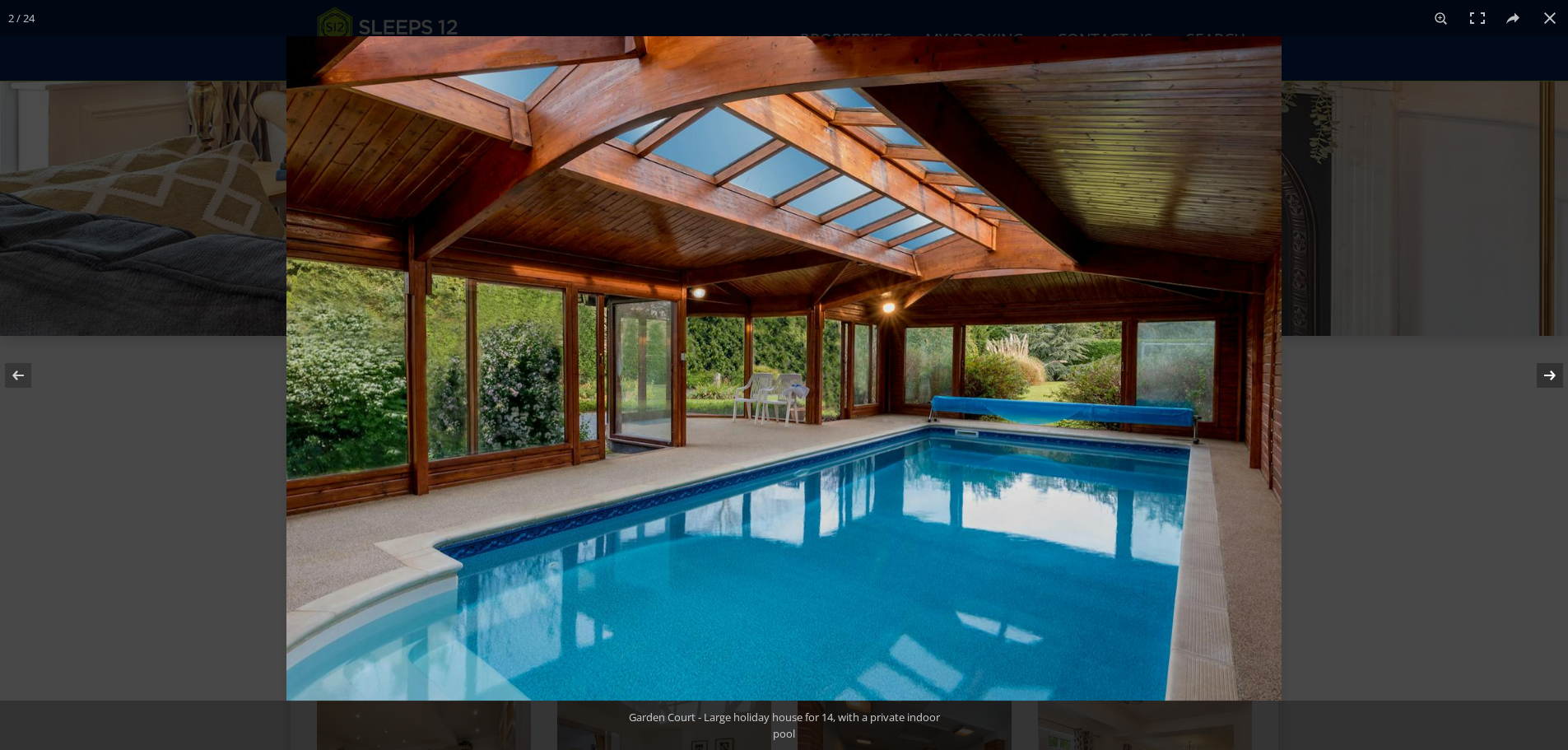
click at [1545, 377] on button at bounding box center [1539, 375] width 58 height 82
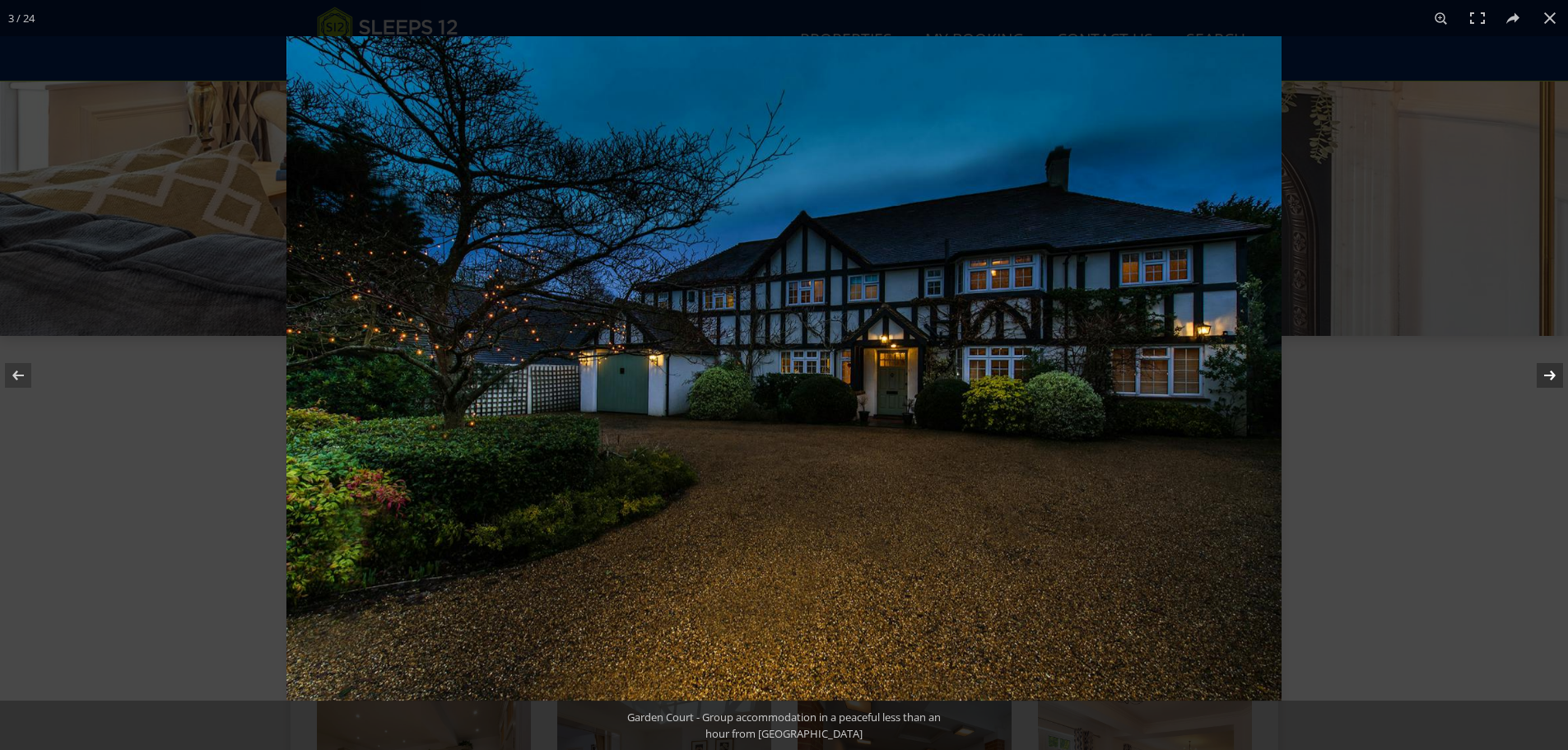
click at [1545, 377] on button at bounding box center [1539, 375] width 58 height 82
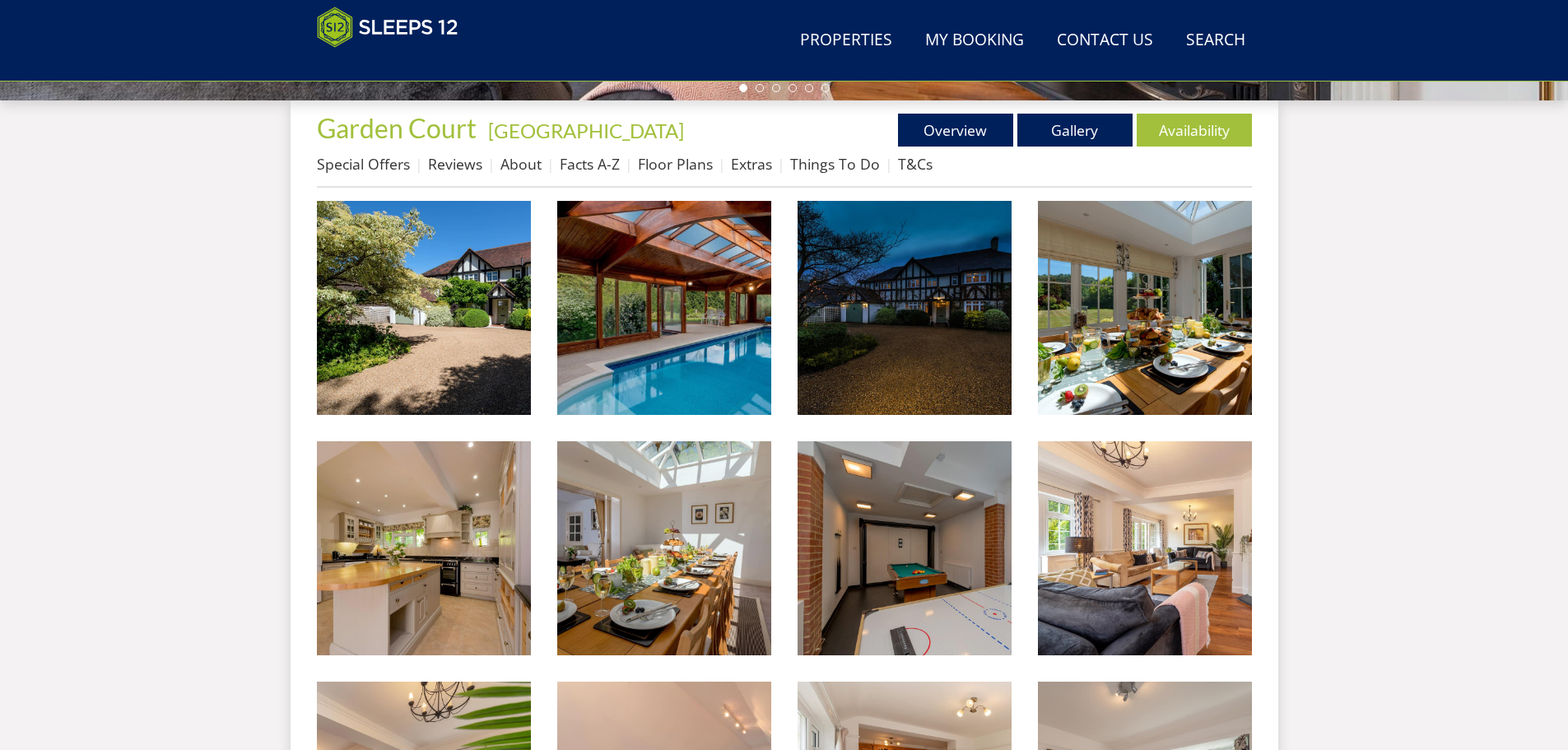
scroll to position [605, 0]
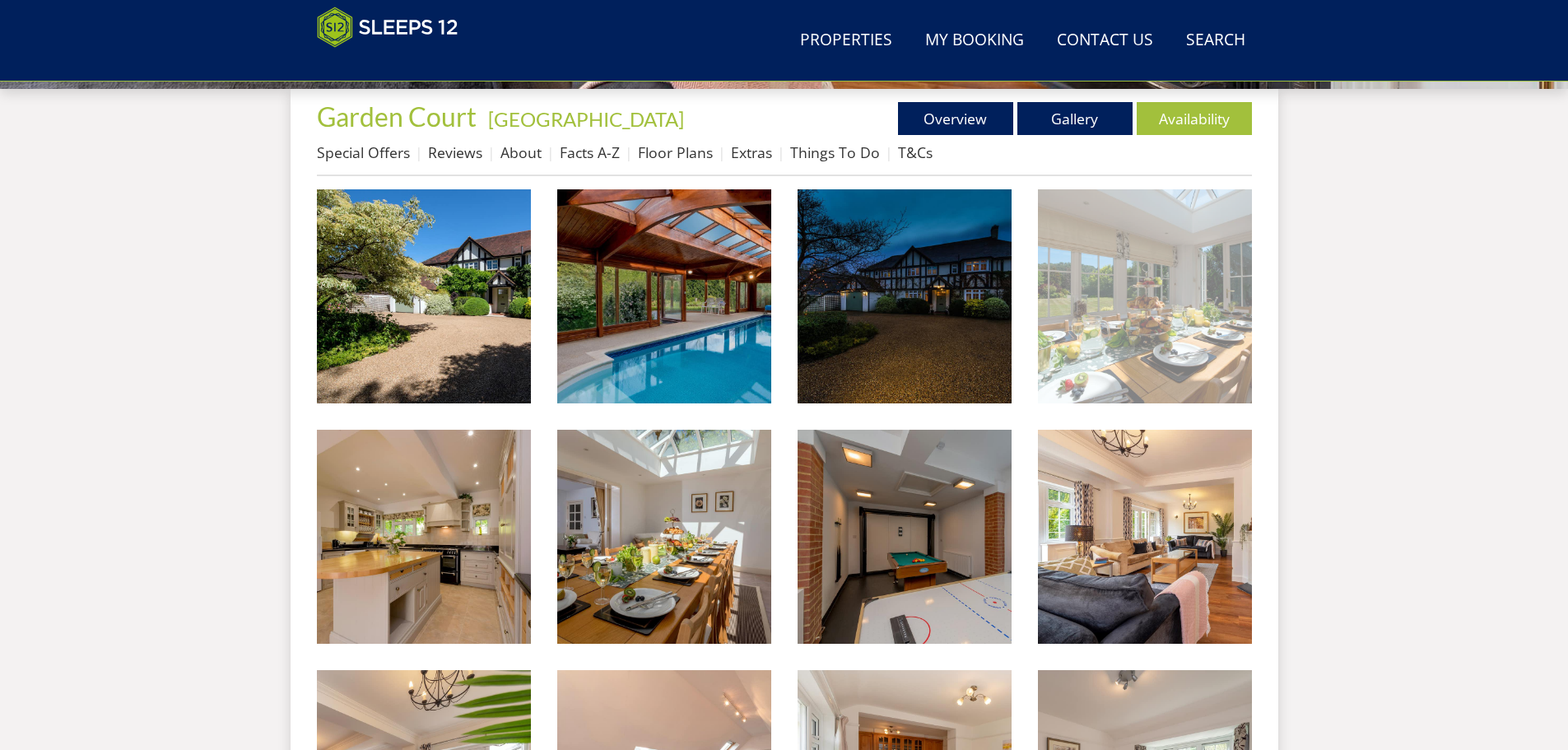
click at [1194, 296] on img at bounding box center [1145, 296] width 214 height 214
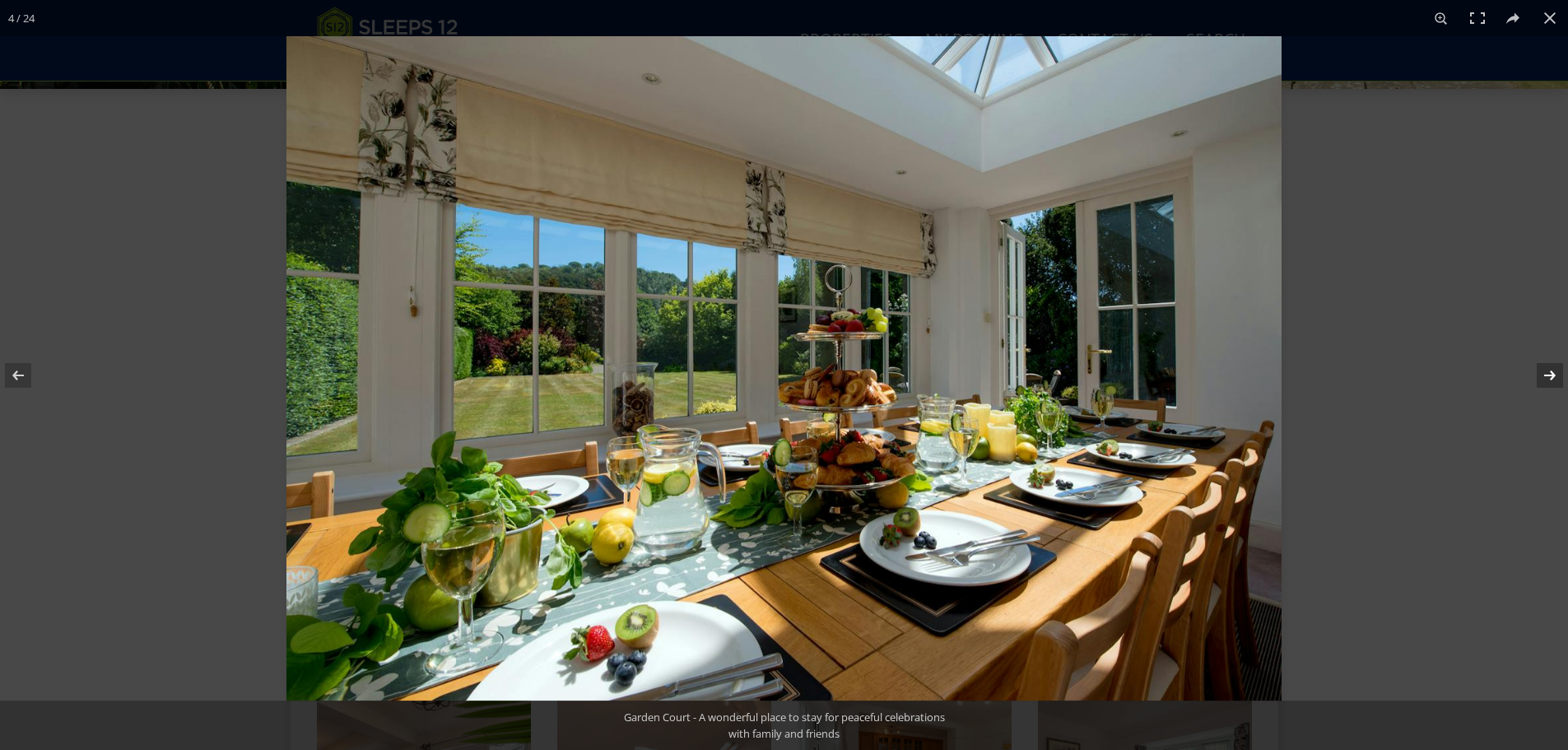
click at [1545, 375] on button at bounding box center [1539, 375] width 58 height 82
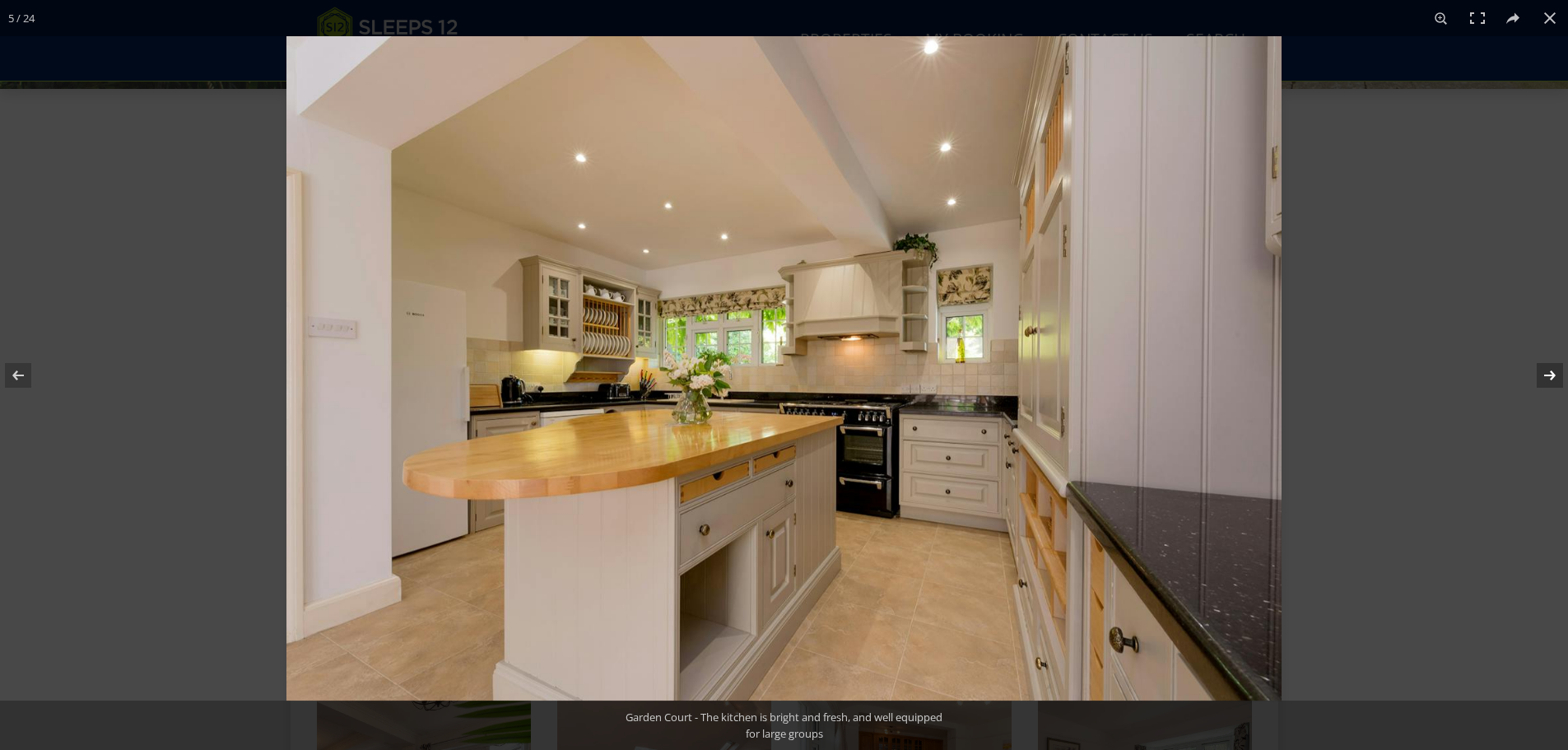
click at [1545, 375] on button at bounding box center [1539, 375] width 58 height 82
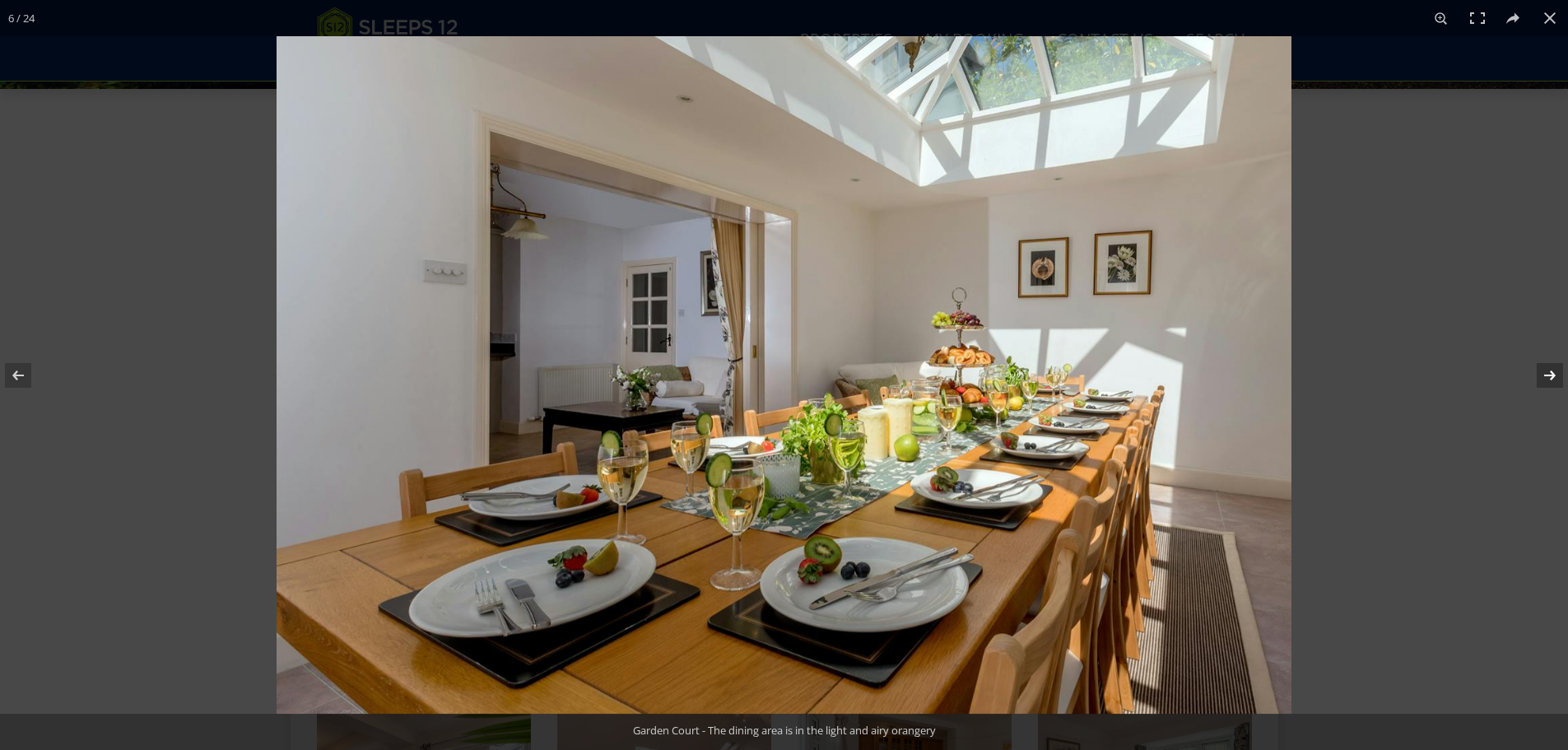
click at [1545, 375] on button at bounding box center [1539, 375] width 58 height 82
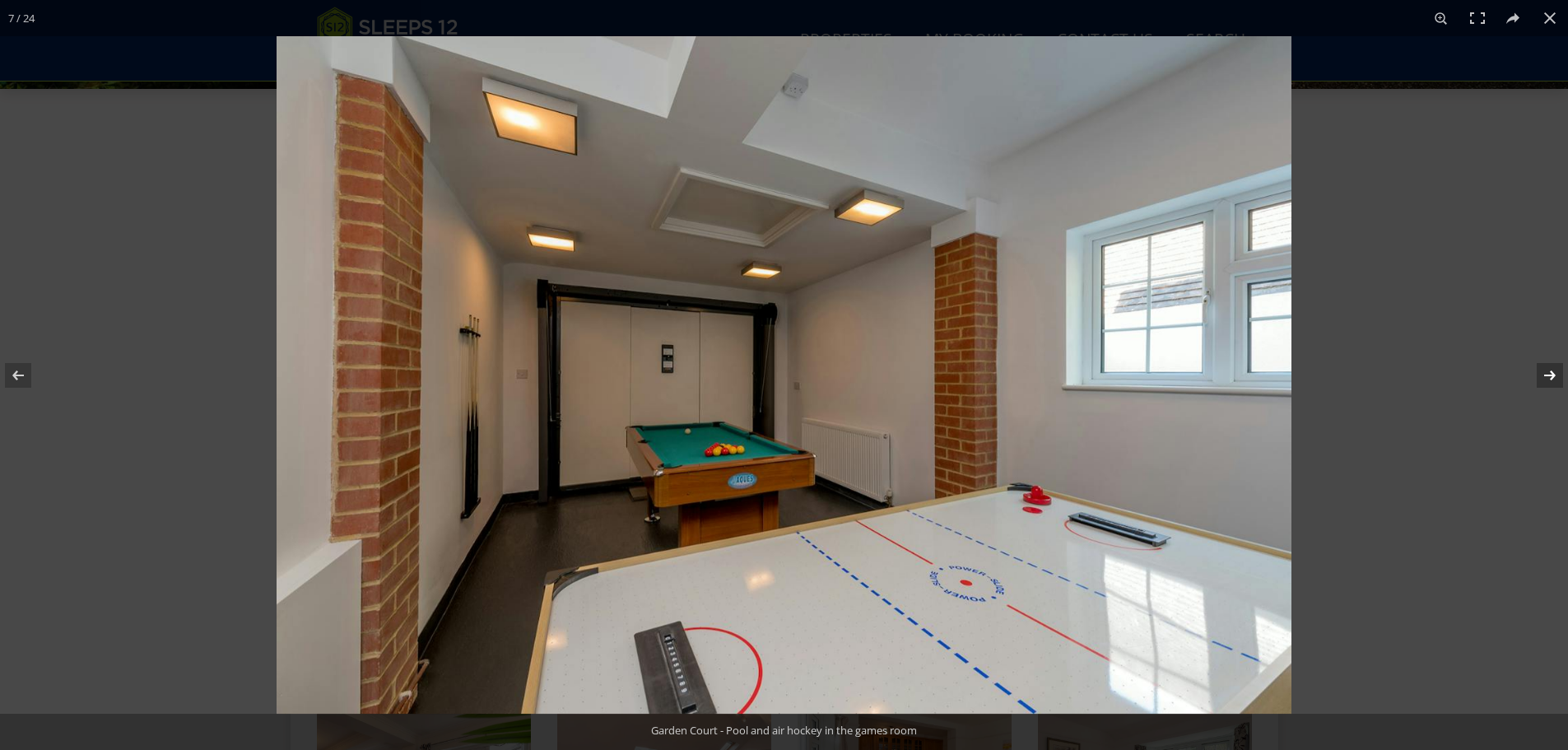
click at [1545, 375] on button at bounding box center [1539, 375] width 58 height 82
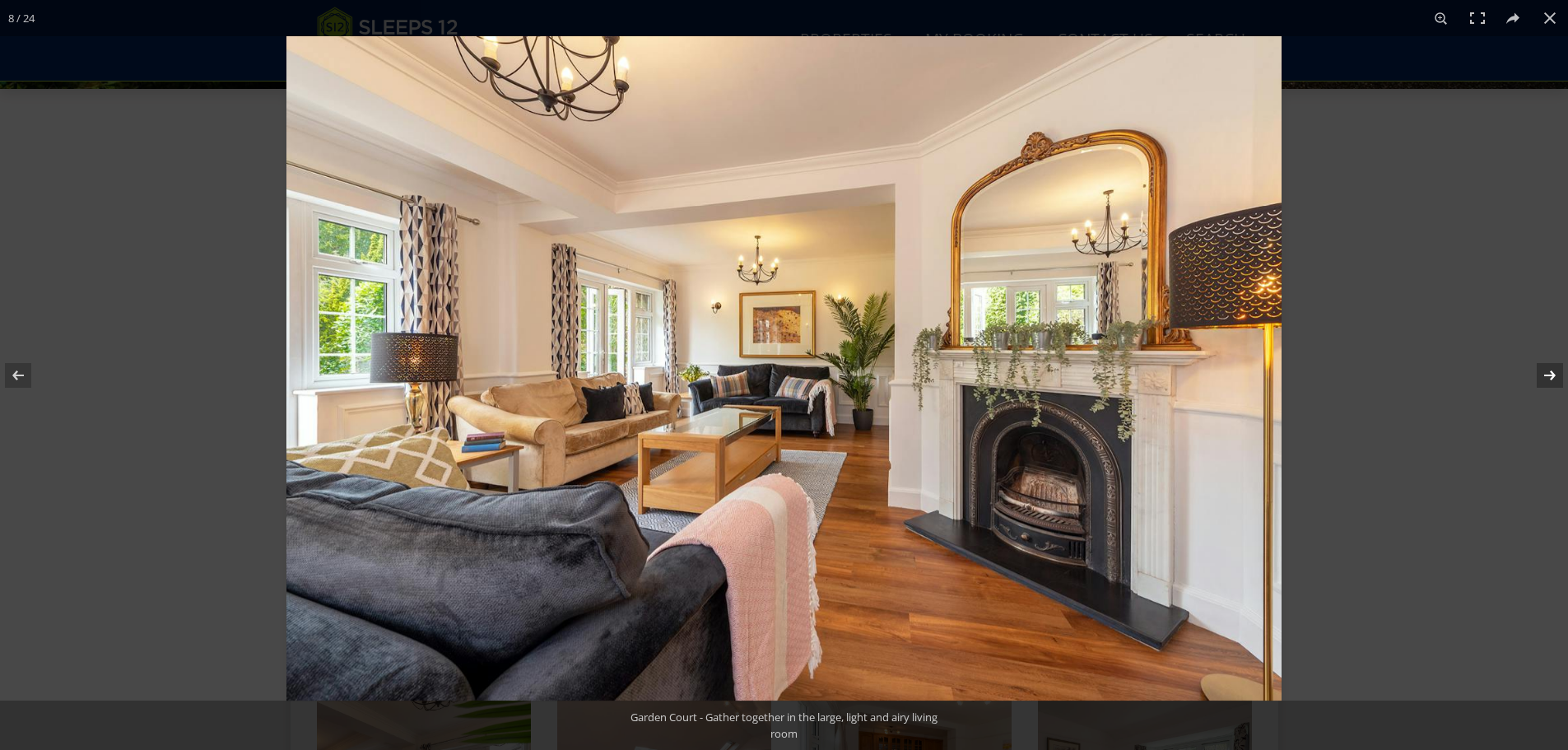
click at [1545, 375] on button at bounding box center [1539, 375] width 58 height 82
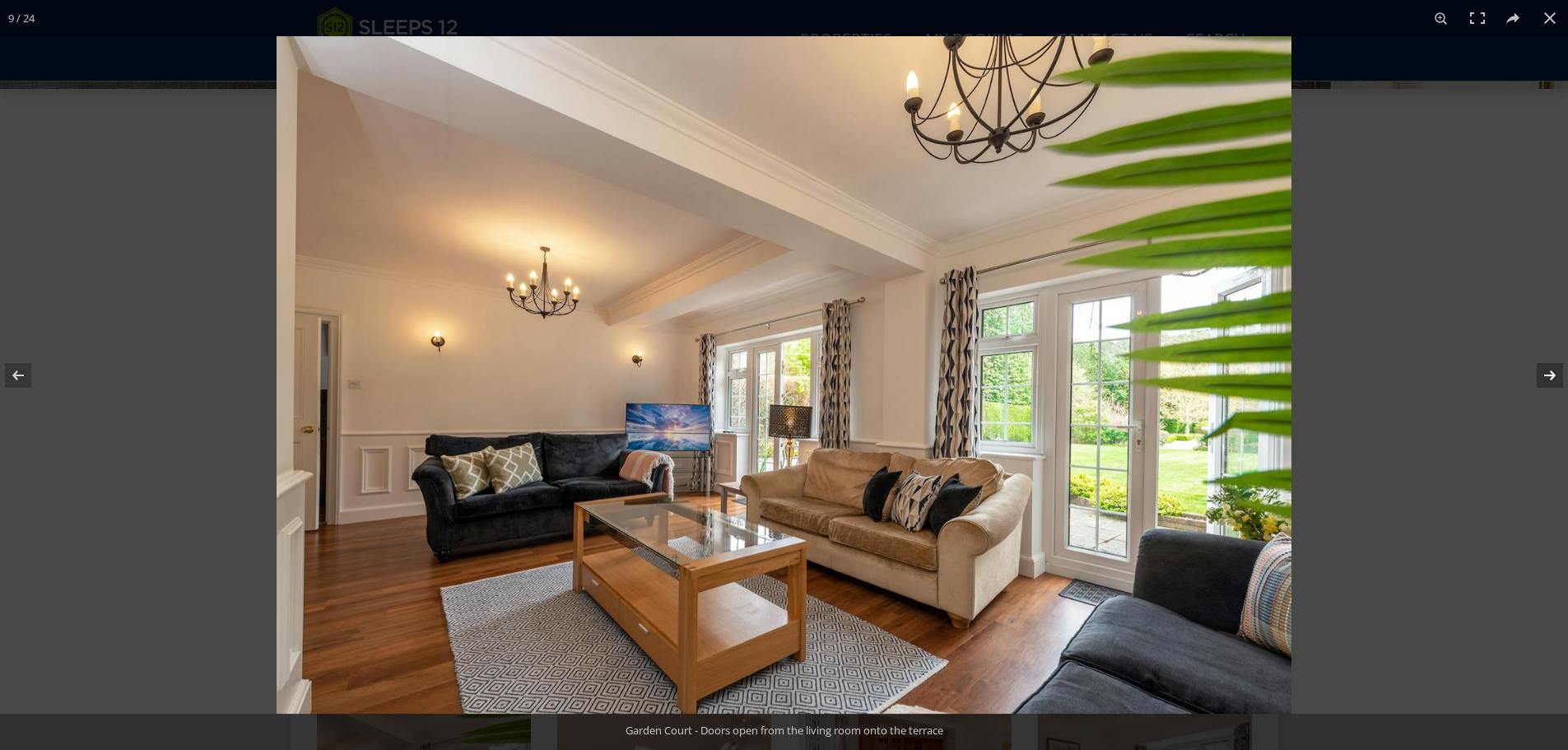
click at [1541, 377] on button at bounding box center [1539, 375] width 58 height 82
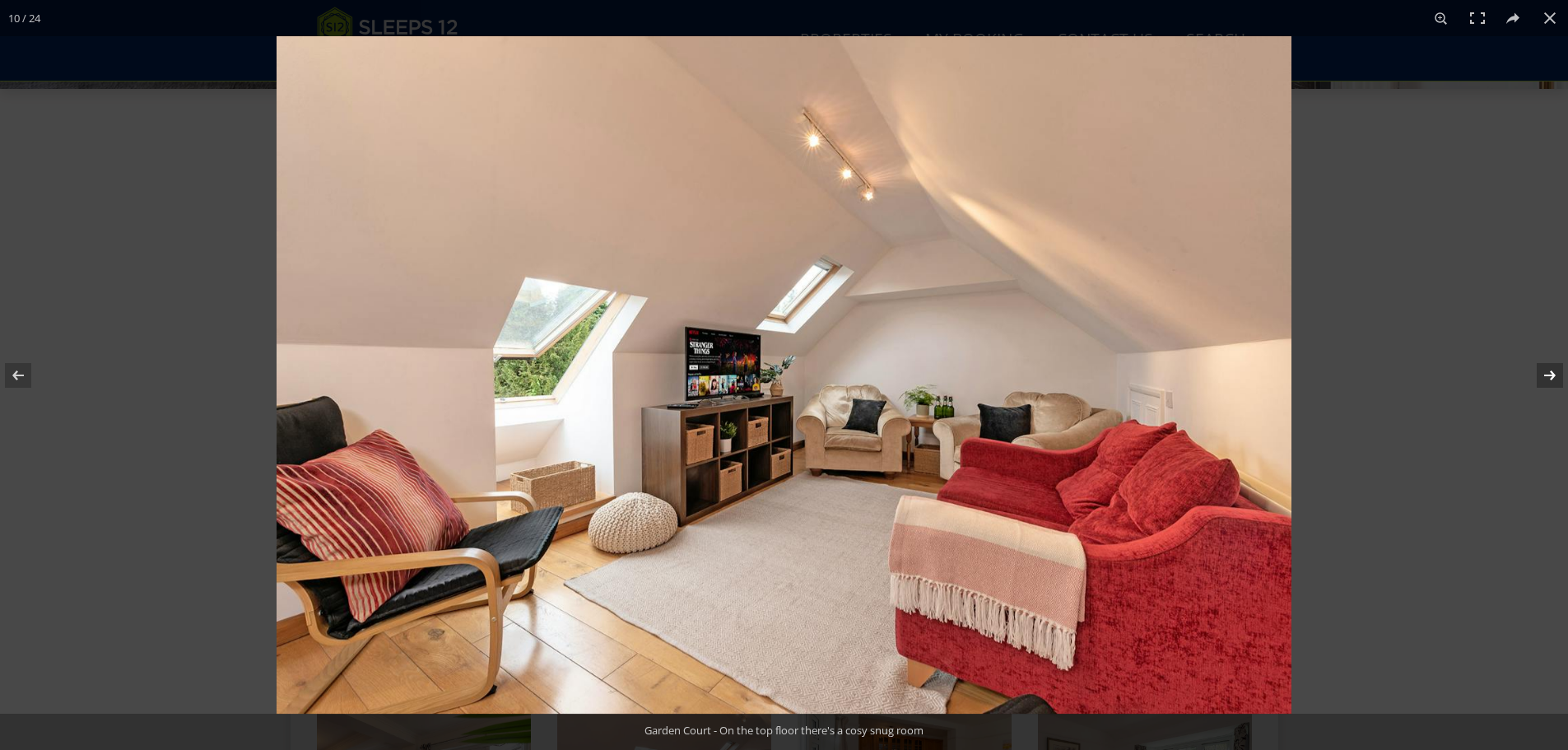
click at [1544, 376] on button at bounding box center [1539, 375] width 58 height 82
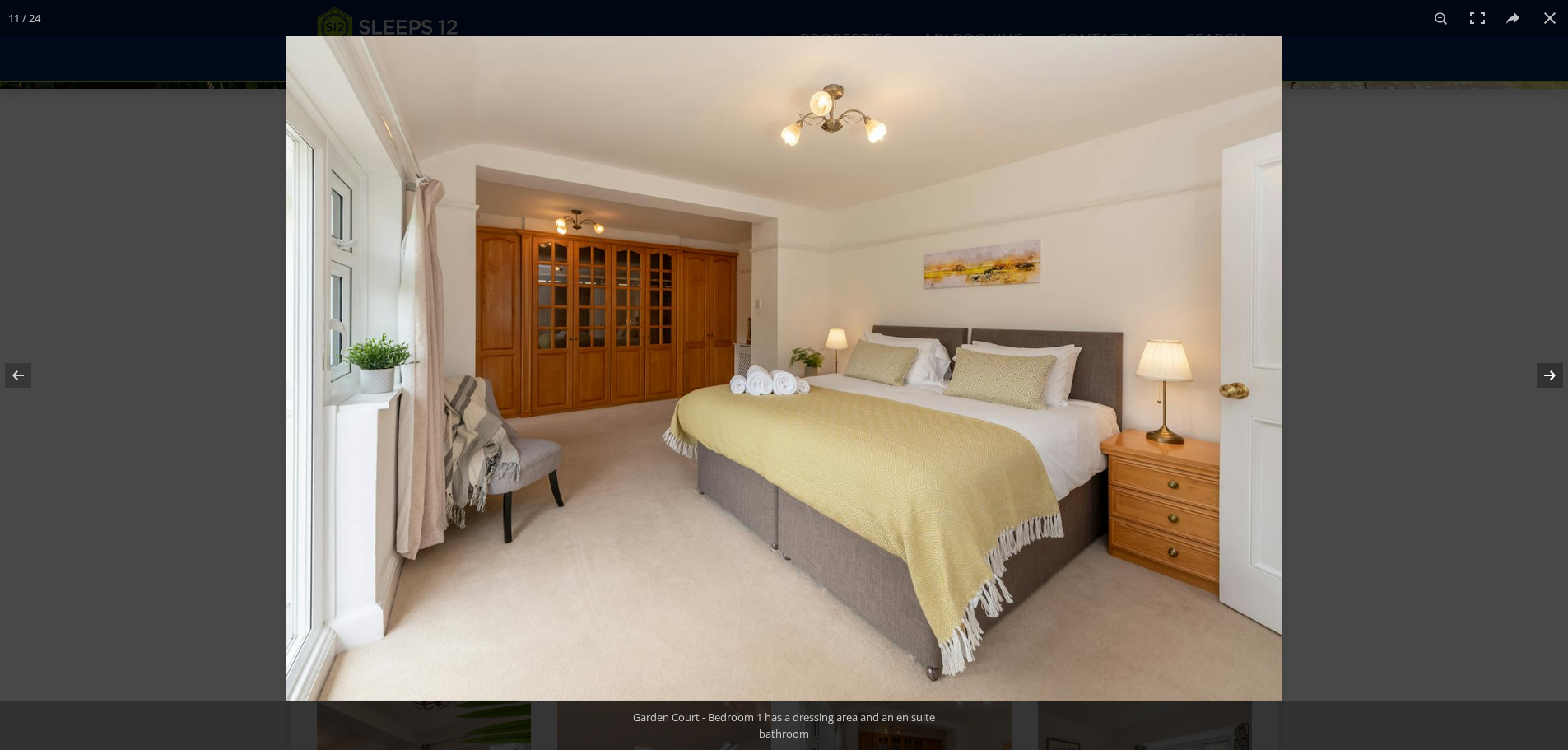
click at [1544, 376] on button at bounding box center [1539, 375] width 58 height 82
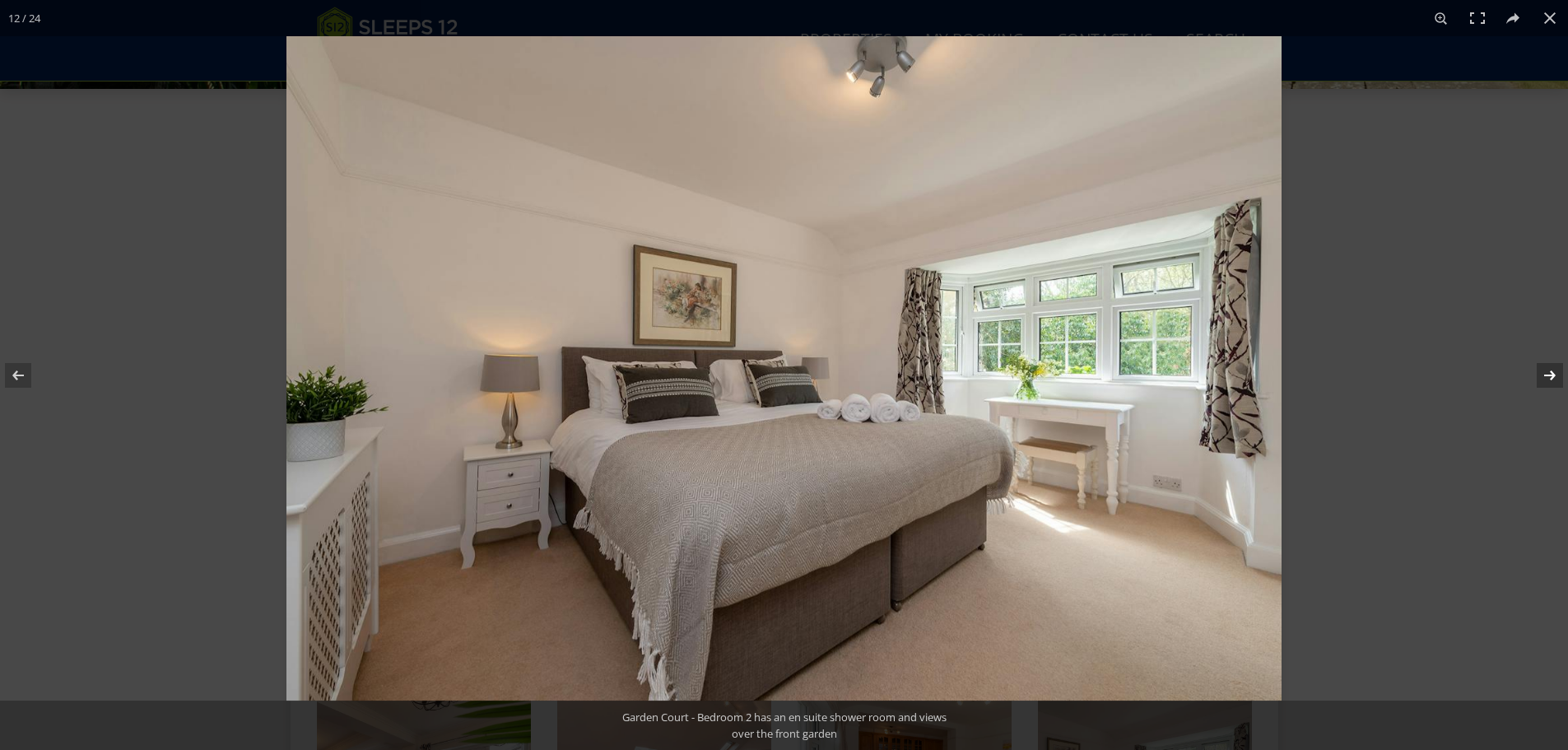
click at [1544, 376] on button at bounding box center [1539, 375] width 58 height 82
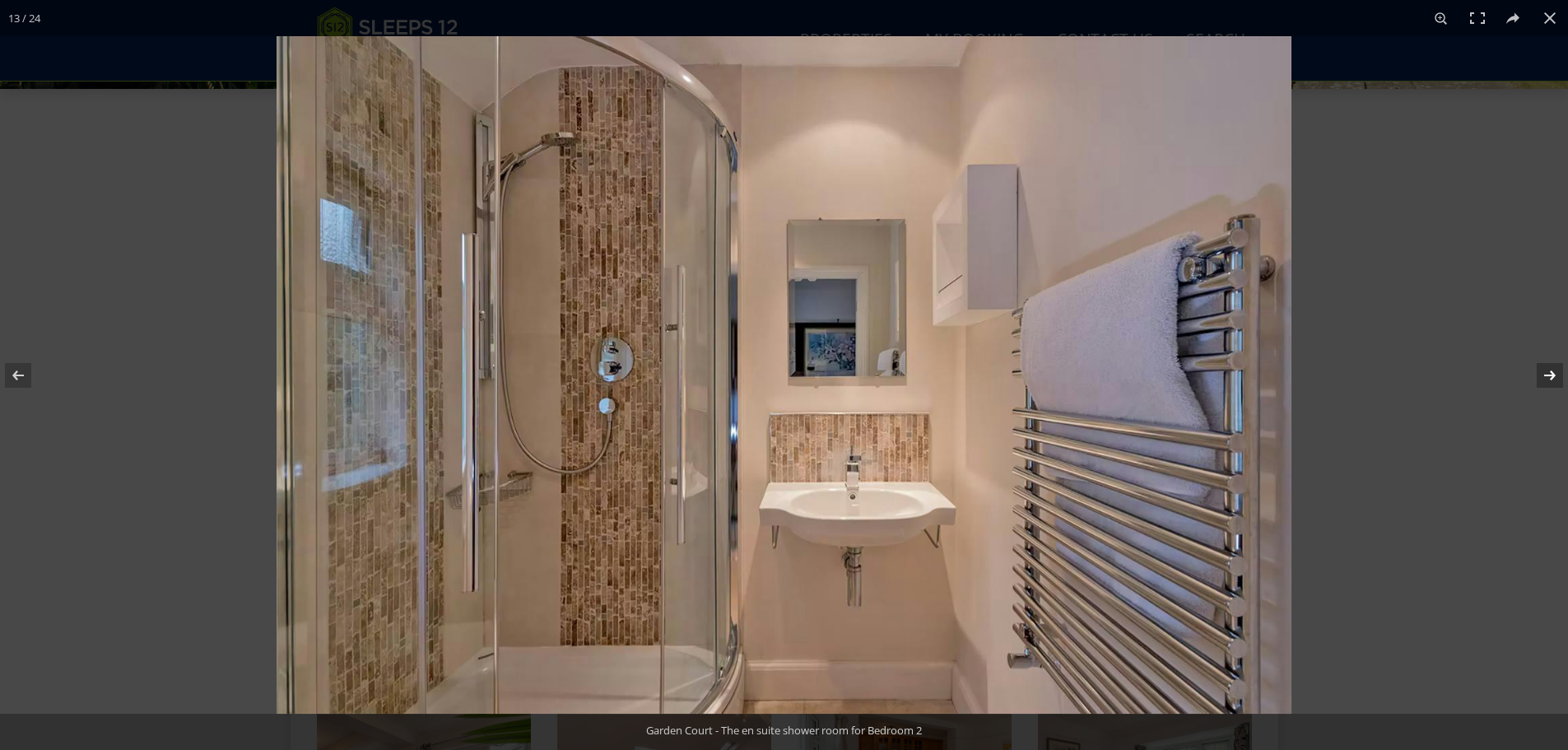
click at [1544, 376] on button at bounding box center [1539, 375] width 58 height 82
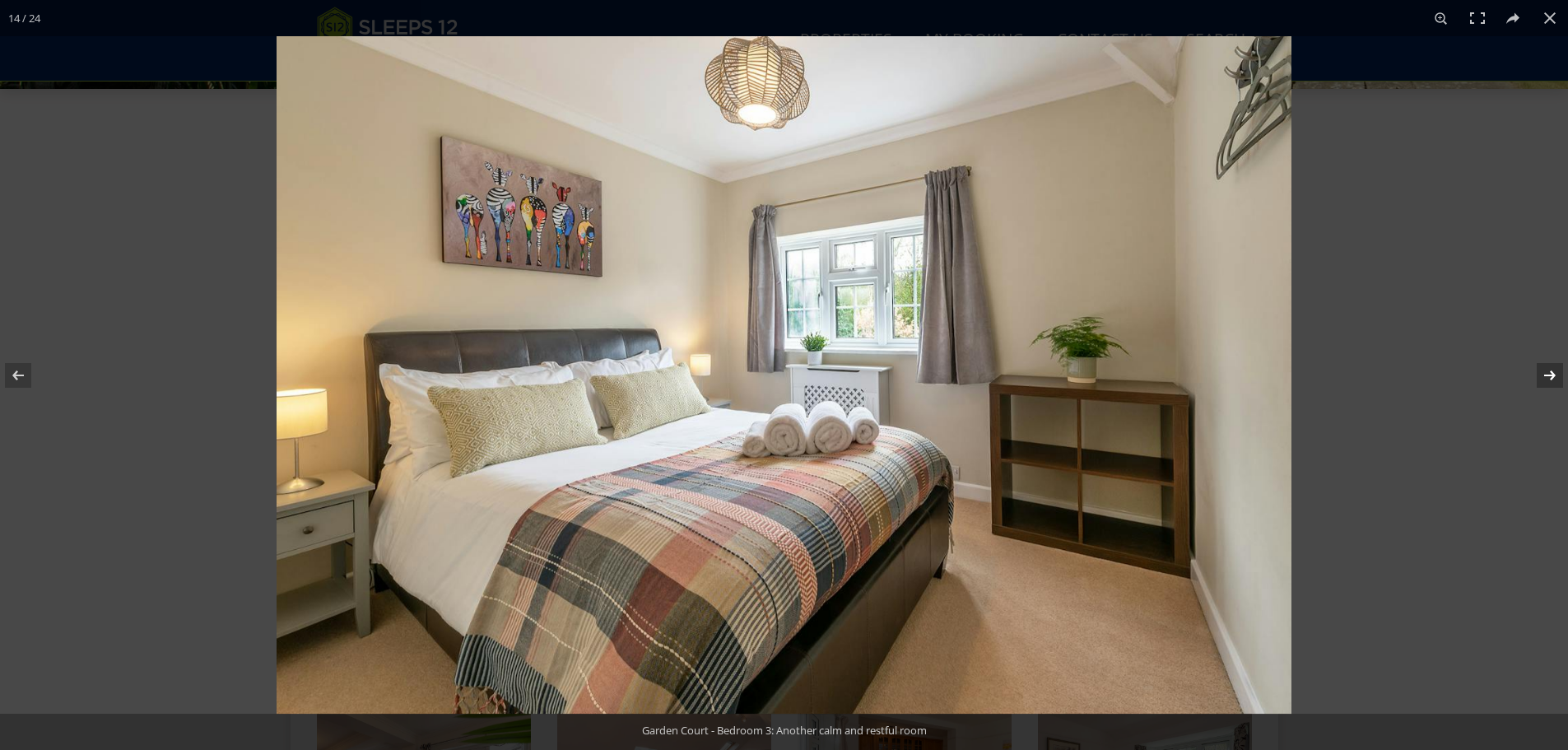
click at [1544, 376] on button at bounding box center [1539, 375] width 58 height 82
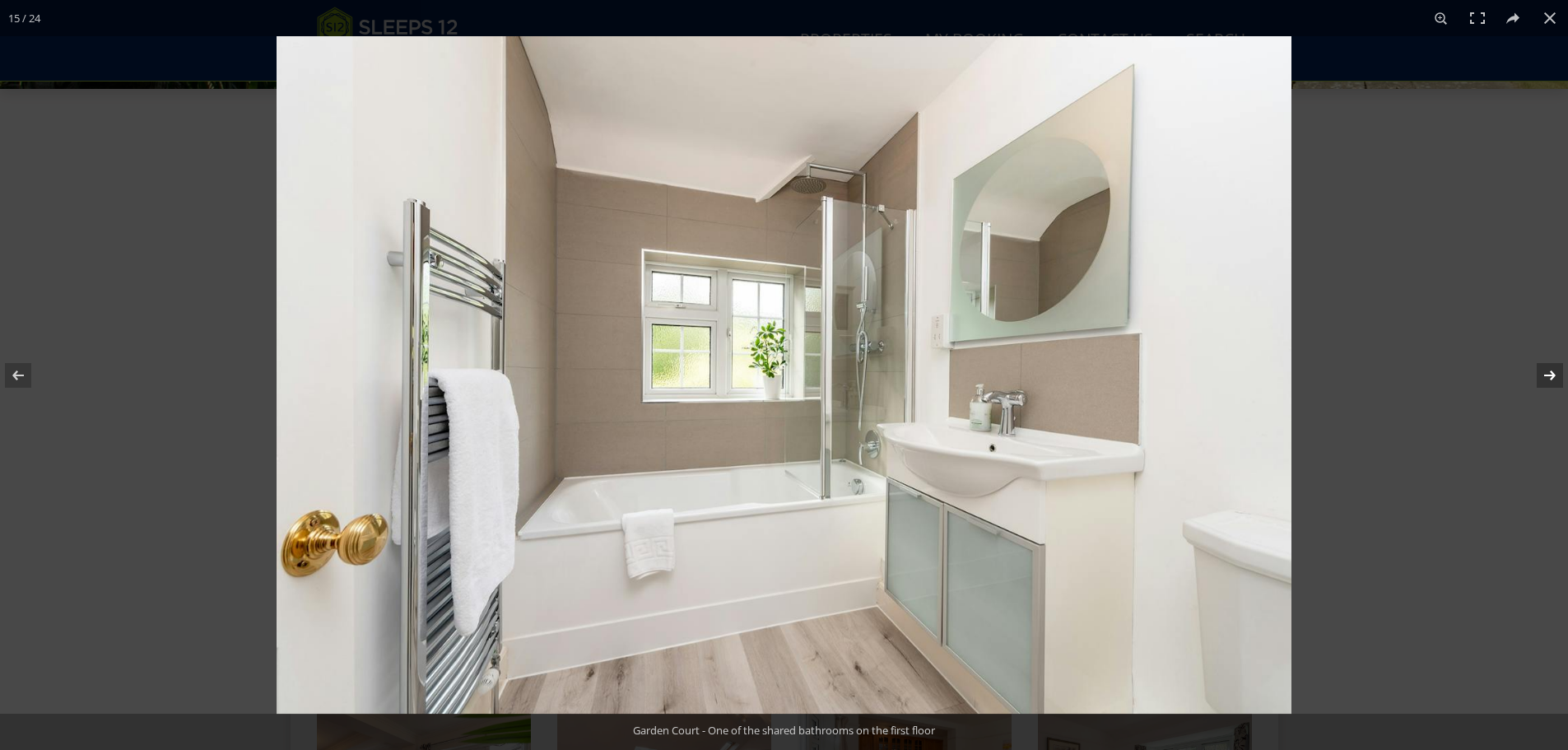
click at [1544, 376] on button at bounding box center [1539, 375] width 58 height 82
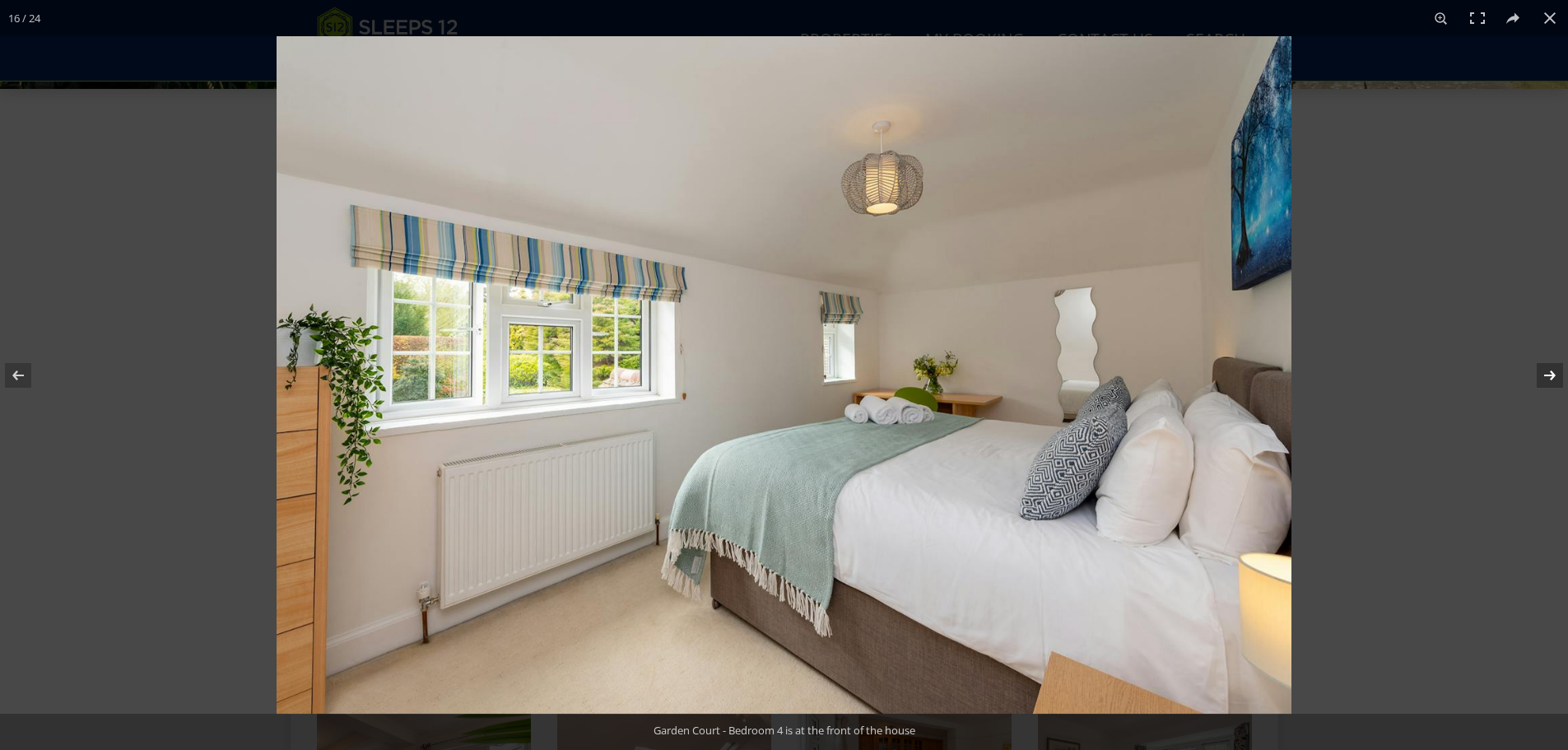
click at [1544, 376] on button at bounding box center [1539, 375] width 58 height 82
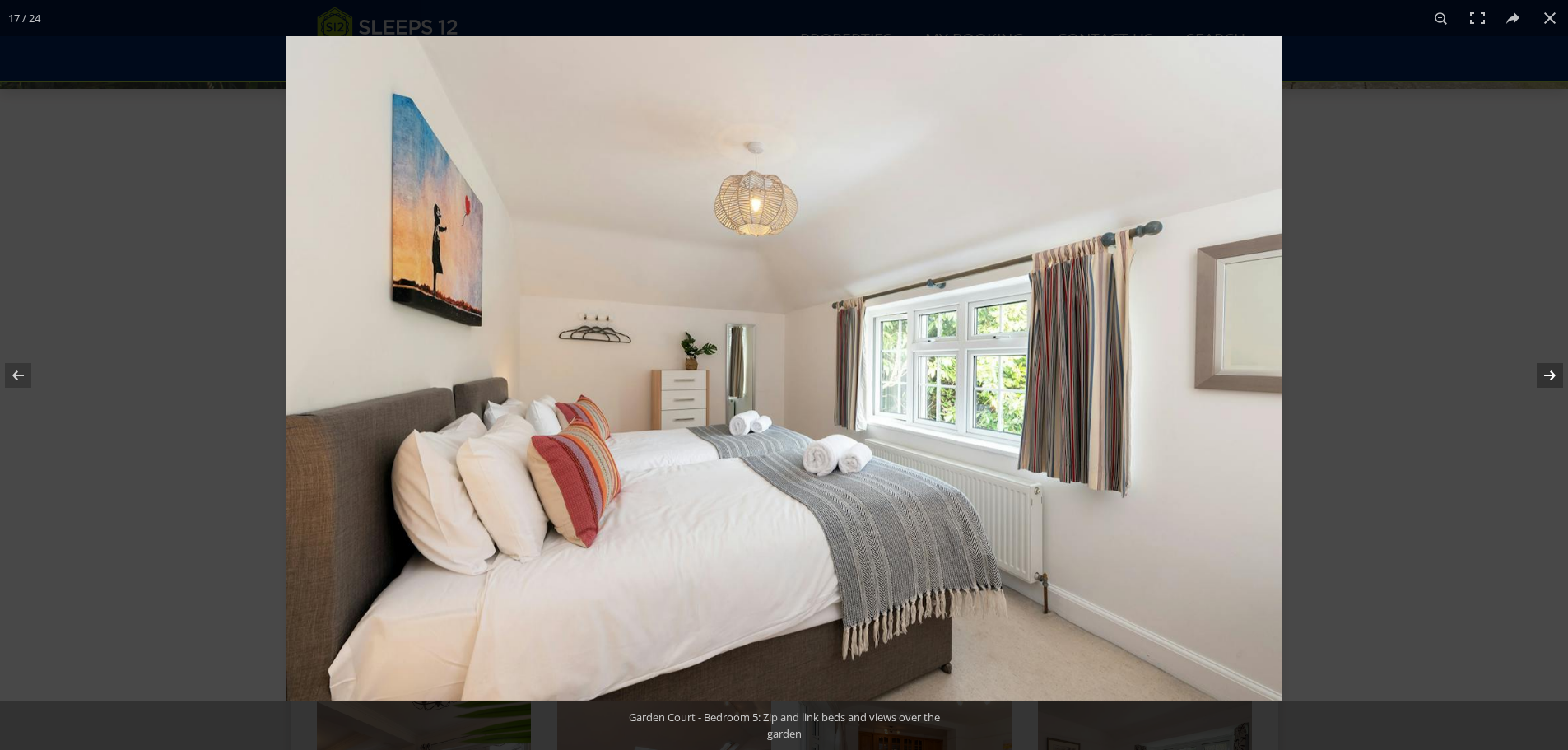
click at [1544, 376] on button at bounding box center [1539, 375] width 58 height 82
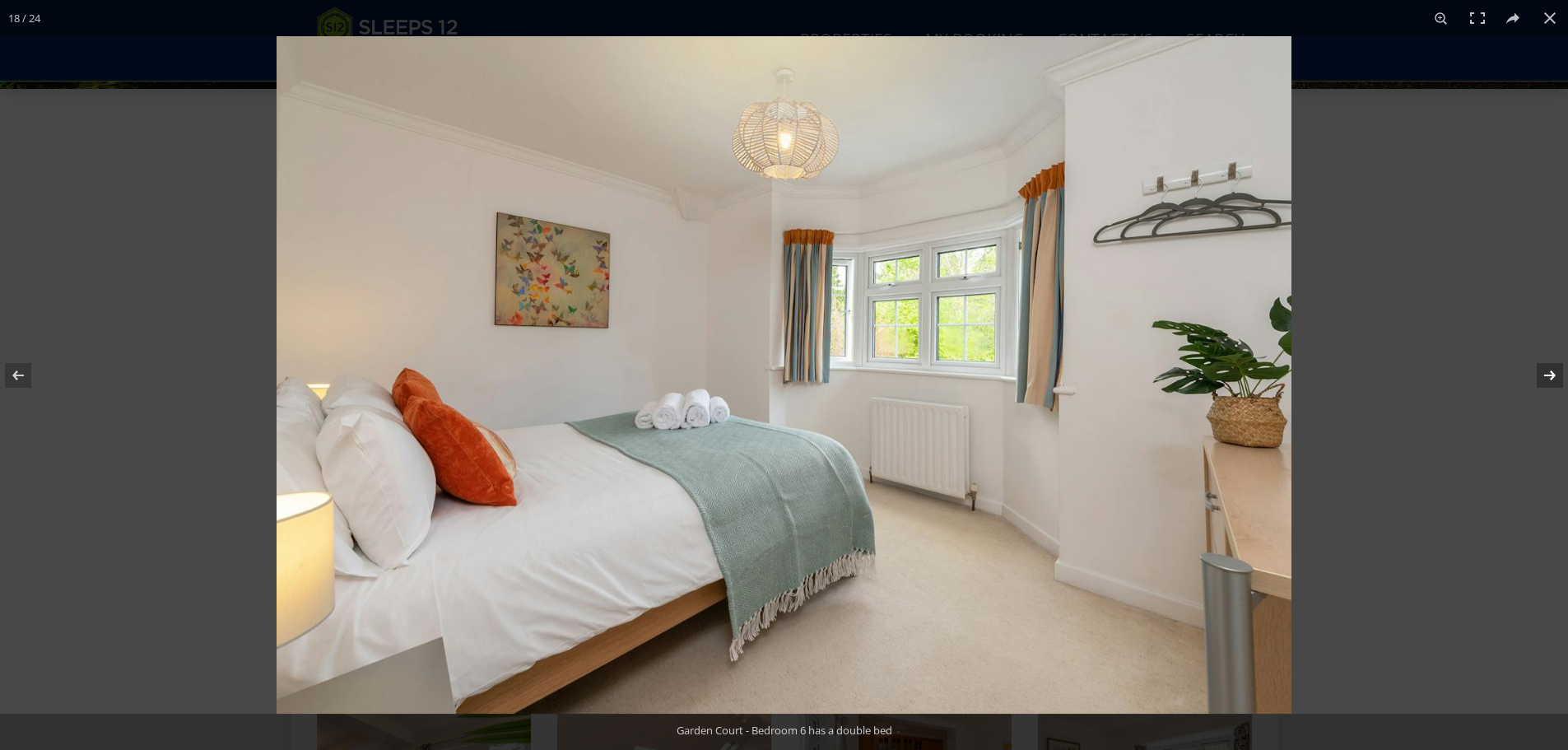
click at [1544, 376] on button at bounding box center [1539, 375] width 58 height 82
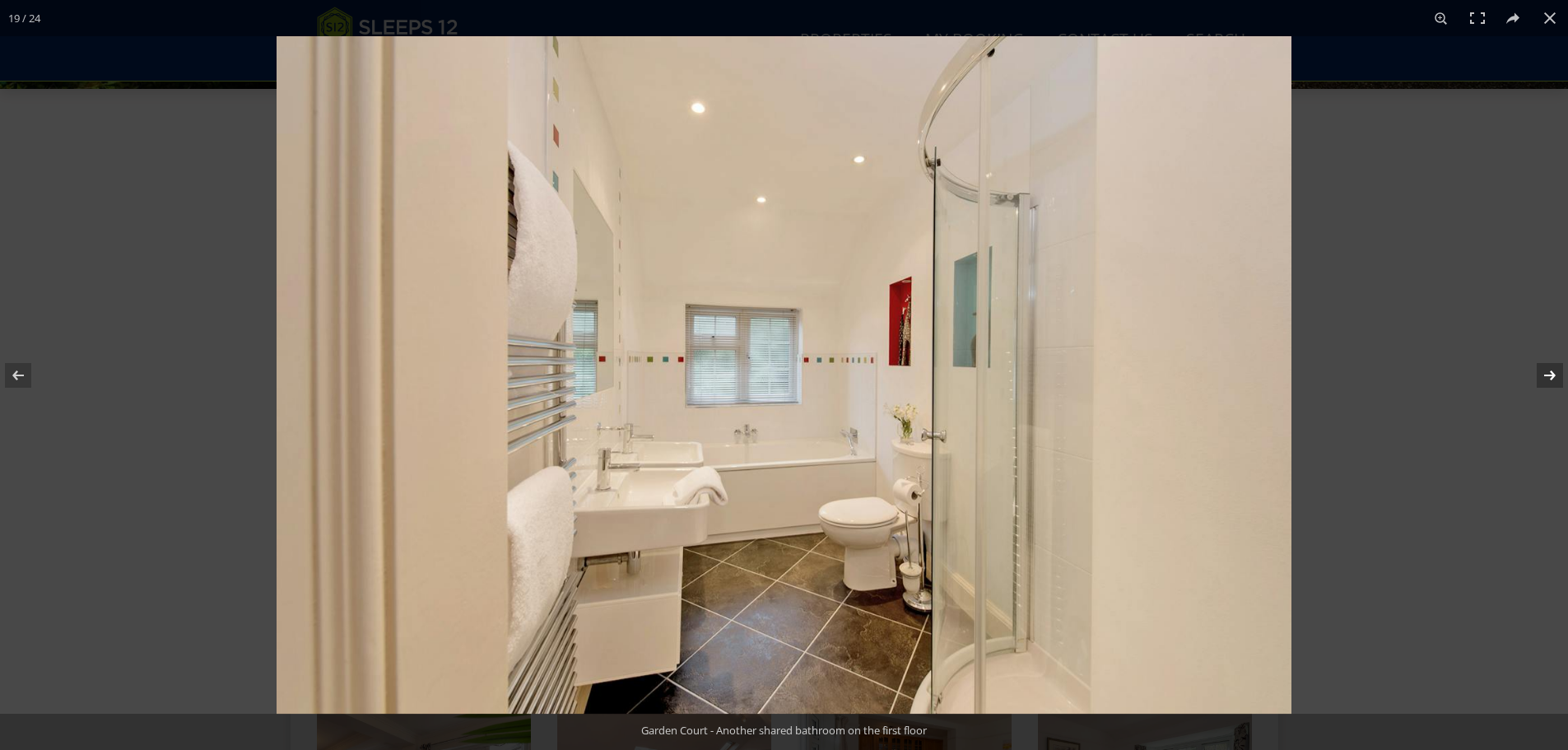
click at [1544, 376] on button at bounding box center [1539, 375] width 58 height 82
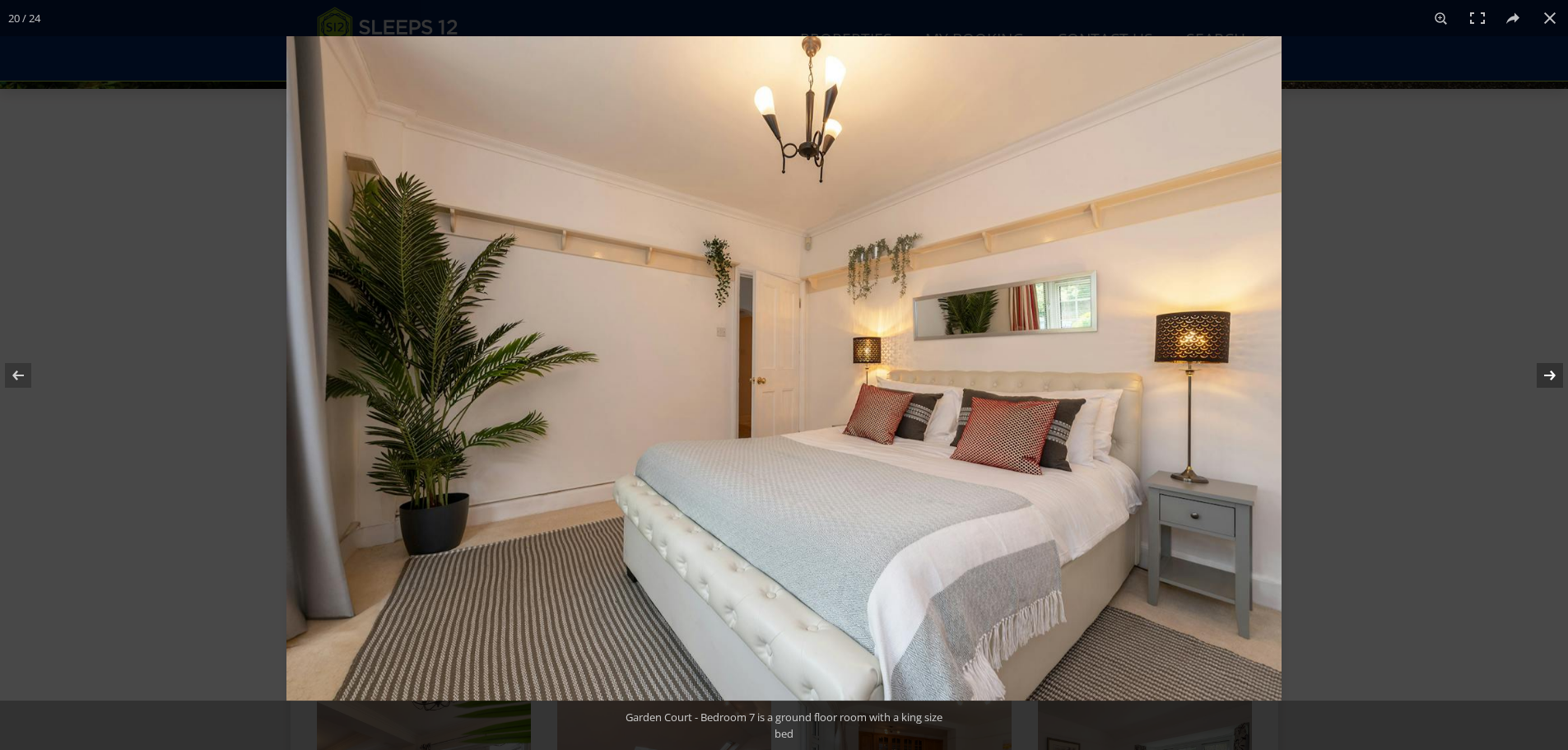
click at [1544, 376] on button at bounding box center [1539, 375] width 58 height 82
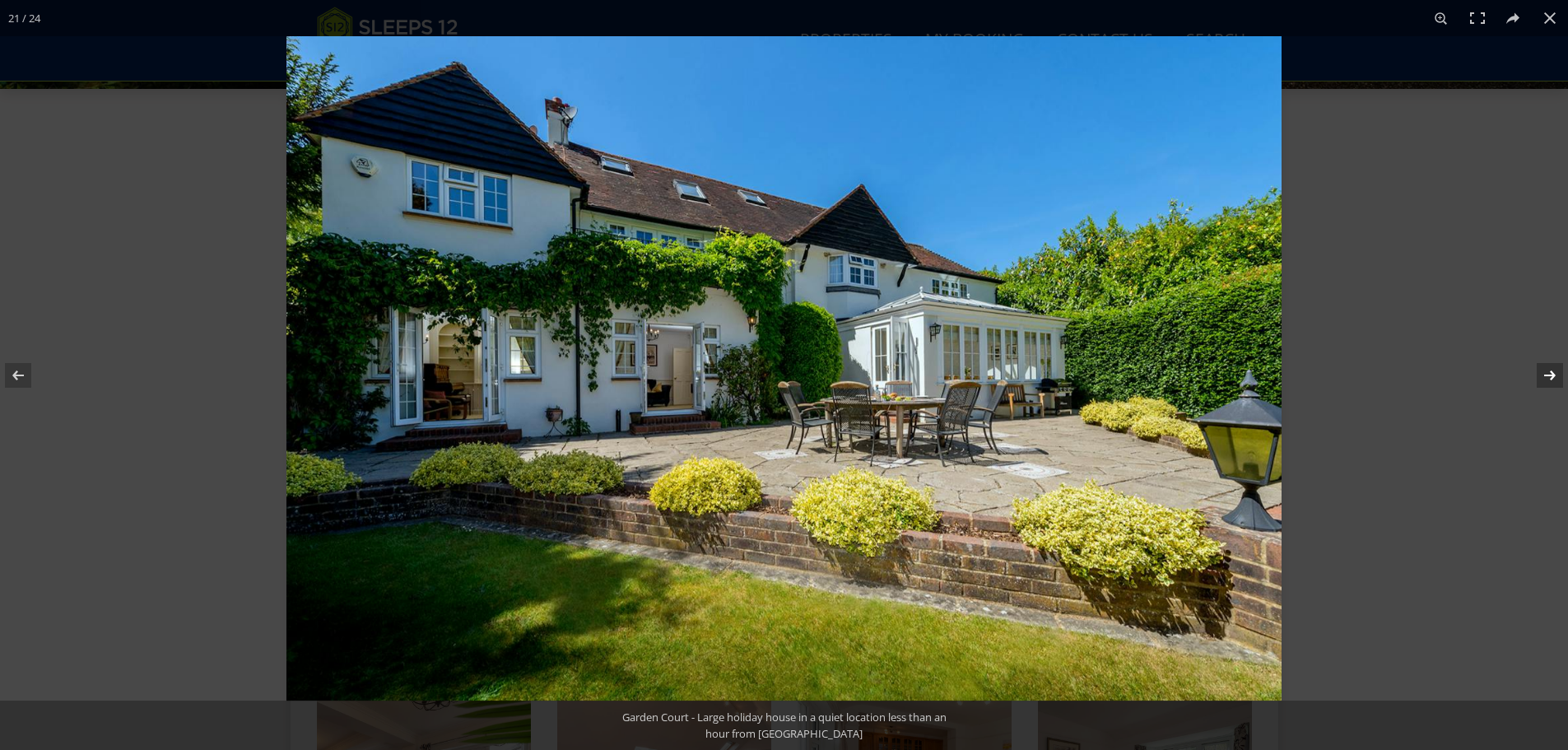
click at [1544, 376] on button at bounding box center [1539, 375] width 58 height 82
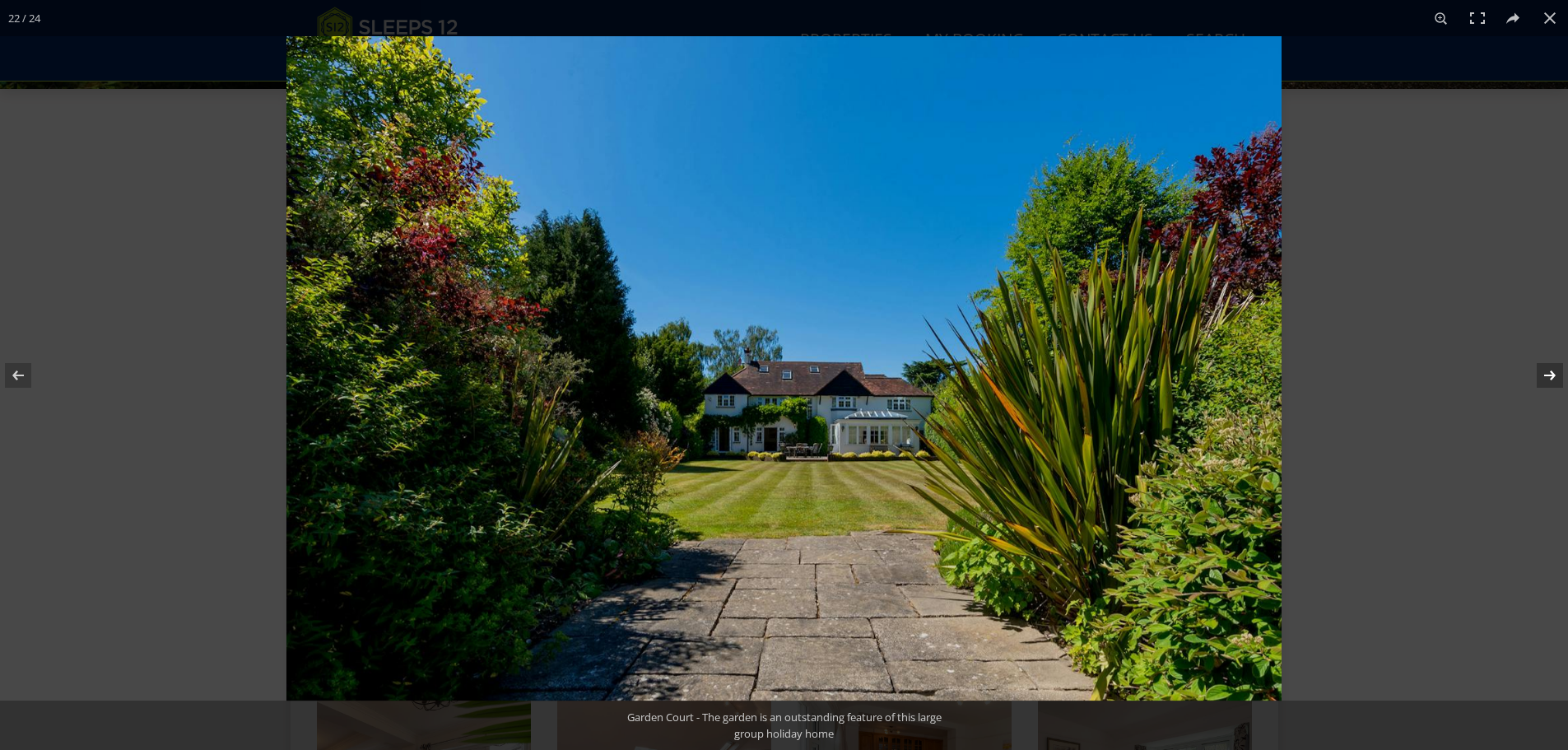
click at [1544, 376] on button at bounding box center [1539, 375] width 58 height 82
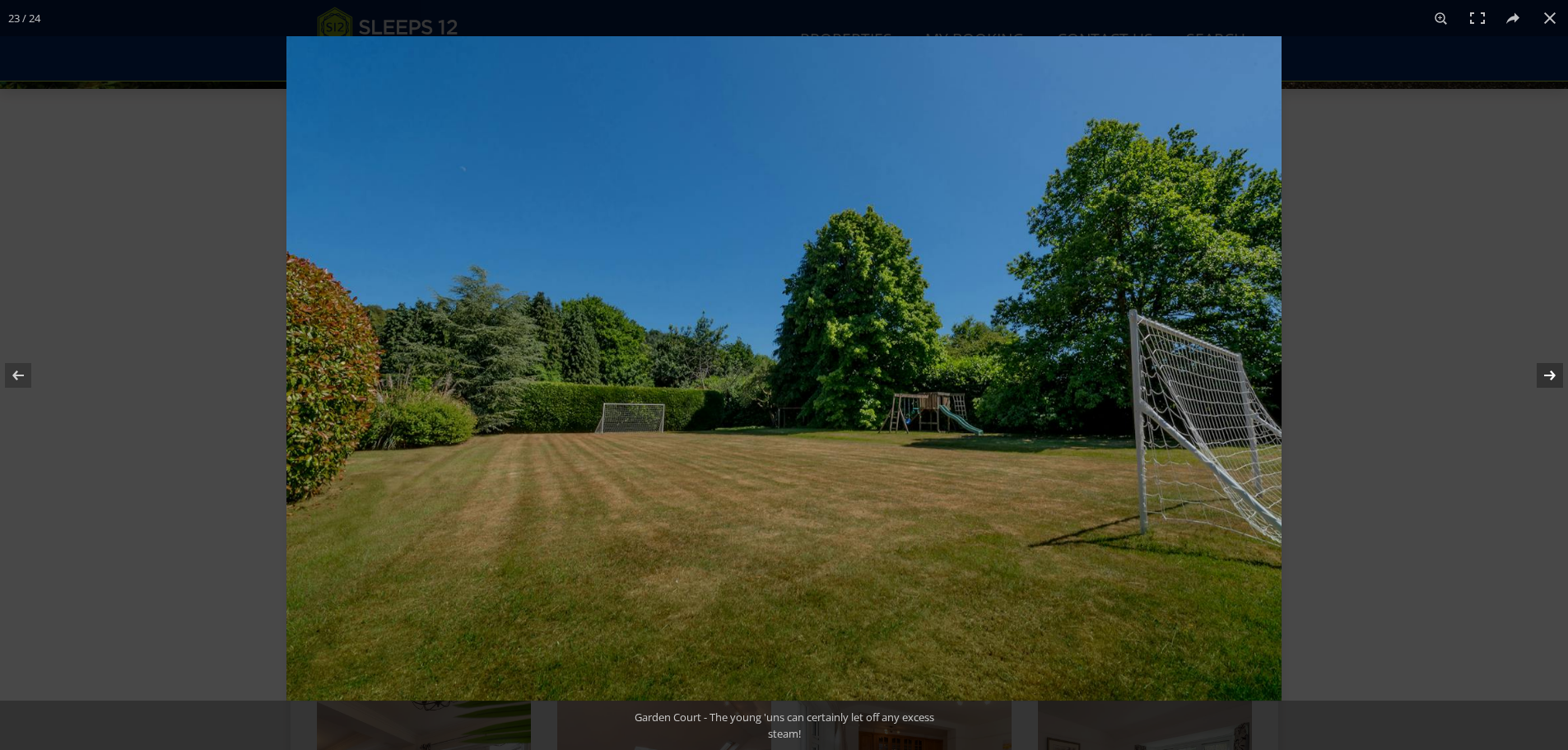
click at [1544, 376] on button at bounding box center [1539, 375] width 58 height 82
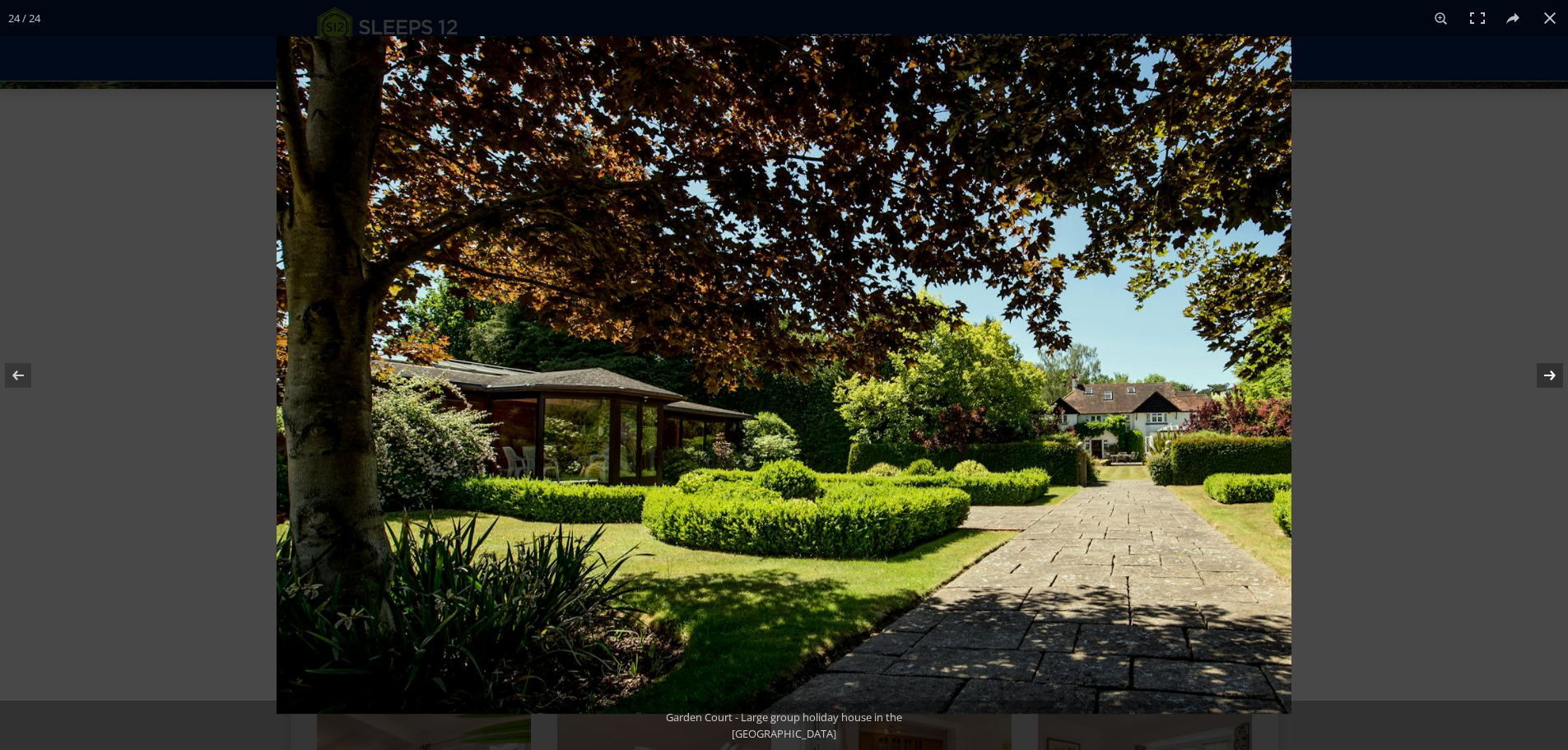
click at [1544, 376] on button at bounding box center [1539, 375] width 58 height 82
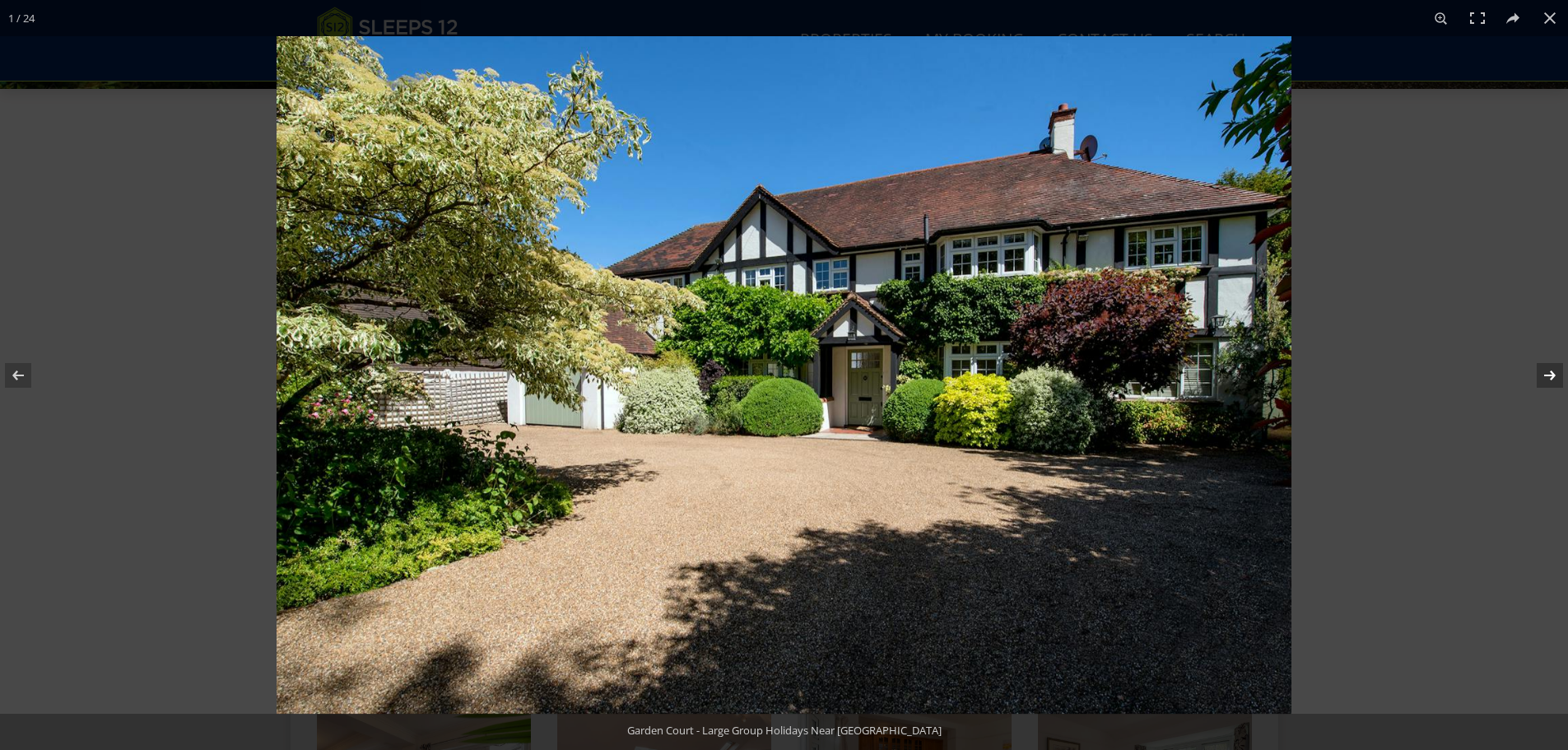
click at [1544, 376] on button at bounding box center [1539, 375] width 58 height 82
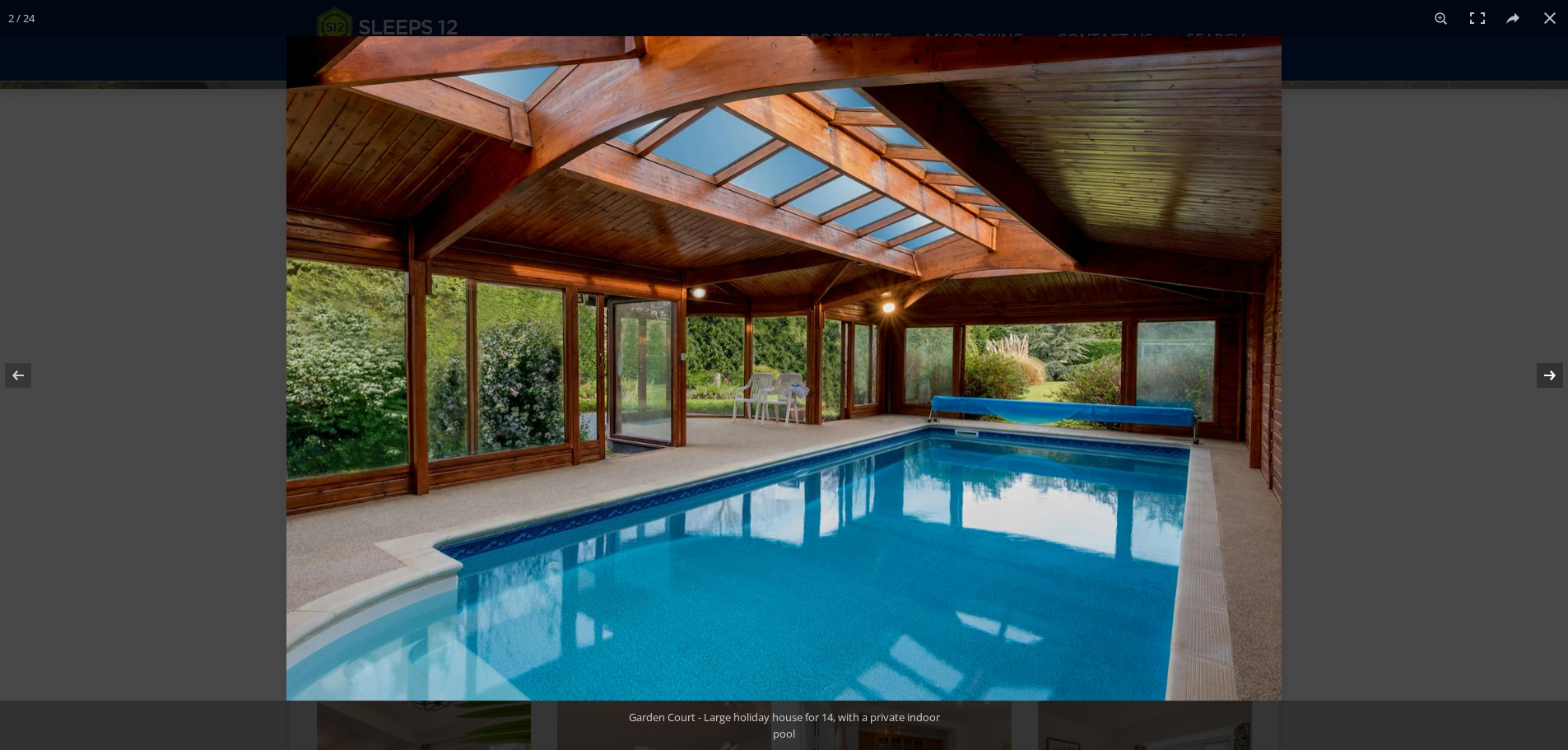
click at [1544, 376] on button at bounding box center [1539, 375] width 58 height 82
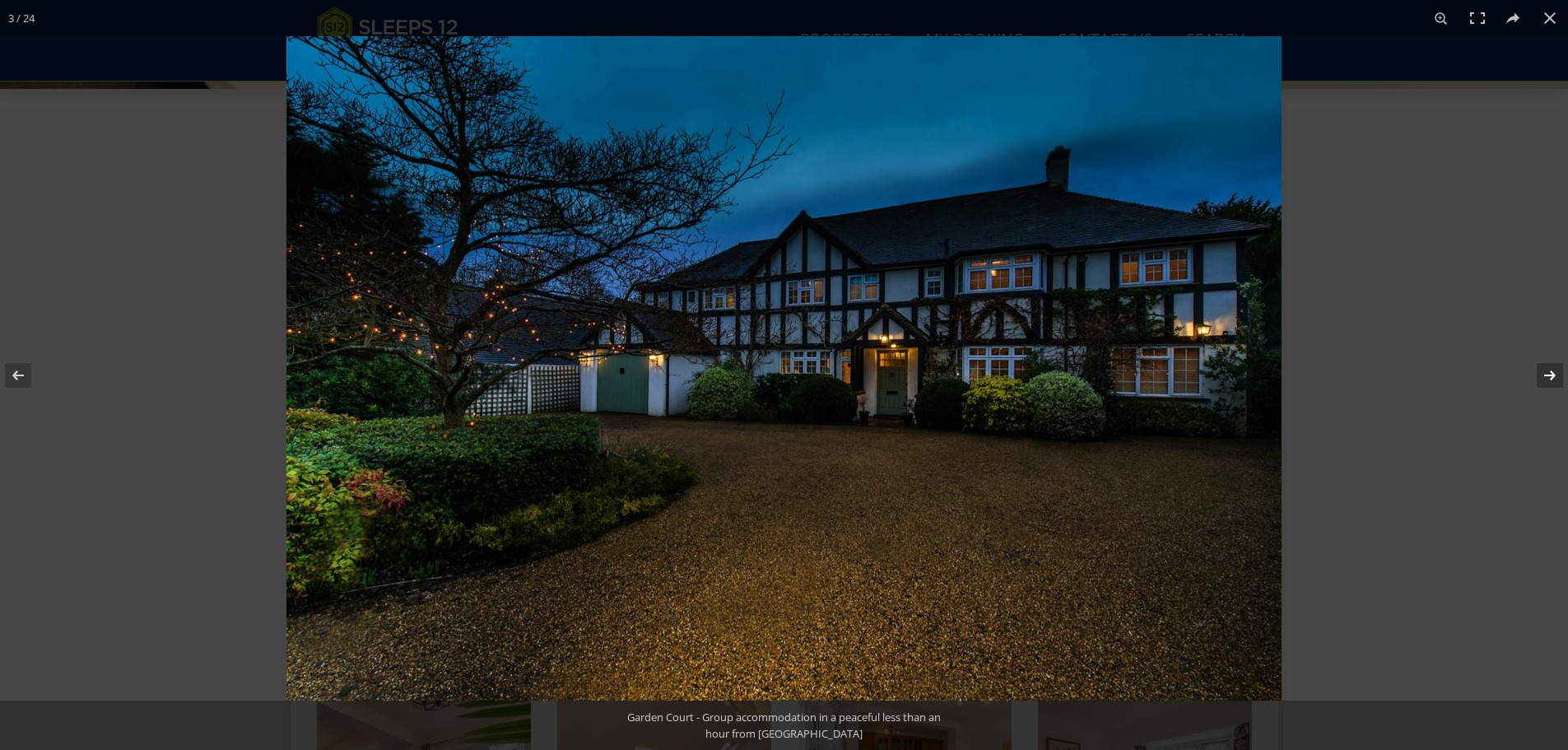
click at [1544, 376] on button at bounding box center [1539, 375] width 58 height 82
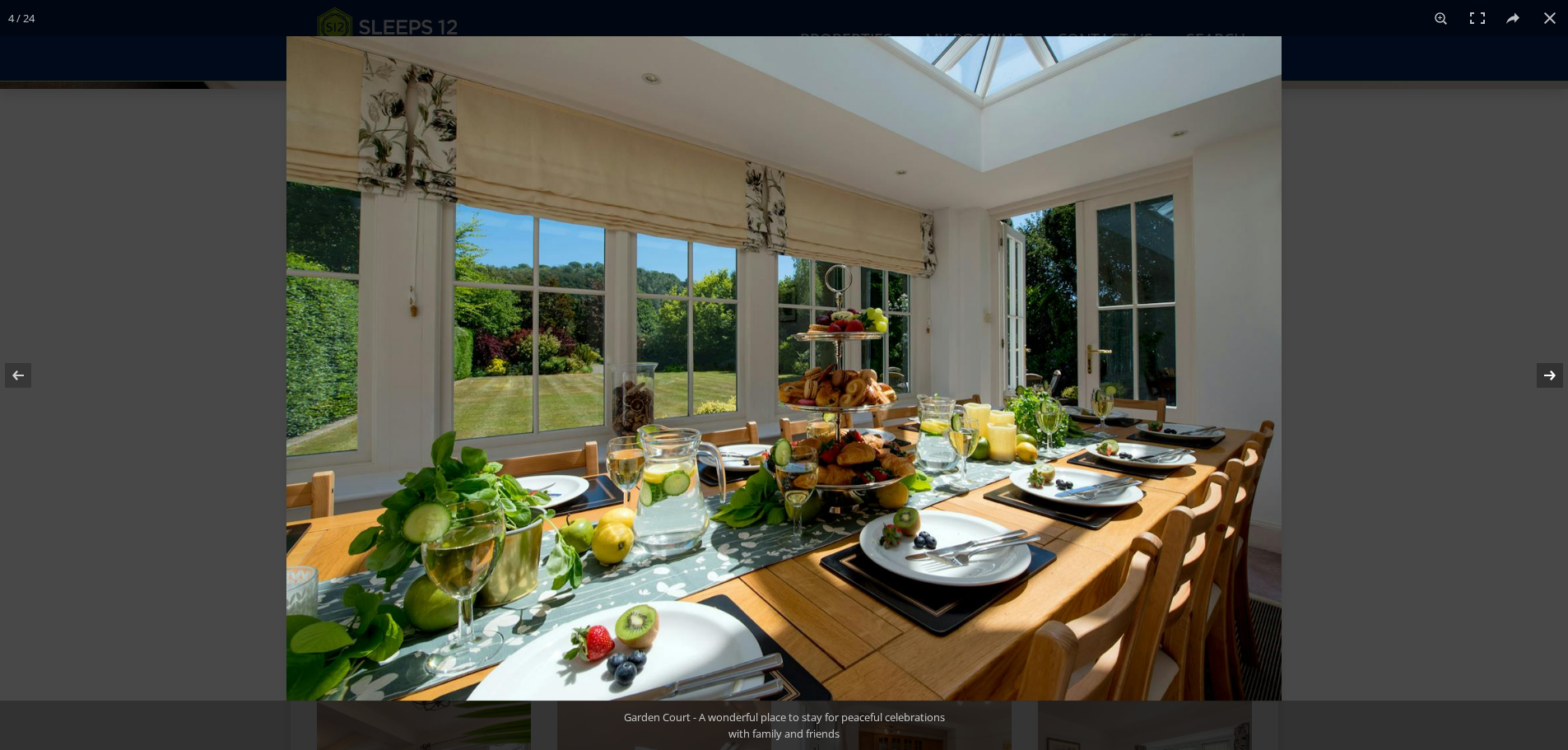
click at [1544, 377] on button at bounding box center [1539, 375] width 58 height 82
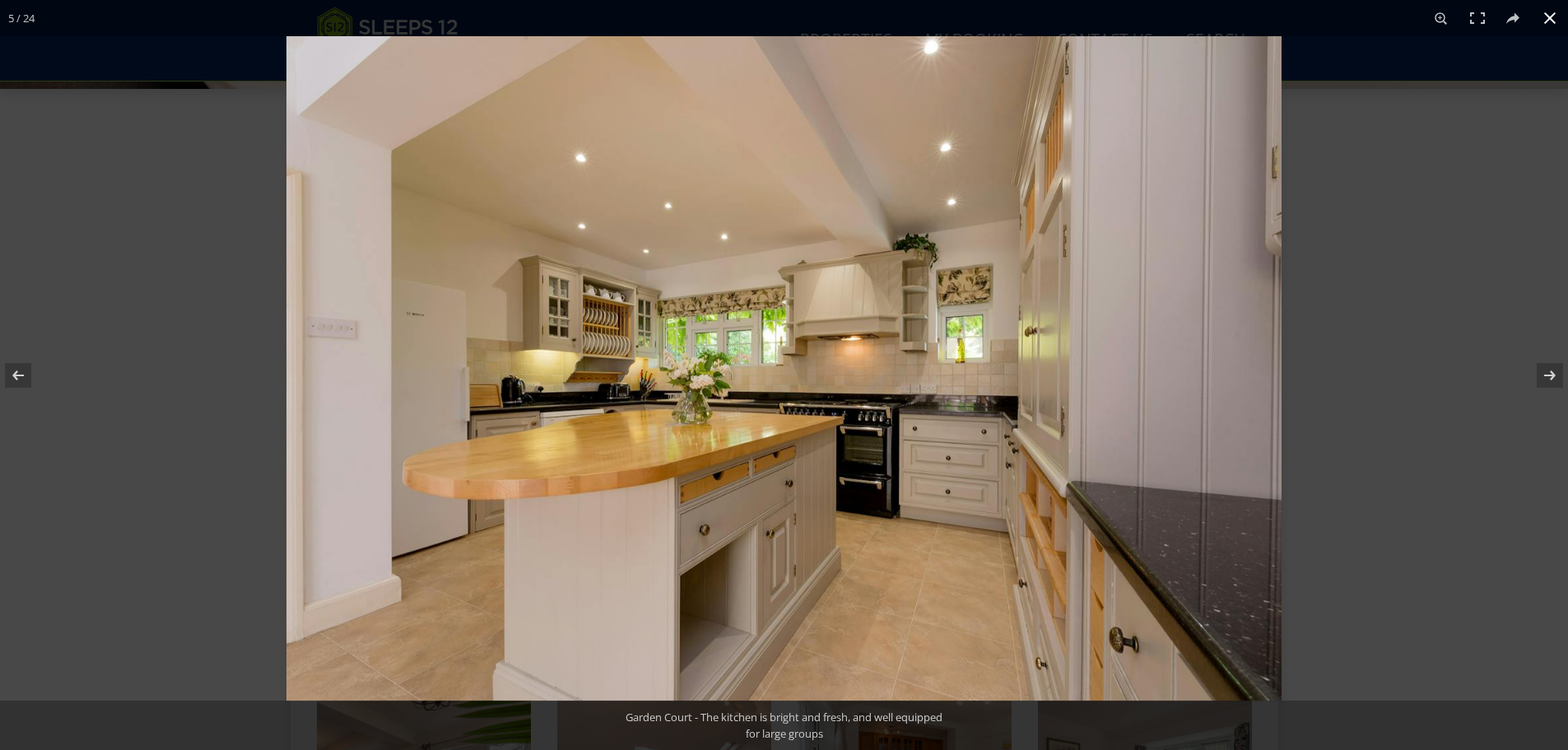
click at [1545, 25] on button at bounding box center [1549, 18] width 36 height 36
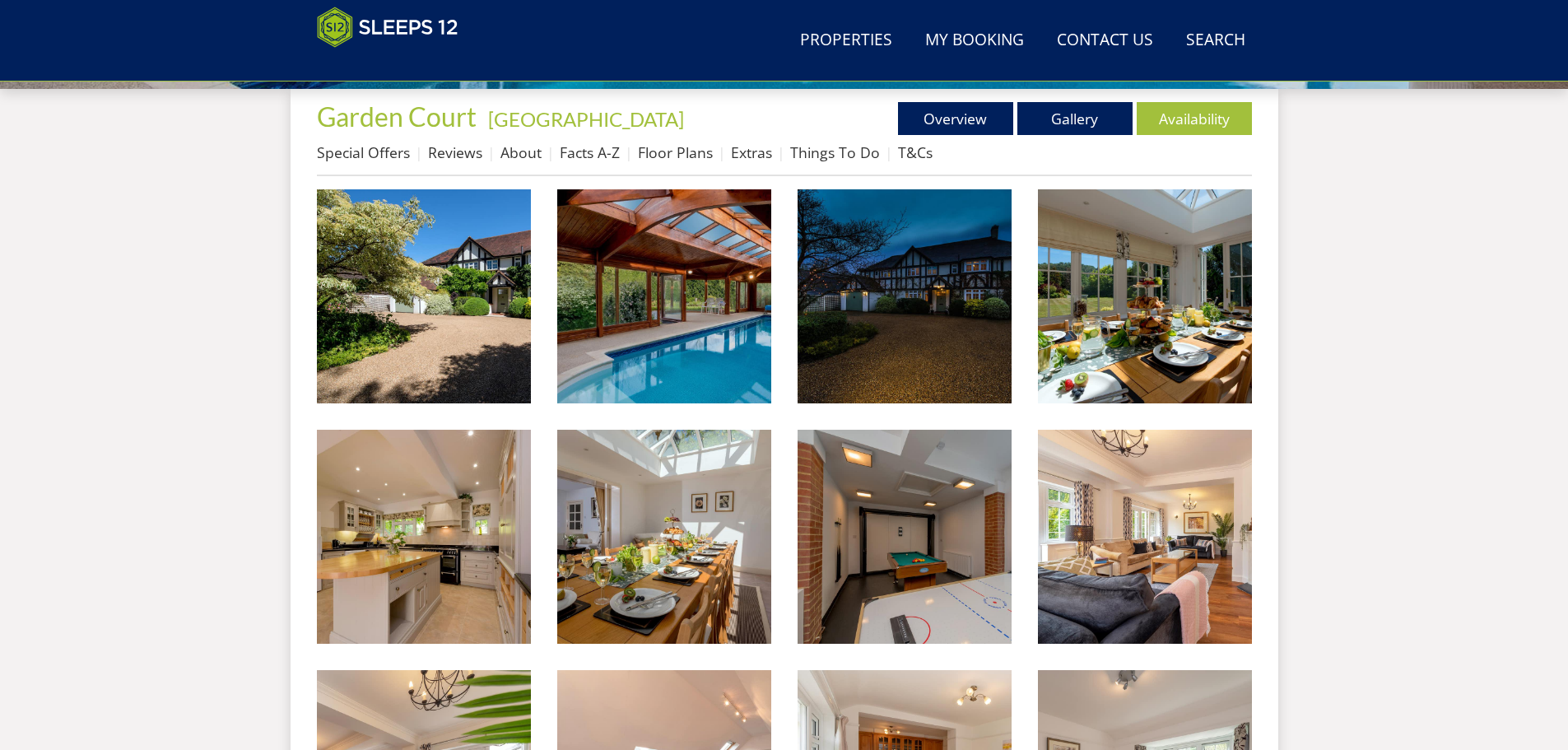
scroll to position [440, 0]
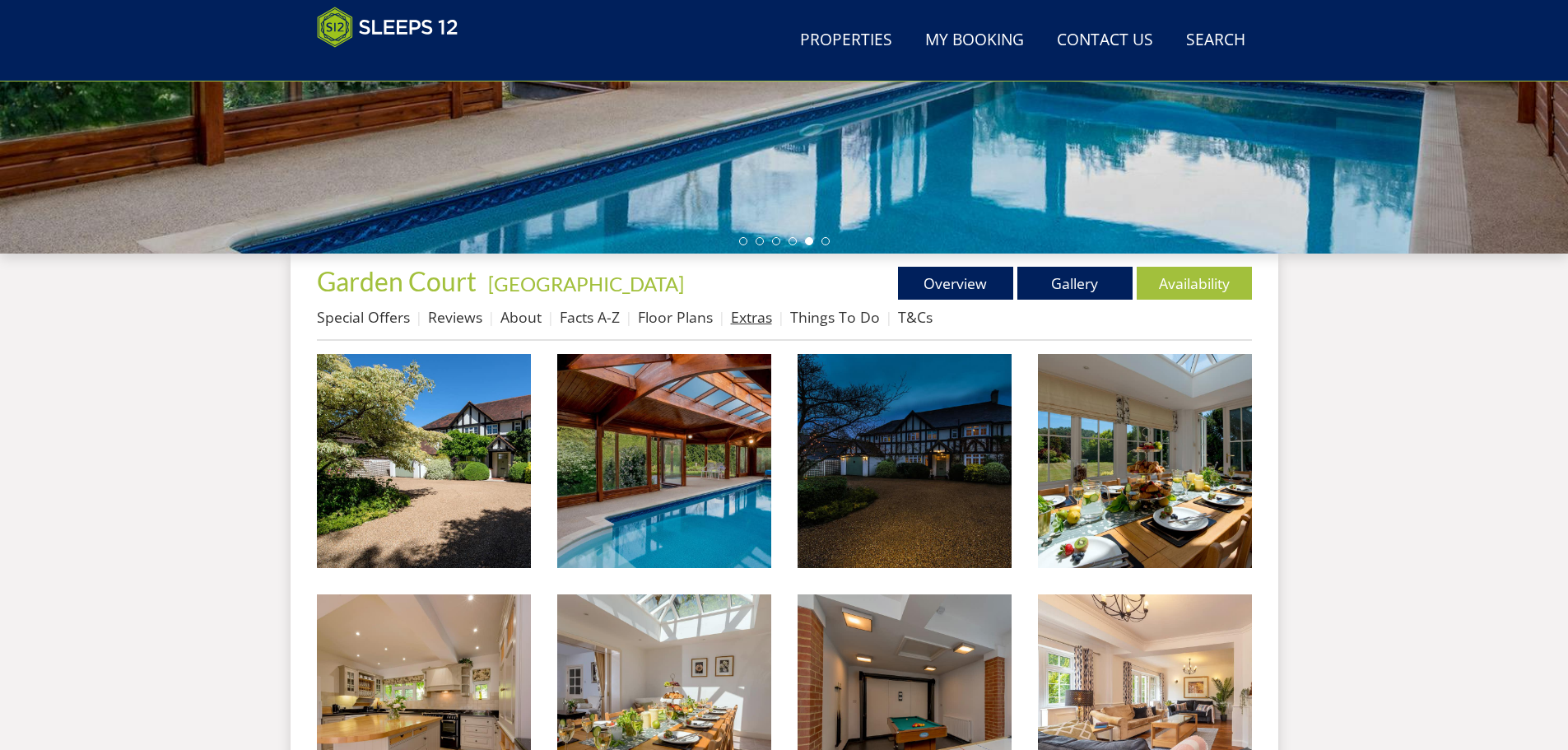
click at [743, 317] on link "Extras" at bounding box center [751, 316] width 41 height 20
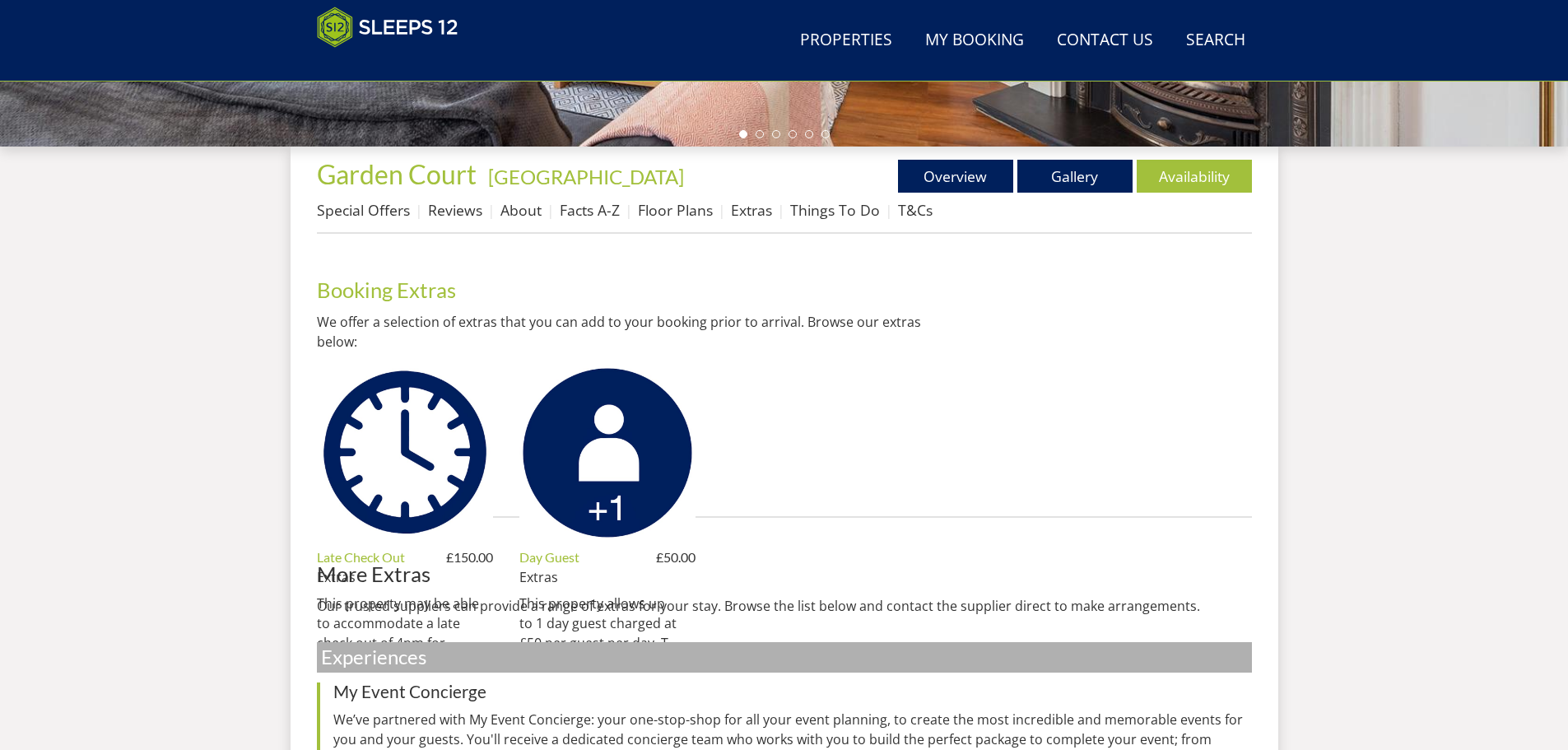
scroll to position [529, 0]
